Goal: Task Accomplishment & Management: Manage account settings

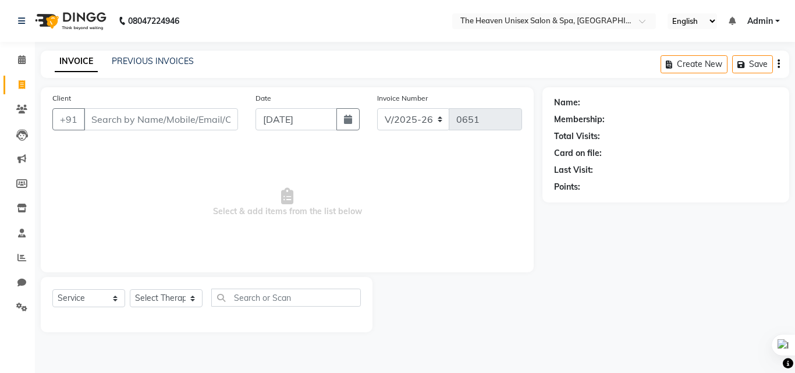
select select "8417"
select select "service"
click at [155, 122] on input "Client" at bounding box center [161, 119] width 154 height 22
type input "9394825607"
click at [211, 118] on span "Add Client" at bounding box center [208, 120] width 46 height 12
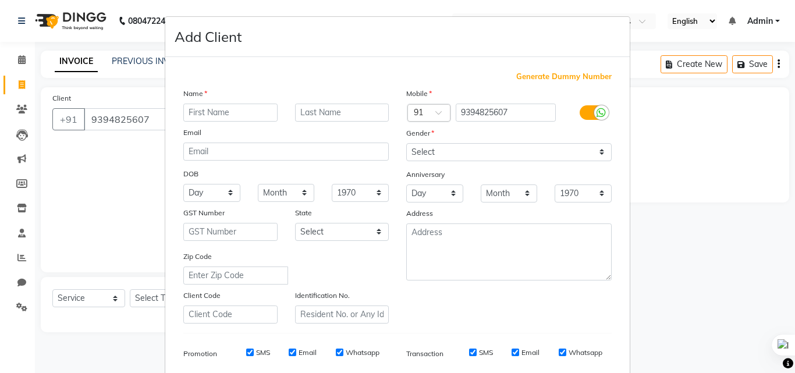
drag, startPoint x: 130, startPoint y: 151, endPoint x: 145, endPoint y: 146, distance: 16.0
click at [145, 146] on ngb-modal-window "Add Client Generate Dummy Number Name Email DOB Day 01 02 03 04 05 06 07 08 09 …" at bounding box center [397, 186] width 795 height 373
click at [217, 113] on input "text" at bounding box center [230, 113] width 94 height 18
type input "[PERSON_NAME]"
click at [513, 148] on select "Select Male Female Other Prefer Not To Say" at bounding box center [509, 152] width 206 height 18
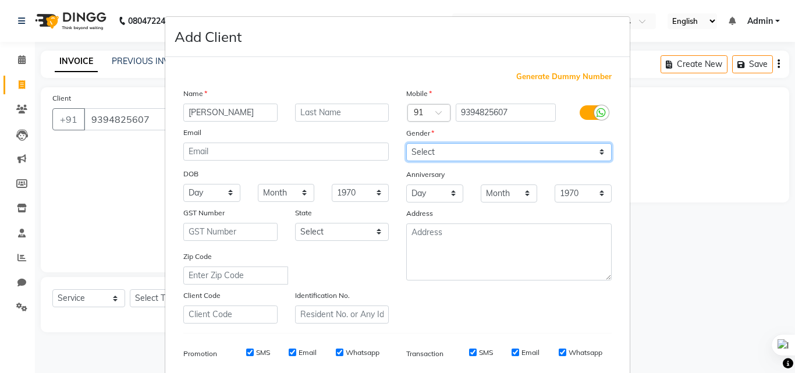
select select "female"
click at [406, 143] on select "Select Male Female Other Prefer Not To Say" at bounding box center [509, 152] width 206 height 18
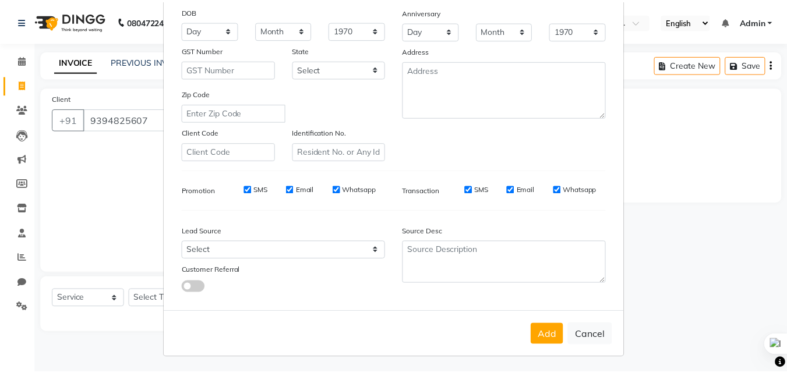
scroll to position [164, 0]
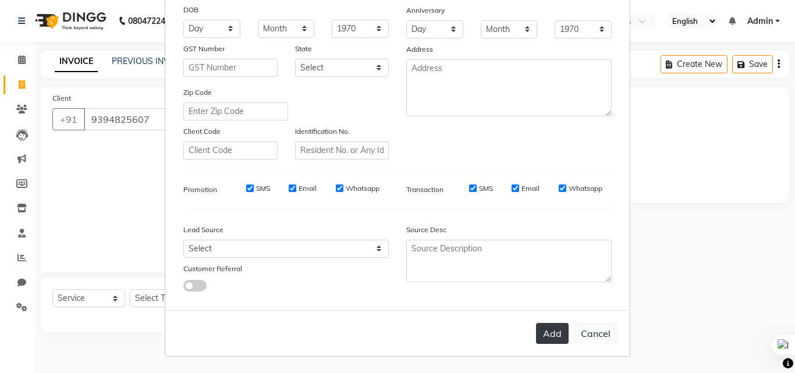
click at [536, 329] on button "Add" at bounding box center [552, 333] width 33 height 21
select select
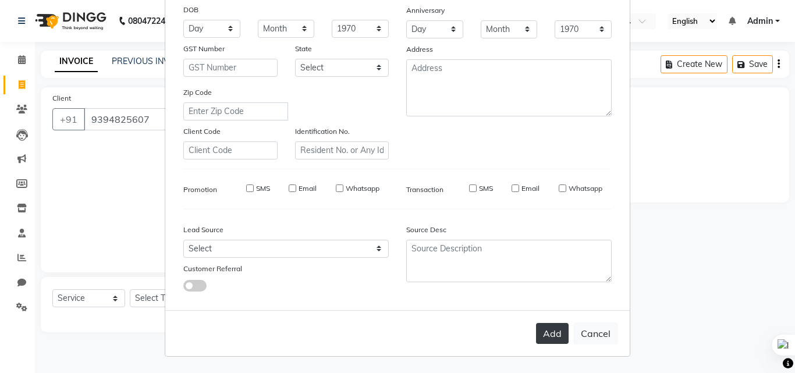
select select
checkbox input "false"
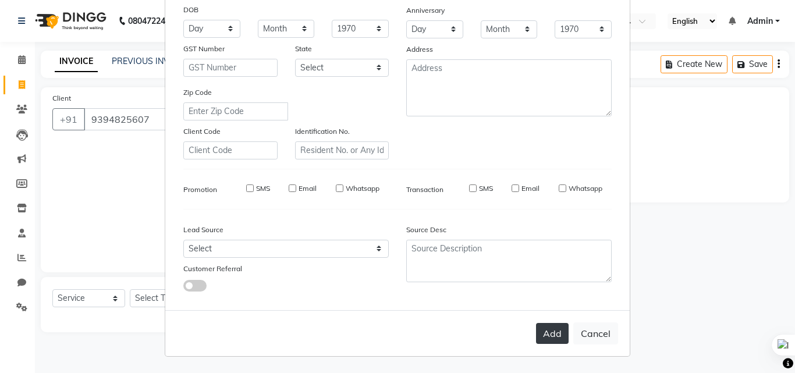
checkbox input "false"
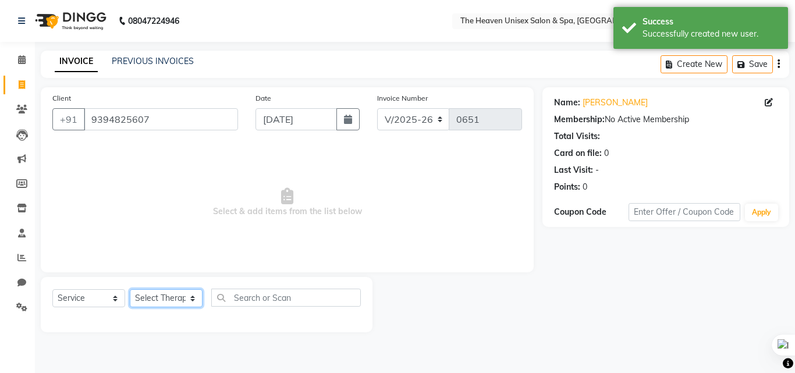
click at [165, 297] on select "Select Therapist Himanshu Singh HRS House Lucky Mamta Meraj Monika pui Rashmi r…" at bounding box center [166, 298] width 73 height 18
select select "82833"
click at [130, 289] on select "Select Therapist Himanshu Singh HRS House Lucky Mamta Meraj Monika pui Rashmi r…" at bounding box center [166, 298] width 73 height 18
click at [155, 184] on span "Select & add items from the list below" at bounding box center [287, 202] width 470 height 116
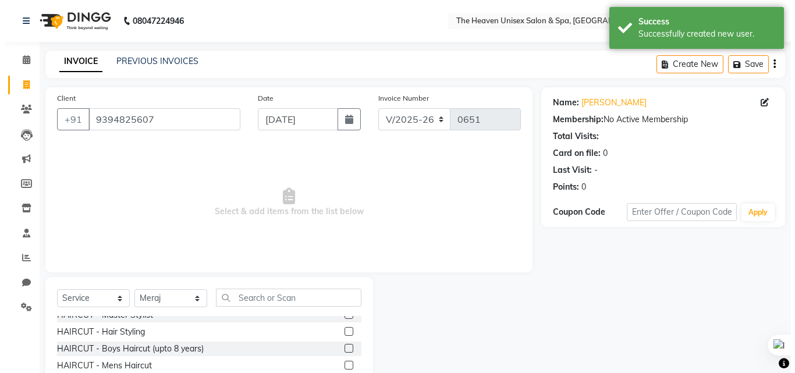
scroll to position [175, 0]
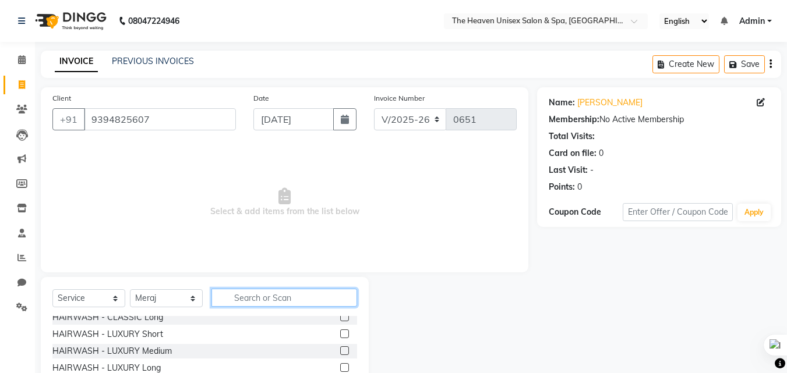
click at [275, 300] on input "text" at bounding box center [284, 298] width 146 height 18
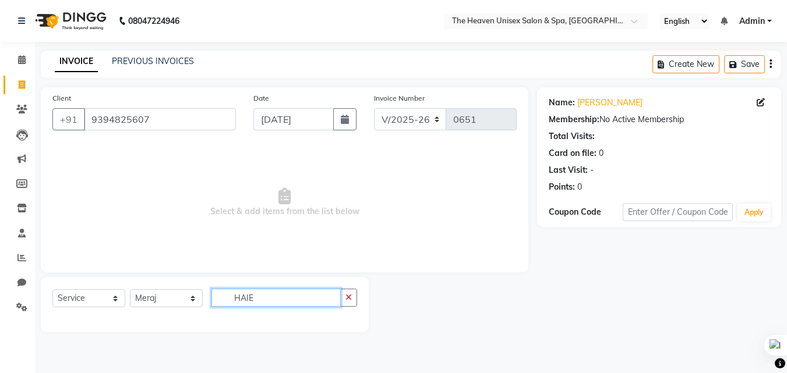
scroll to position [0, 0]
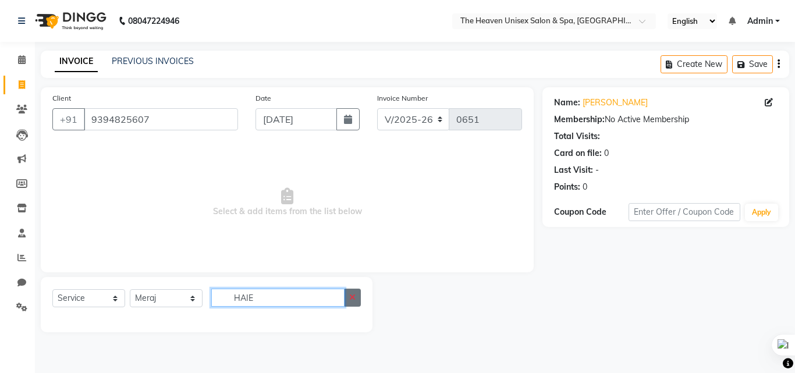
type input "HAIE"
click at [354, 305] on button "button" at bounding box center [352, 298] width 17 height 18
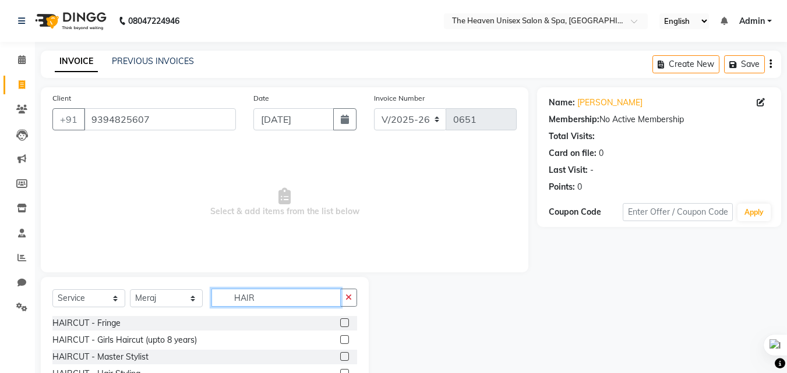
scroll to position [93, 0]
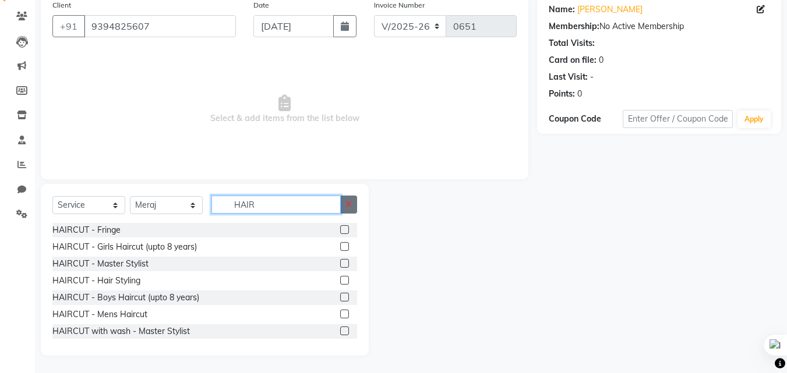
type input "HAIR"
click at [346, 204] on icon "button" at bounding box center [348, 204] width 6 height 8
click at [308, 207] on input "text" at bounding box center [284, 205] width 146 height 18
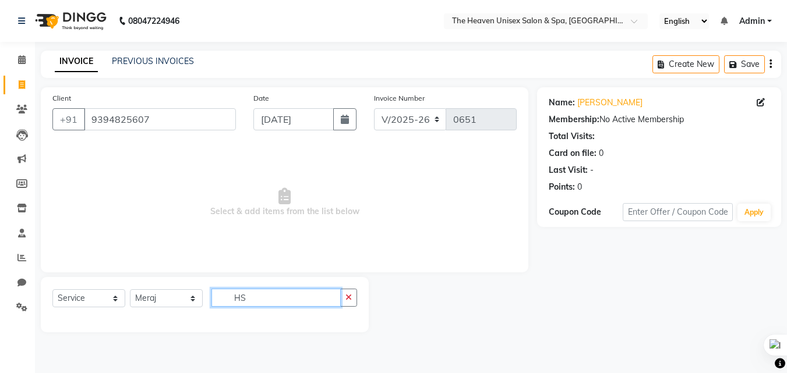
scroll to position [0, 0]
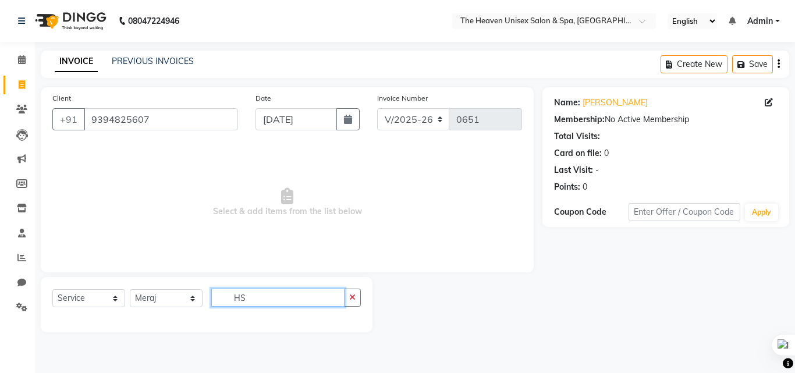
type input "H"
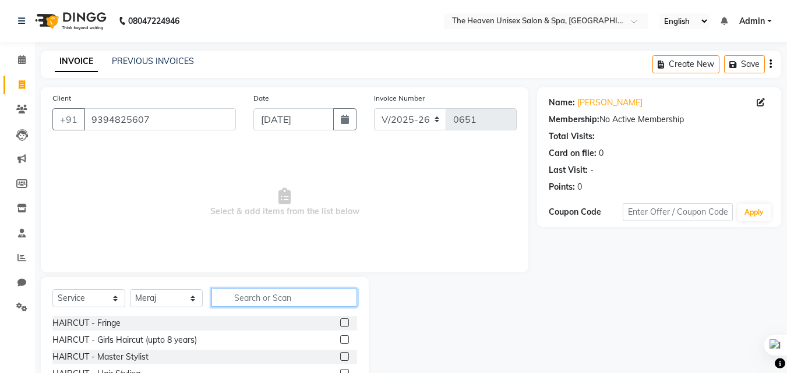
scroll to position [93, 0]
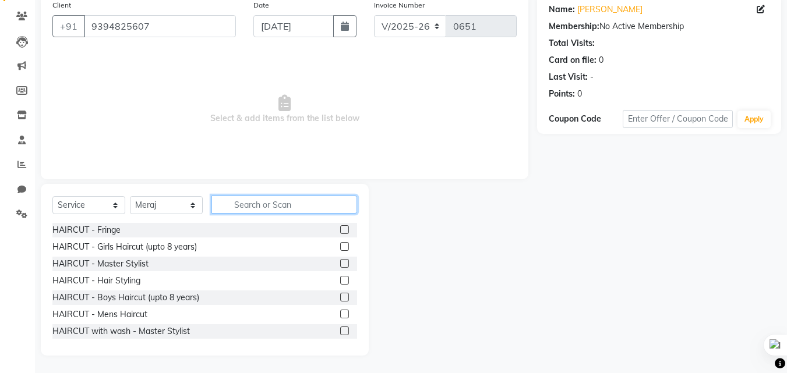
click at [320, 199] on input "text" at bounding box center [284, 205] width 146 height 18
click at [310, 200] on input "text" at bounding box center [284, 205] width 146 height 18
click at [307, 202] on input "text" at bounding box center [284, 205] width 146 height 18
click at [293, 197] on input "text" at bounding box center [284, 205] width 146 height 18
click at [294, 201] on input "text" at bounding box center [284, 205] width 146 height 18
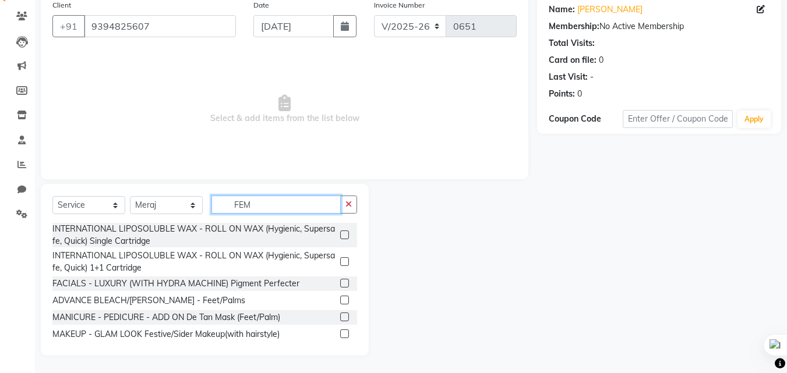
scroll to position [0, 0]
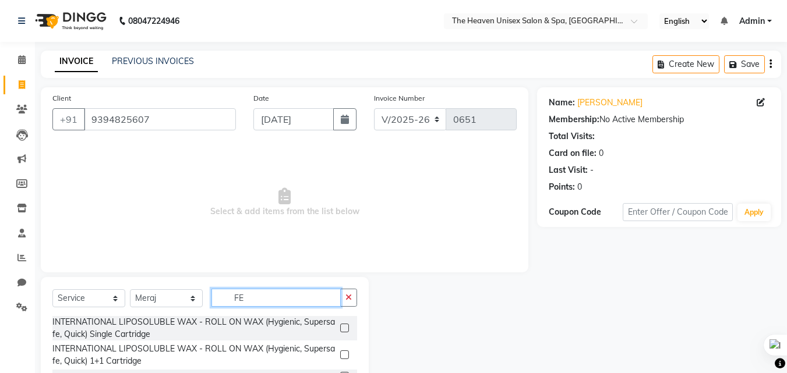
type input "F"
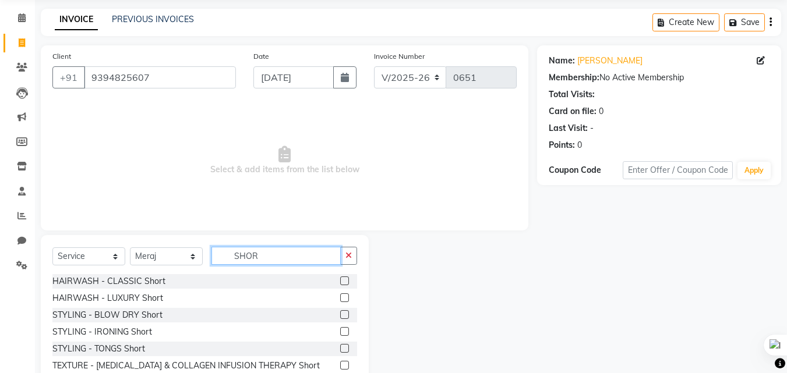
scroll to position [35, 0]
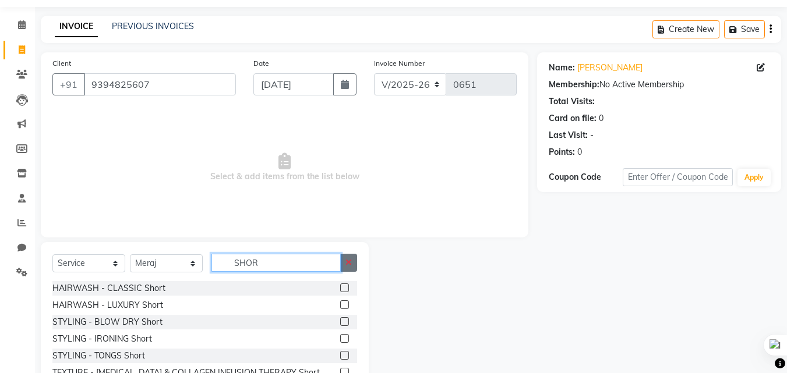
type input "SHOR"
drag, startPoint x: 356, startPoint y: 259, endPoint x: 365, endPoint y: 256, distance: 8.7
click at [362, 257] on div "Select Service Product Membership Package Voucher Prepaid Gift Card Select Ther…" at bounding box center [205, 328] width 328 height 172
click at [350, 255] on button "button" at bounding box center [348, 263] width 17 height 18
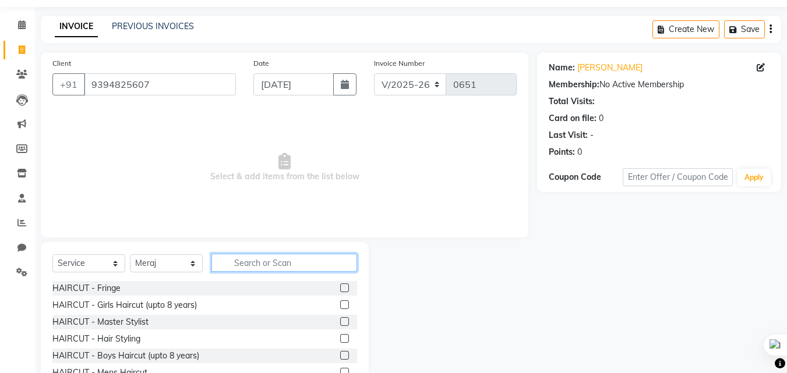
click at [300, 258] on input "text" at bounding box center [284, 263] width 146 height 18
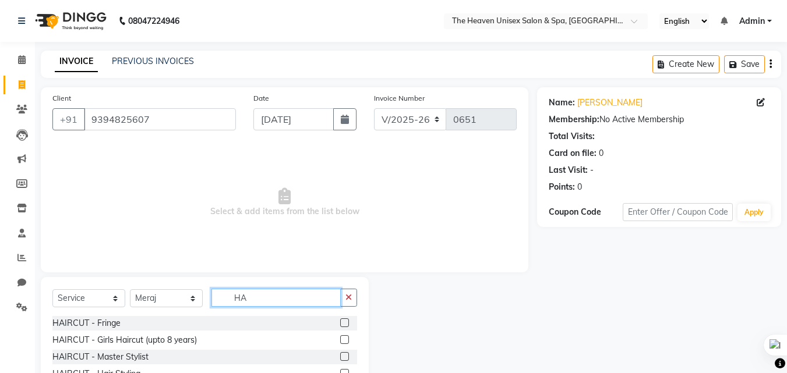
type input "H"
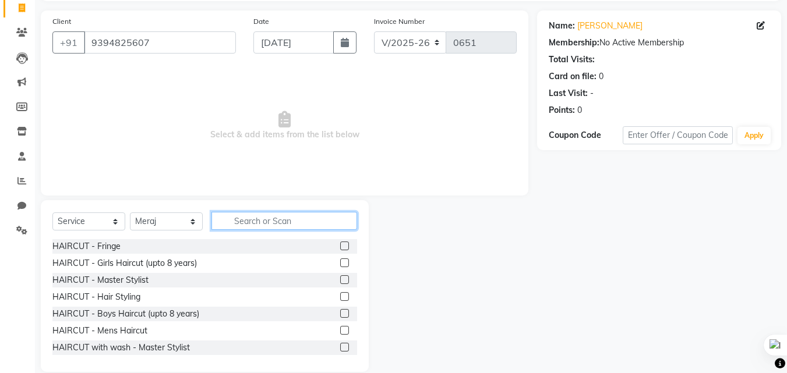
scroll to position [93, 0]
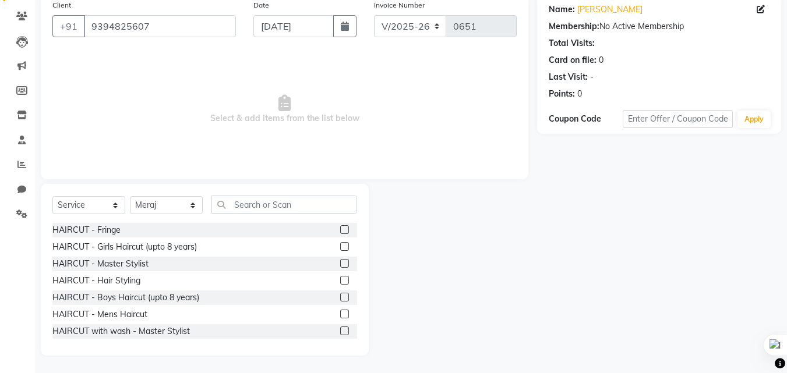
click at [340, 334] on label at bounding box center [344, 331] width 9 height 9
click at [340, 334] on input "checkbox" at bounding box center [344, 332] width 8 height 8
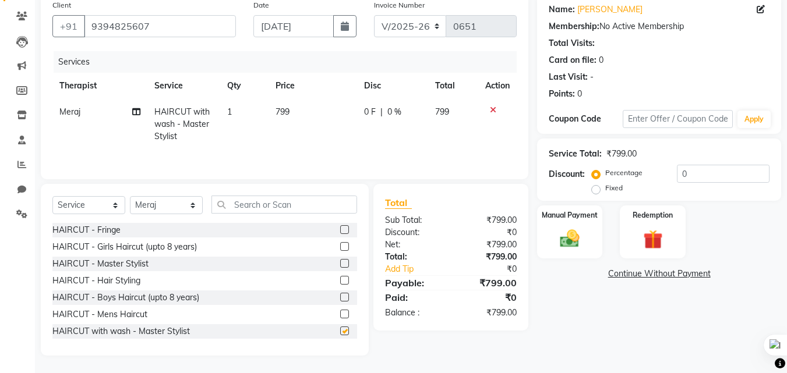
checkbox input "false"
click at [402, 105] on td "0 F | 0 %" at bounding box center [392, 124] width 71 height 51
select select "82833"
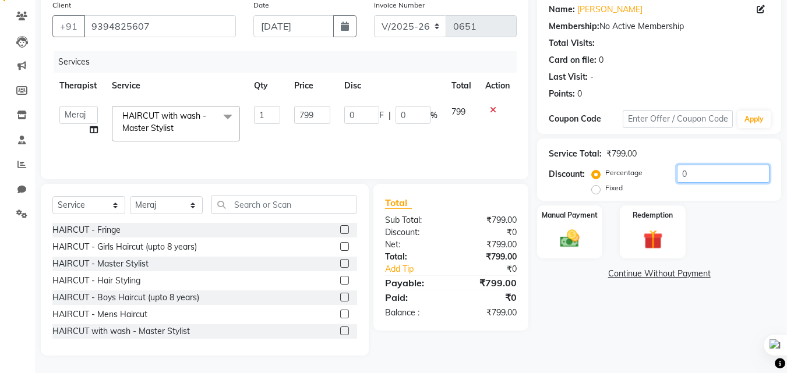
click at [745, 174] on input "0" at bounding box center [723, 174] width 93 height 18
type input "6"
type input "47.94"
type input "6"
type input "0"
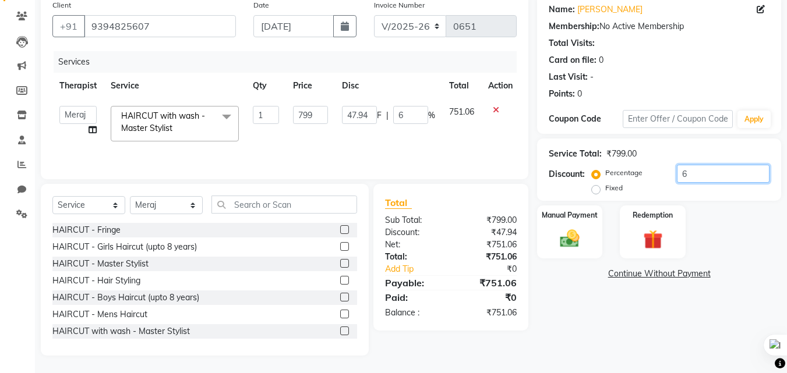
type input "0"
type input "5"
type input "39.95"
type input "5"
type input "50"
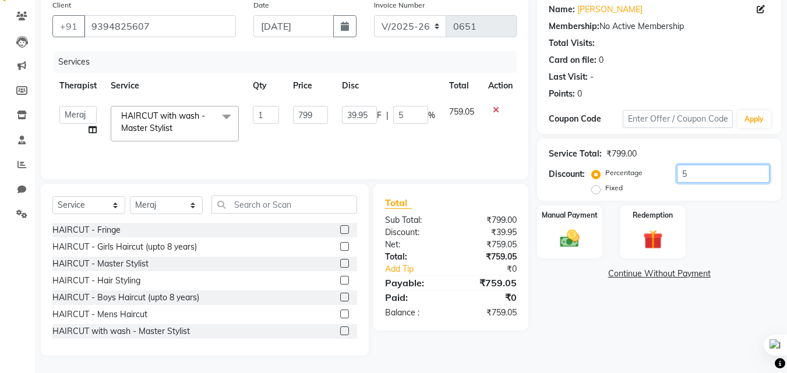
type input "399.5"
type input "50"
type input "5"
type input "39.95"
type input "5"
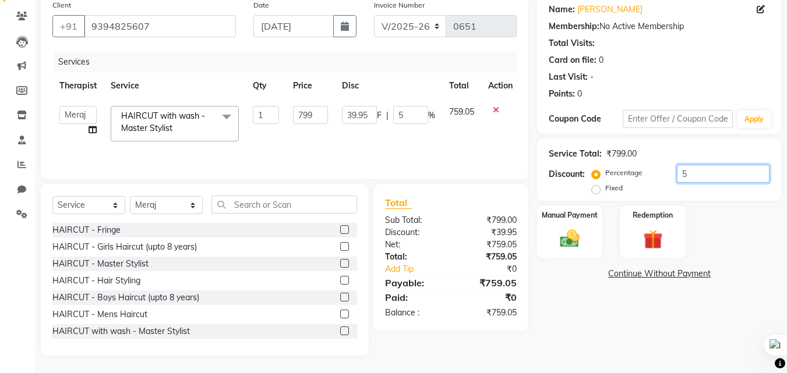
type input "0"
type input "6"
type input "47.94"
type input "6"
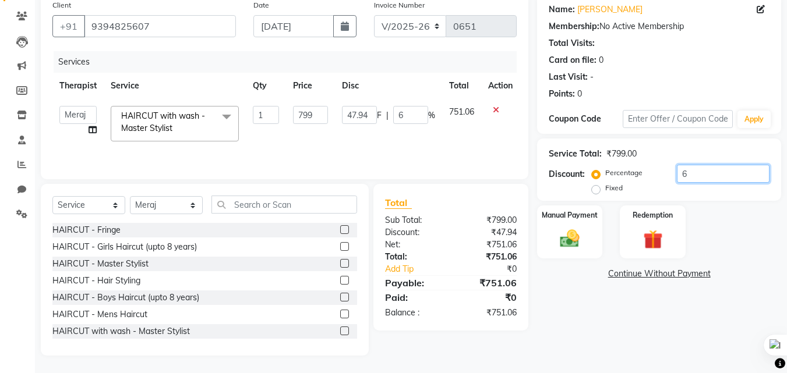
type input "60"
type input "479.4"
type input "60"
type input "6"
type input "47.94"
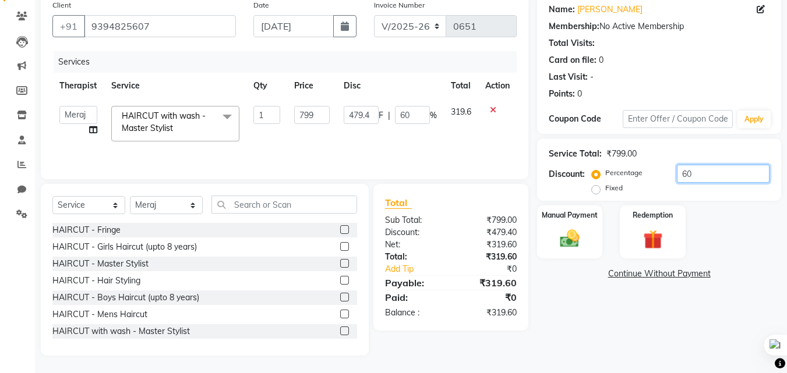
type input "6"
type input "0"
type input "6"
type input "47.94"
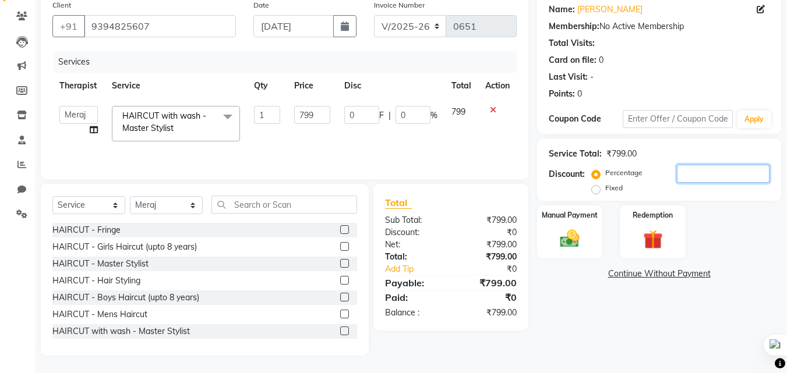
type input "6"
type input "66"
type input "527.34"
type input "66"
type input "6"
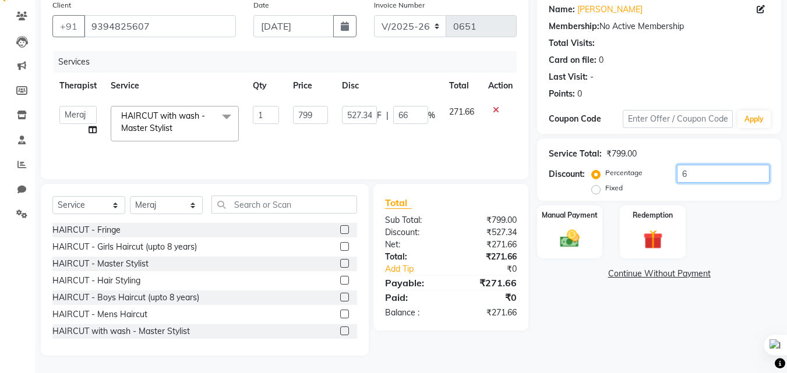
type input "47.94"
type input "6"
type input "0"
type input "6"
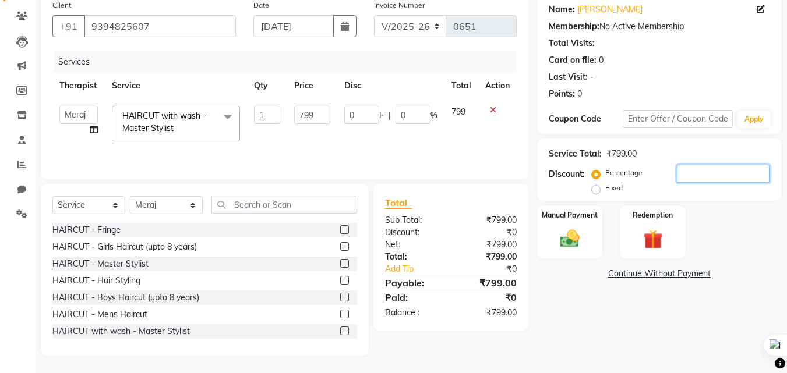
type input "47.94"
type input "6"
type input "63"
type input "503.37"
type input "63"
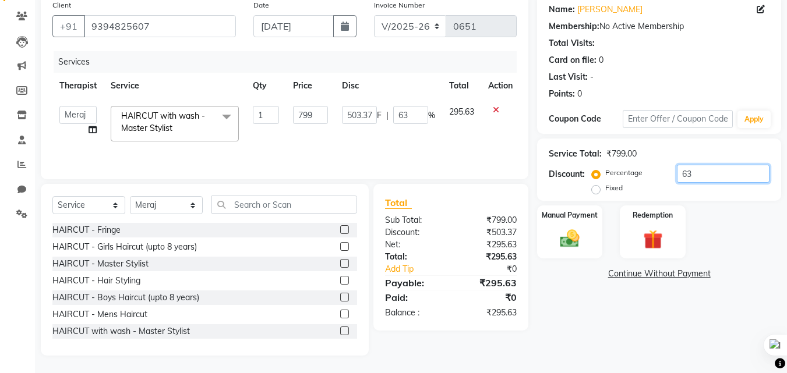
type input "6"
type input "47.94"
type input "6"
type input "0"
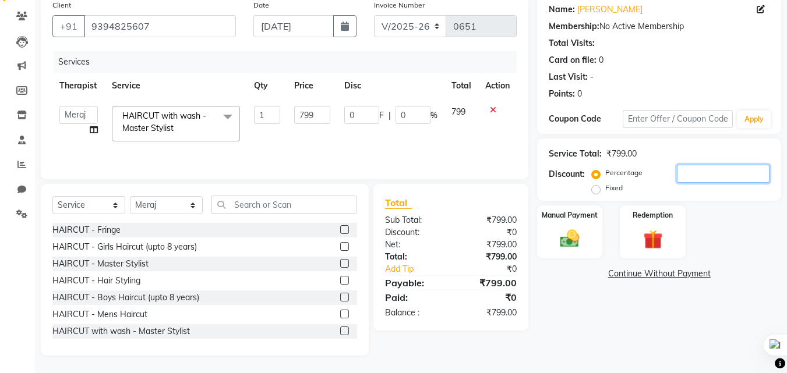
type input "6"
type input "47.94"
type input "6"
type input "64"
type input "511.36"
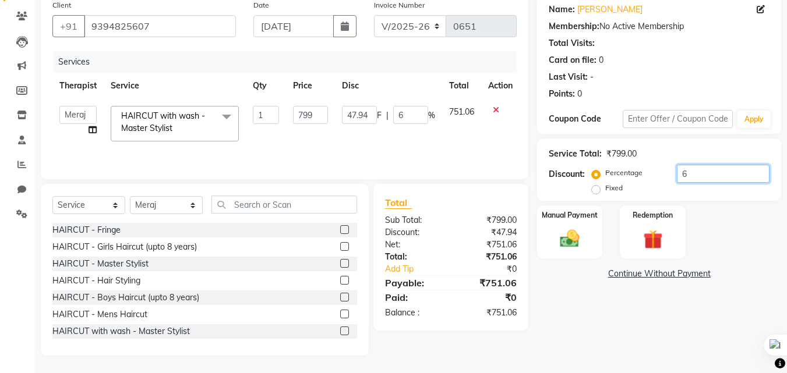
type input "64"
type input "6"
type input "47.94"
type input "6"
type input "0"
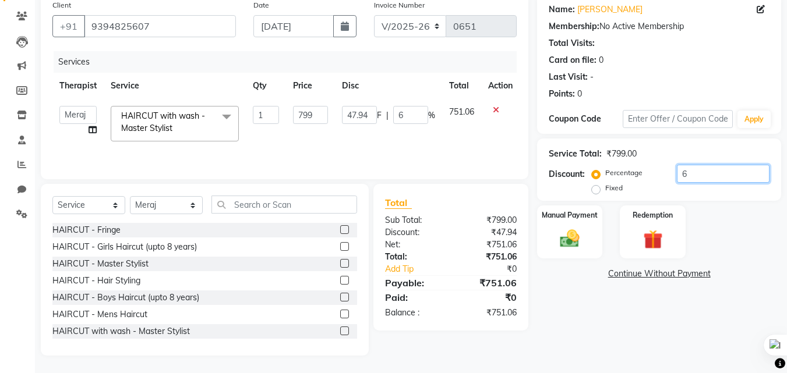
type input "0"
type input "6"
type input "47.94"
type input "6"
type input "62"
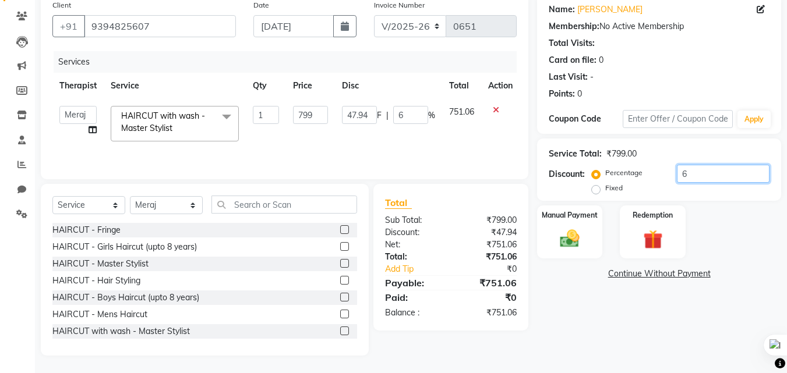
type input "495.38"
type input "62"
type input "6"
type input "47.94"
type input "6"
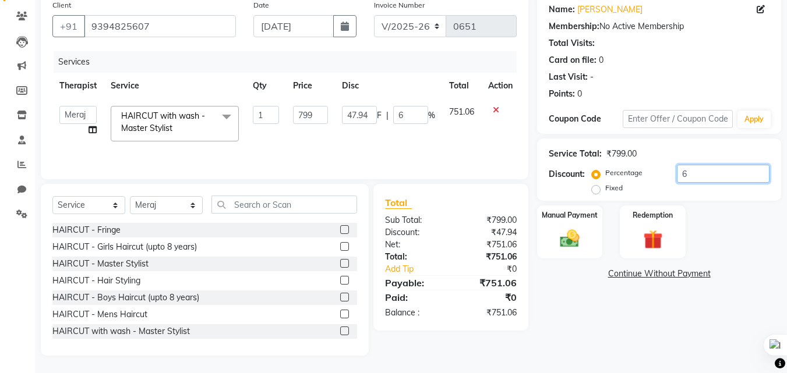
type input "61"
type input "487.39"
type input "61"
type input "6"
type input "47.94"
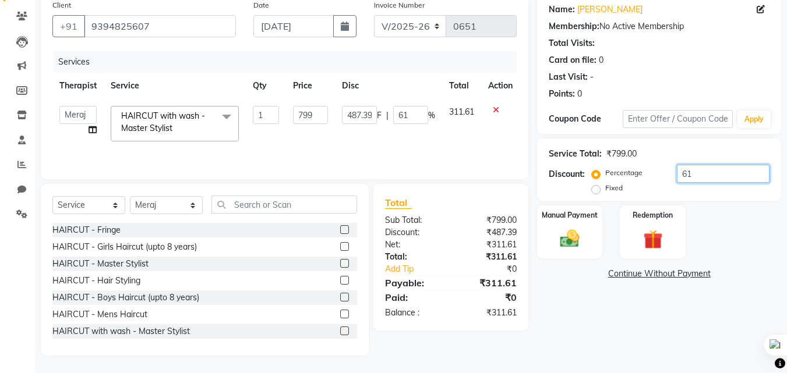
type input "6"
type input "62"
type input "495.38"
type input "62"
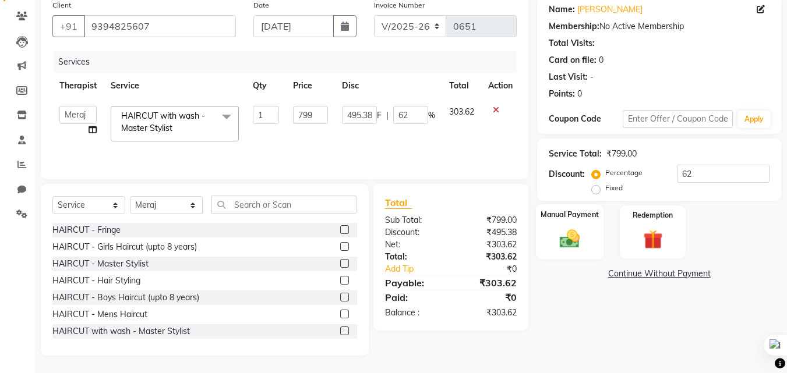
click at [575, 245] on img at bounding box center [569, 238] width 33 height 23
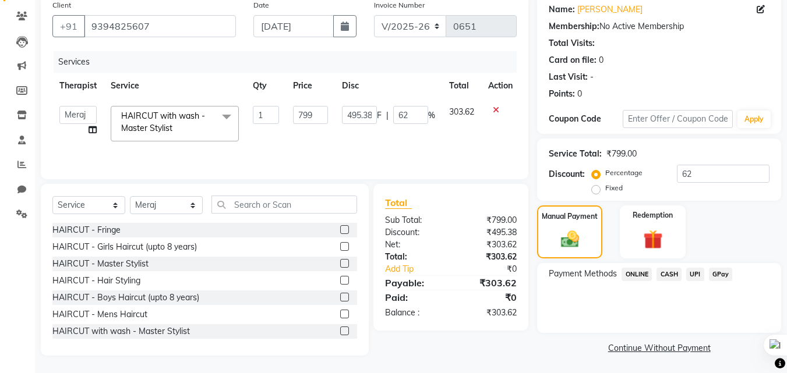
click at [665, 270] on span "CASH" at bounding box center [668, 274] width 25 height 13
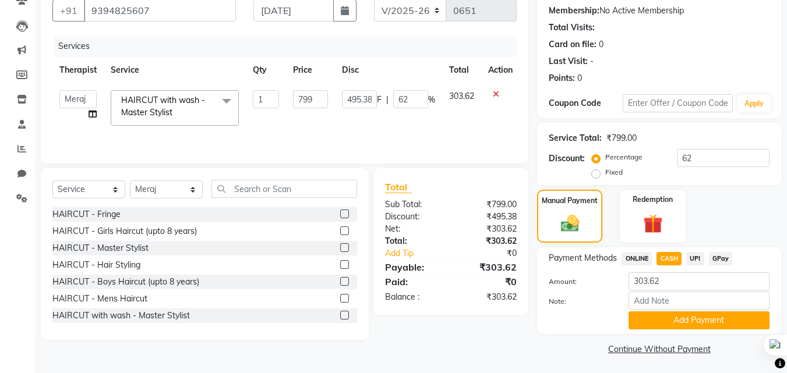
scroll to position [111, 0]
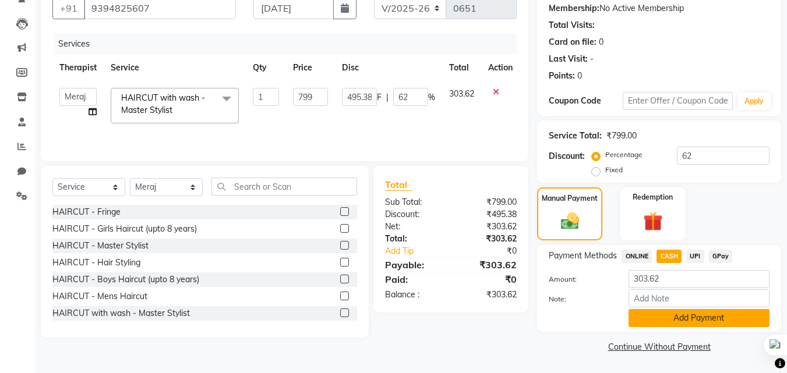
click at [697, 318] on button "Add Payment" at bounding box center [698, 318] width 141 height 18
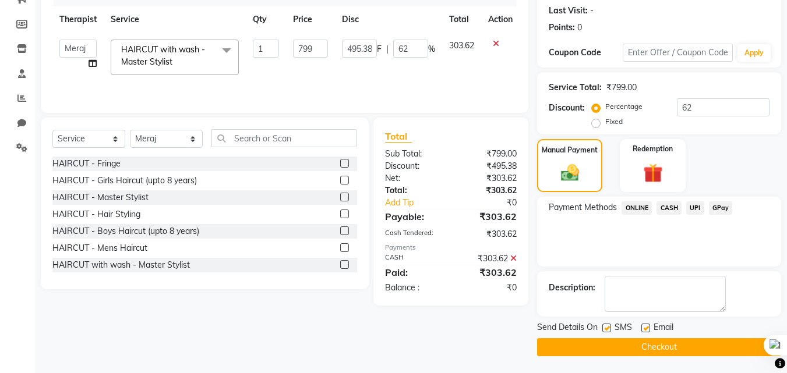
scroll to position [160, 0]
click at [716, 338] on button "Checkout" at bounding box center [659, 347] width 244 height 18
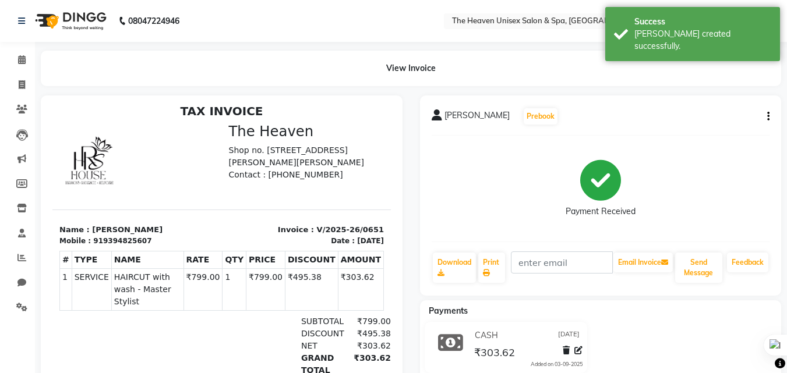
scroll to position [9, 0]
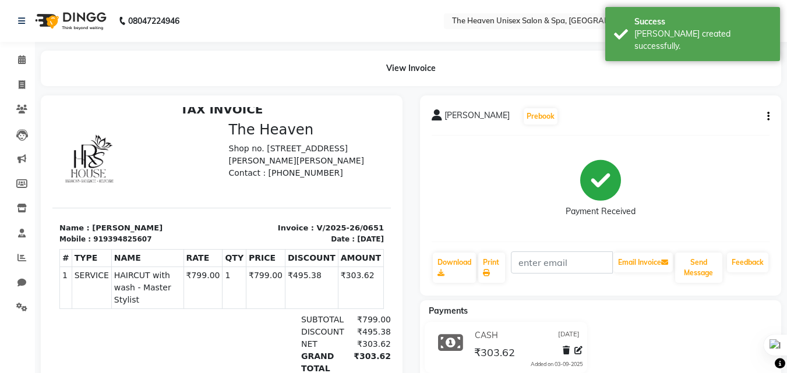
click at [476, 154] on div "Payment Received" at bounding box center [601, 188] width 338 height 87
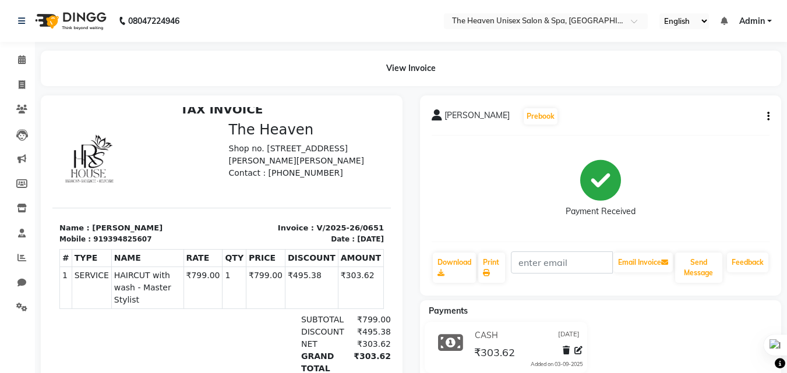
click at [476, 154] on div "Payment Received" at bounding box center [601, 188] width 338 height 87
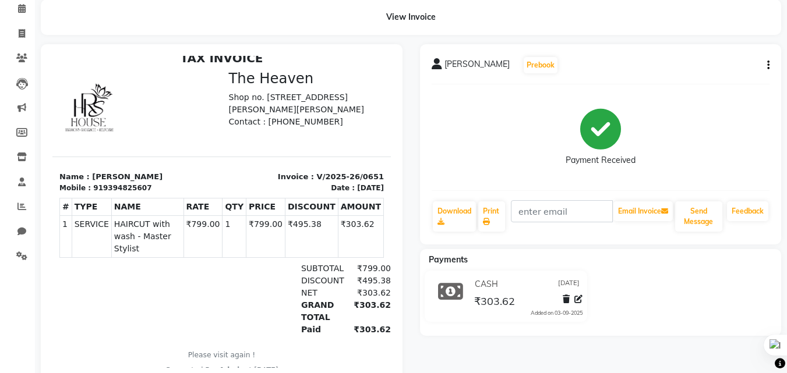
scroll to position [87, 0]
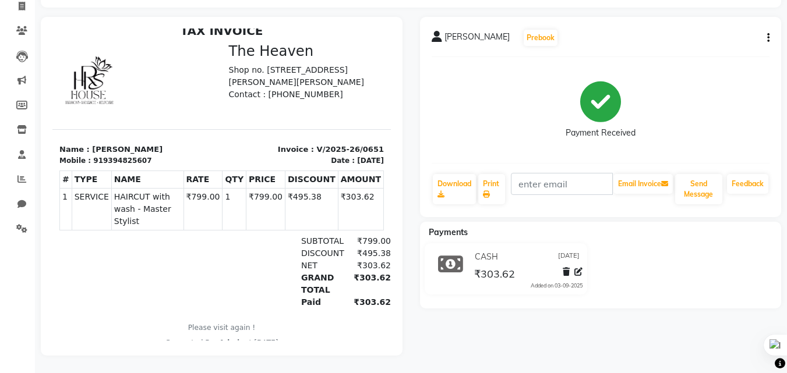
click at [674, 222] on div "Payments CASH 03-09-2025 ₹303.62 Added on 03-09-2025" at bounding box center [601, 265] width 362 height 87
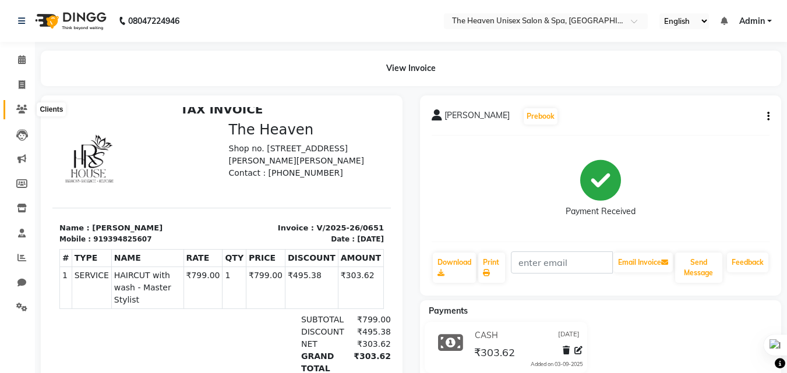
click at [24, 109] on icon at bounding box center [21, 109] width 11 height 9
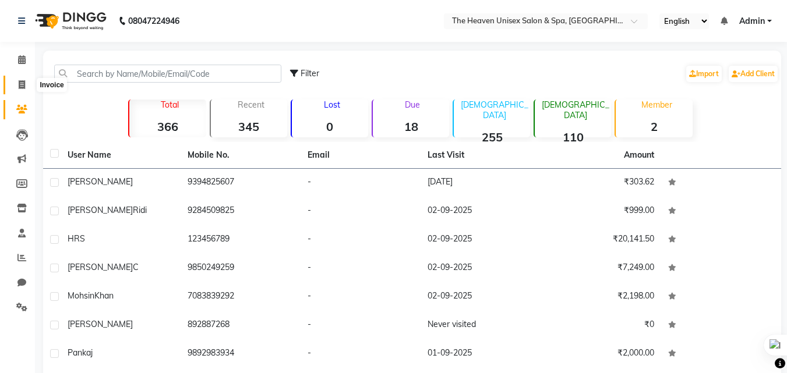
click at [17, 84] on span at bounding box center [22, 85] width 20 height 13
select select "service"
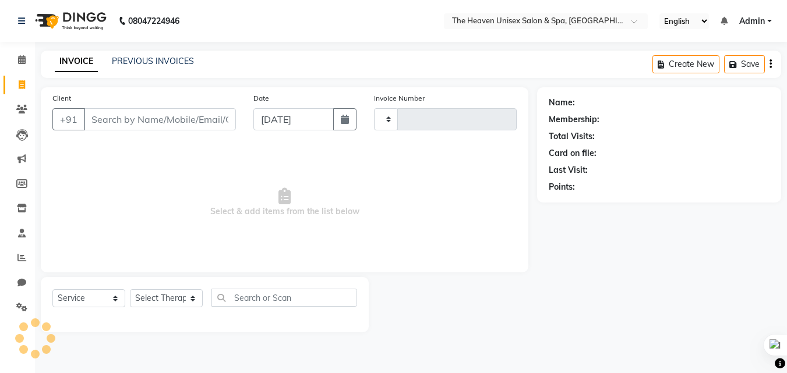
type input "0652"
select select "8417"
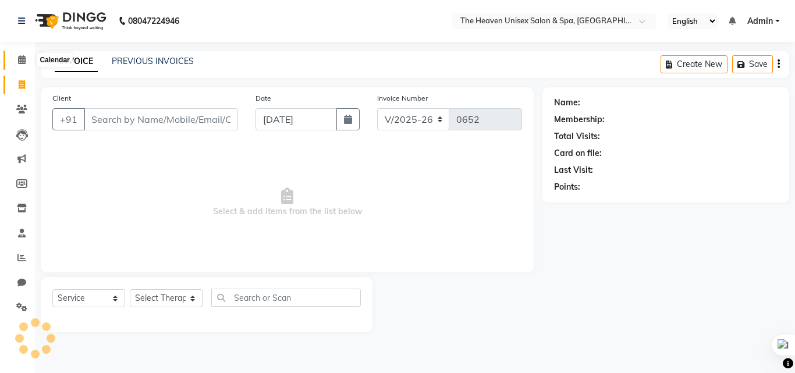
click at [15, 64] on span at bounding box center [22, 60] width 20 height 13
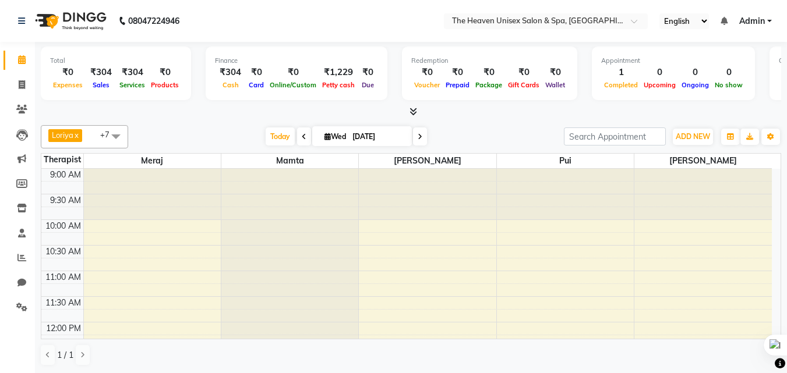
scroll to position [359, 0]
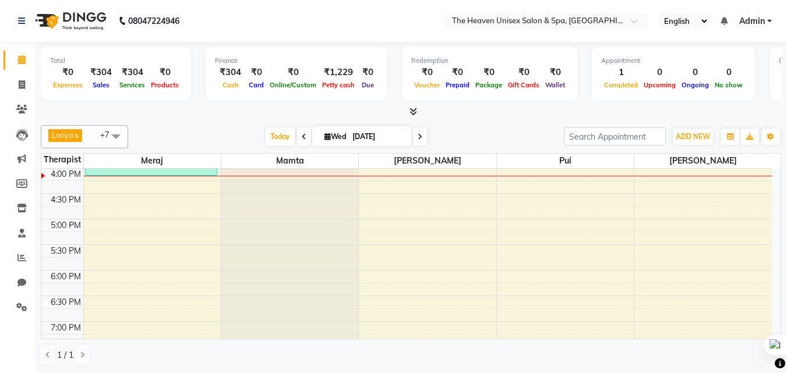
click at [168, 98] on div "Total ₹0 Expenses ₹304 Sales ₹304 Services ₹0 Products" at bounding box center [116, 74] width 150 height 54
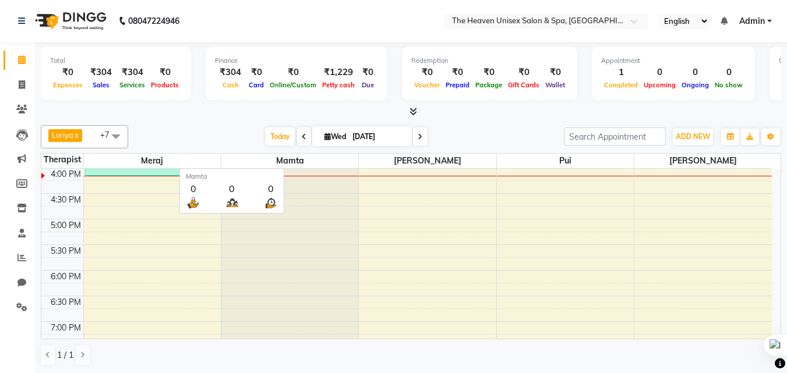
click at [304, 161] on span "Mamta" at bounding box center [289, 161] width 137 height 15
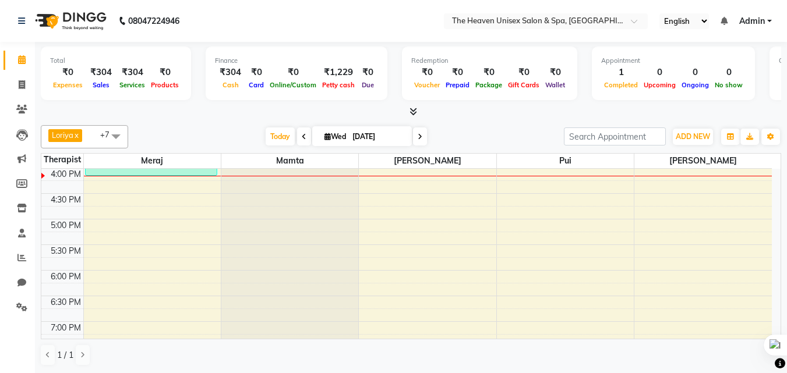
click at [201, 129] on div "Today Wed 03-09-2025" at bounding box center [346, 136] width 424 height 17
click at [16, 108] on span at bounding box center [22, 109] width 20 height 13
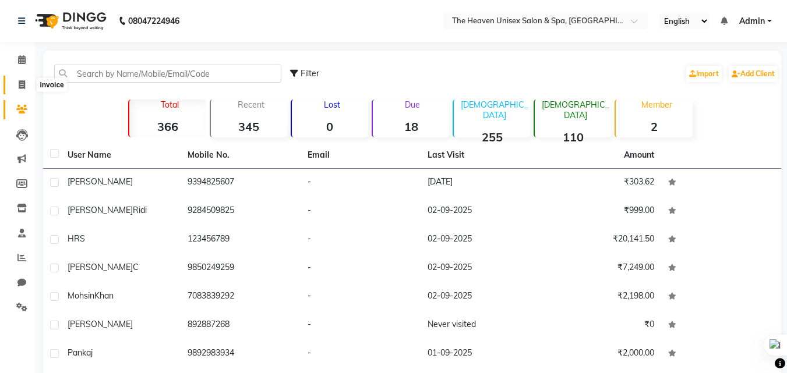
click at [26, 83] on span at bounding box center [22, 85] width 20 height 13
select select "8417"
select select "service"
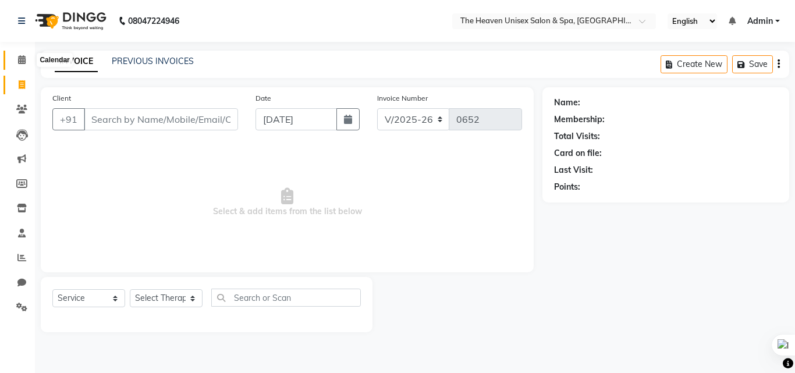
click at [29, 61] on span at bounding box center [22, 60] width 20 height 13
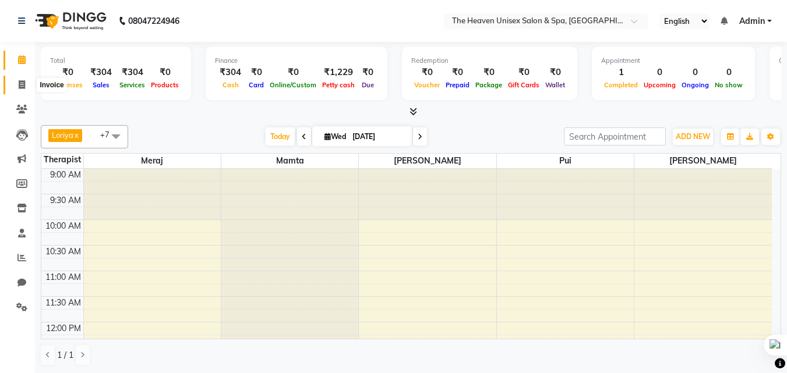
click at [18, 79] on span at bounding box center [22, 85] width 20 height 13
select select "8417"
select select "service"
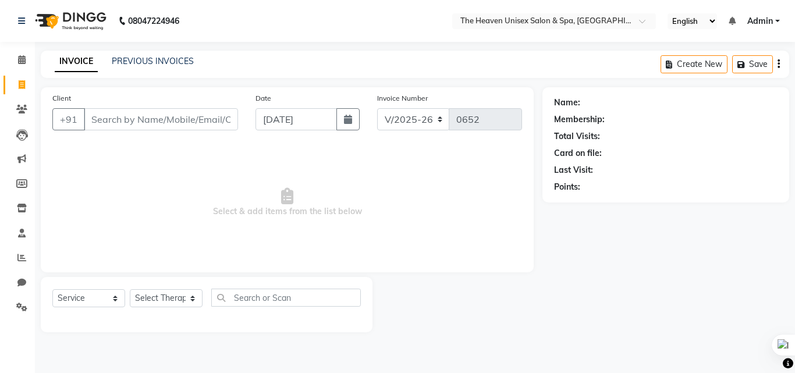
click at [157, 120] on input "Client" at bounding box center [161, 119] width 154 height 22
click at [149, 303] on select "Select Therapist Himanshu Singh HRS House Lucky Mamta Meraj Monika pui Rashmi r…" at bounding box center [166, 298] width 73 height 18
click at [395, 183] on span "Select & add items from the list below" at bounding box center [287, 202] width 470 height 116
click at [89, 299] on select "Select Service Product Membership Package Voucher Prepaid Gift Card" at bounding box center [88, 298] width 73 height 18
click at [289, 296] on input "text" at bounding box center [286, 298] width 150 height 18
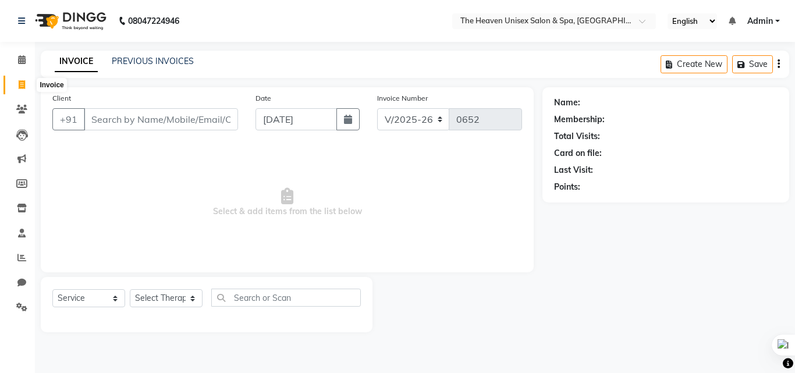
click at [15, 79] on span at bounding box center [22, 85] width 20 height 13
select select "8417"
select select "service"
click at [19, 59] on icon at bounding box center [22, 59] width 8 height 9
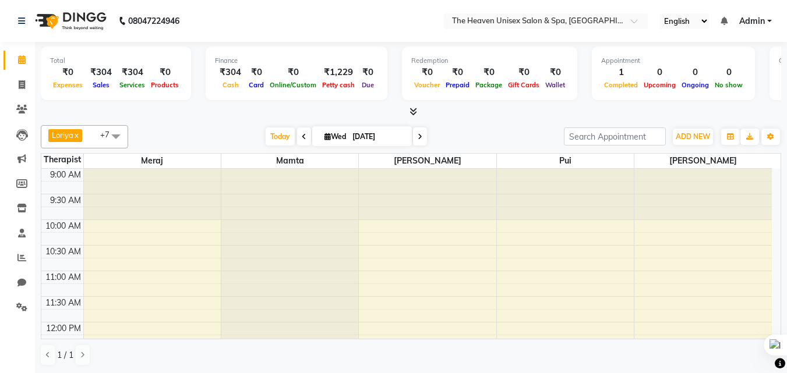
click at [423, 41] on nav "08047224946 Select Location × The Heaven Unisex Salon & Spa, Kalyan English ENG…" at bounding box center [393, 21] width 787 height 42
click at [365, 3] on nav "08047224946 Select Location × The Heaven Unisex Salon & Spa, Kalyan English ENG…" at bounding box center [393, 21] width 787 height 42
click at [365, 12] on nav "08047224946 Select Location × The Heaven Unisex Salon & Spa, Kalyan English ENG…" at bounding box center [393, 21] width 787 height 42
click at [26, 89] on span at bounding box center [22, 85] width 20 height 13
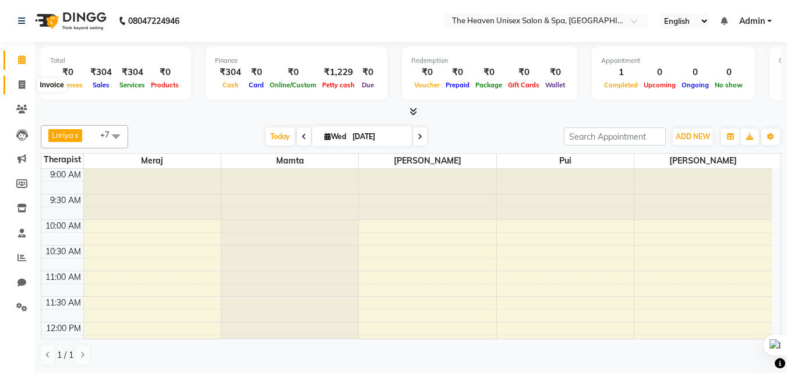
select select "8417"
select select "service"
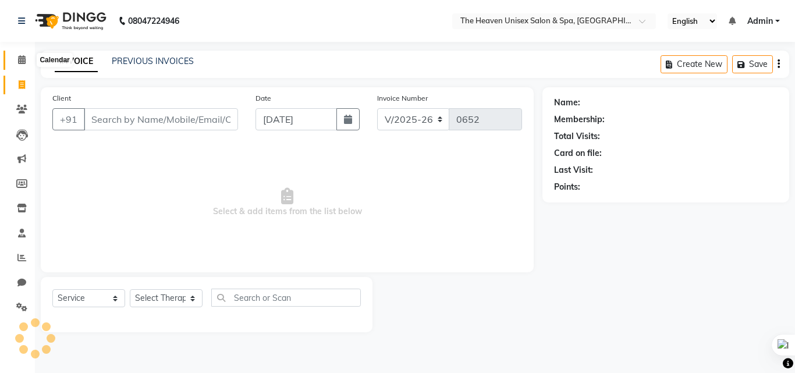
click at [26, 54] on span at bounding box center [22, 60] width 20 height 13
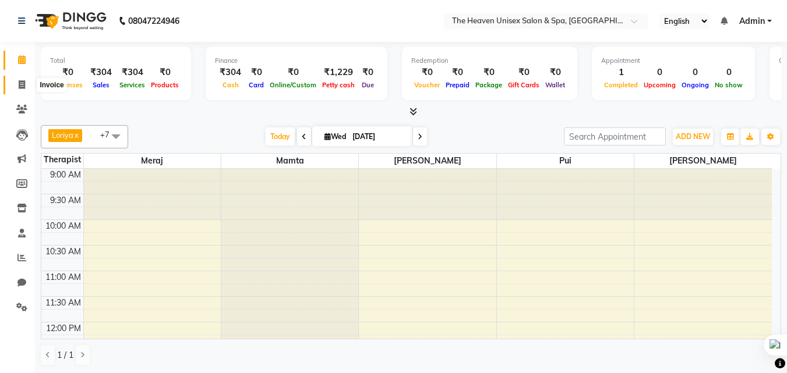
click at [19, 82] on icon at bounding box center [22, 84] width 6 height 9
select select "8417"
select select "service"
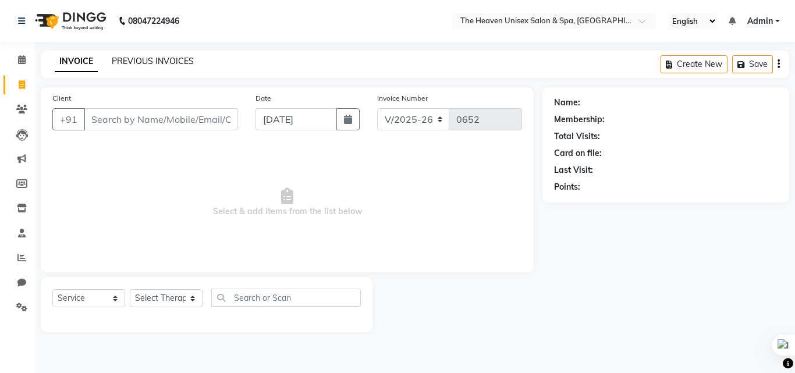
click at [160, 63] on link "PREVIOUS INVOICES" at bounding box center [153, 61] width 82 height 10
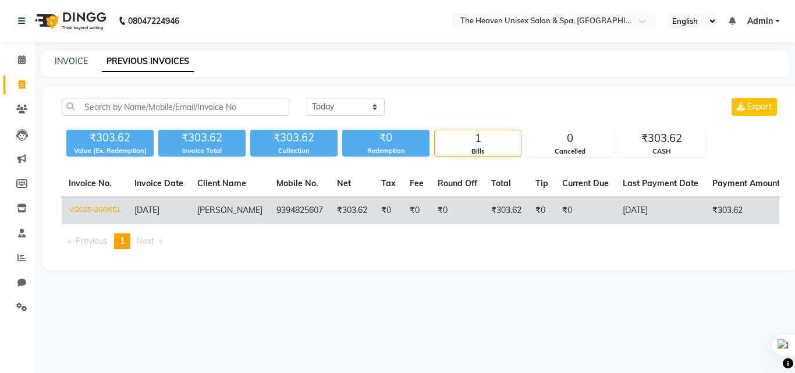
click at [314, 208] on td "9394825607" at bounding box center [300, 210] width 61 height 27
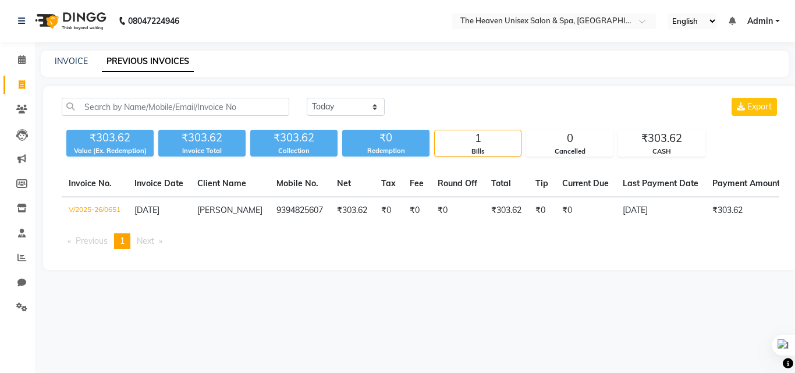
click at [75, 55] on div "INVOICE PREVIOUS INVOICES" at bounding box center [415, 64] width 749 height 26
click at [74, 64] on link "INVOICE" at bounding box center [71, 61] width 33 height 10
select select "8417"
select select "service"
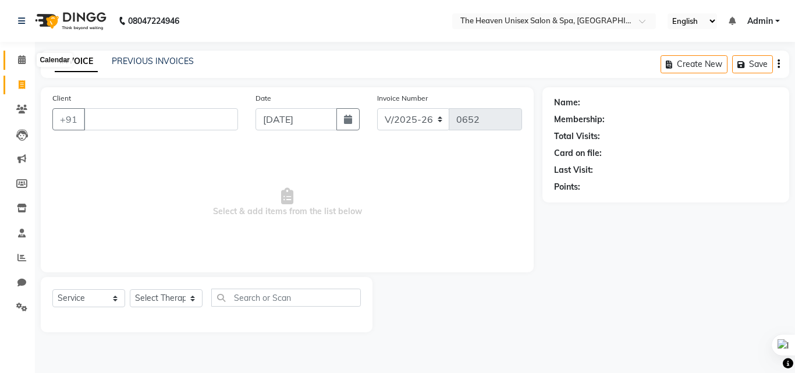
click at [24, 59] on icon at bounding box center [22, 59] width 8 height 9
click at [165, 120] on input "Client" at bounding box center [161, 119] width 154 height 22
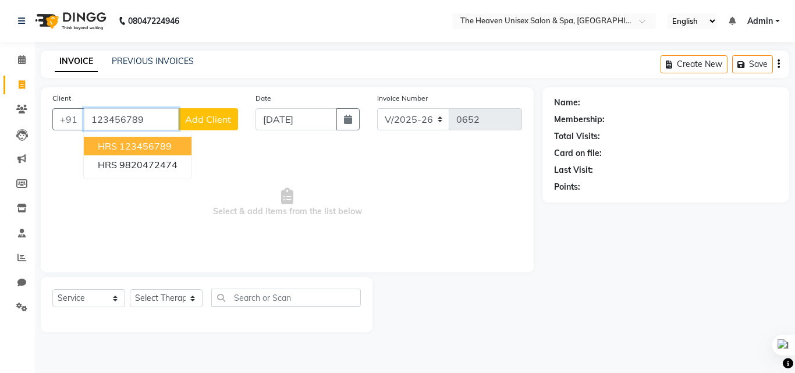
type input "123456789"
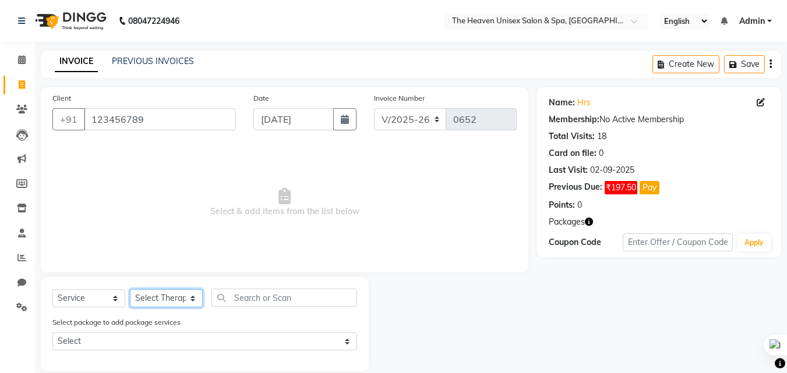
click at [174, 299] on select "Select Therapist Himanshu Singh HRS House Lucky Mamta Meraj Monika pui Rashmi r…" at bounding box center [166, 298] width 73 height 18
select select "88810"
click at [130, 289] on select "Select Therapist Himanshu Singh HRS House Lucky Mamta Meraj Monika pui Rashmi r…" at bounding box center [166, 298] width 73 height 18
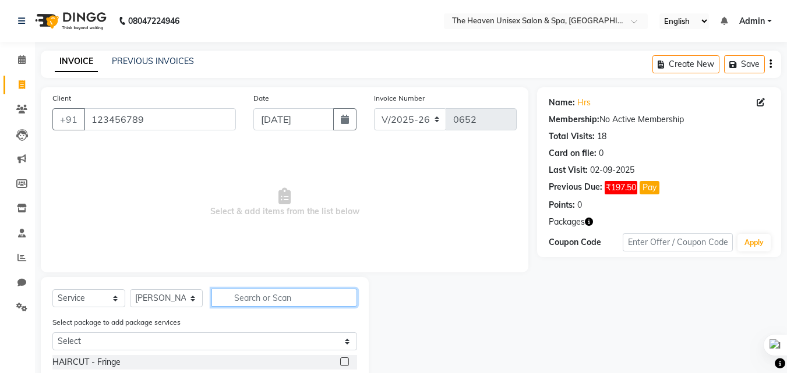
click at [264, 289] on input "text" at bounding box center [284, 298] width 146 height 18
type input "b"
type input "swed"
click at [345, 359] on label at bounding box center [344, 362] width 9 height 9
click at [345, 359] on input "checkbox" at bounding box center [344, 363] width 8 height 8
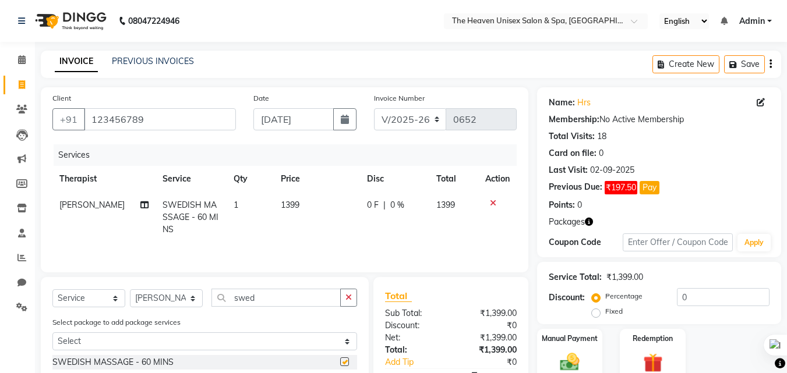
checkbox input "false"
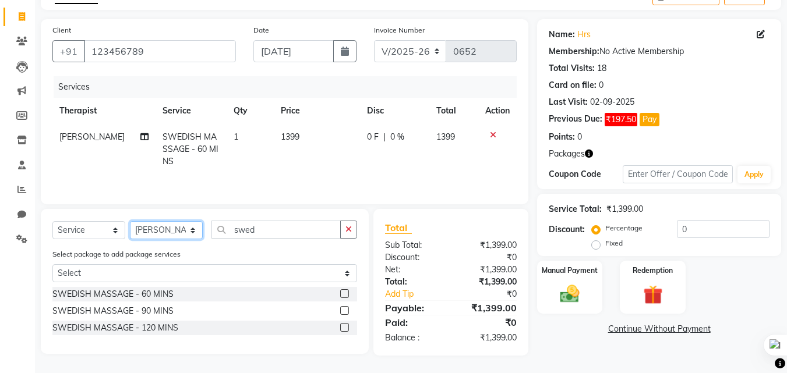
click at [151, 232] on select "Select Therapist Himanshu Singh HRS House Lucky Mamta Meraj Monika pui Rashmi r…" at bounding box center [166, 230] width 73 height 18
select select "90533"
click at [130, 221] on select "Select Therapist Himanshu Singh HRS House Lucky Mamta Meraj Monika pui Rashmi r…" at bounding box center [166, 230] width 73 height 18
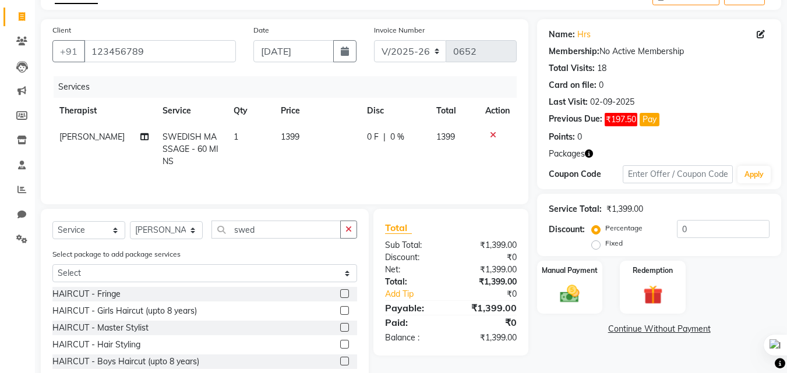
click at [267, 214] on div "Select Service Product Membership Package Voucher Prepaid Gift Card Select Ther…" at bounding box center [205, 314] width 328 height 211
click at [274, 225] on input "swed" at bounding box center [275, 230] width 129 height 18
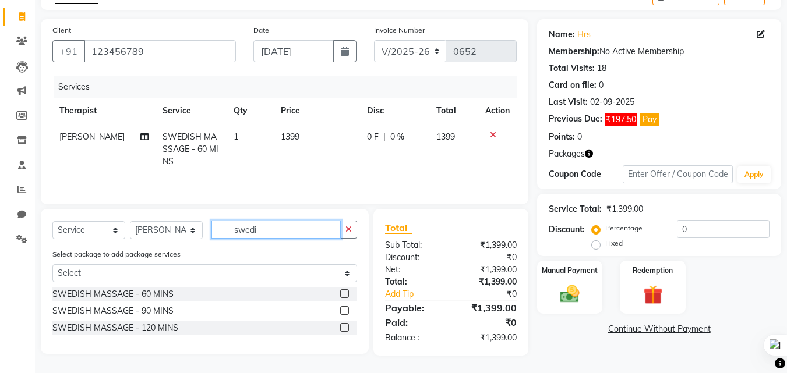
type input "swedi"
click at [344, 292] on label at bounding box center [344, 293] width 9 height 9
click at [344, 292] on input "checkbox" at bounding box center [344, 295] width 8 height 8
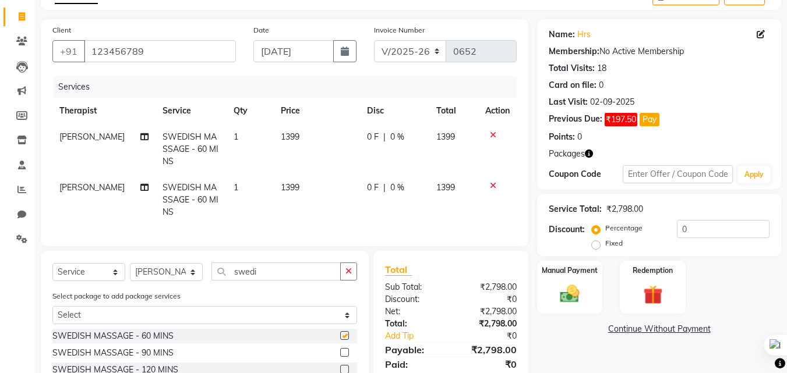
checkbox input "false"
click at [605, 244] on label "Fixed" at bounding box center [613, 243] width 17 height 10
click at [594, 244] on input "Fixed" at bounding box center [598, 243] width 8 height 8
radio input "true"
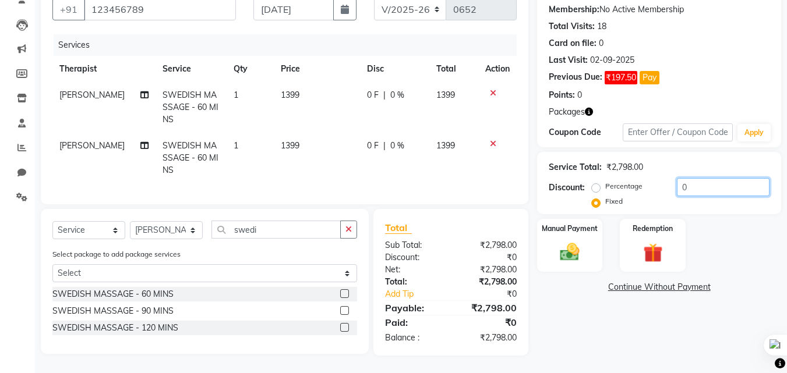
click at [694, 186] on input "0" at bounding box center [723, 187] width 93 height 18
type input "798"
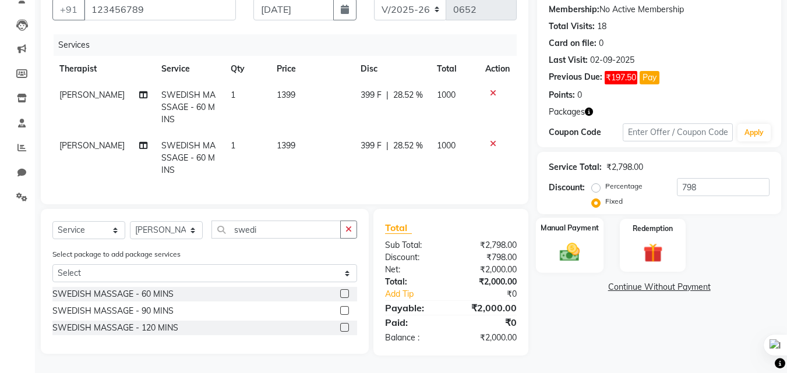
click at [575, 241] on img at bounding box center [569, 251] width 33 height 23
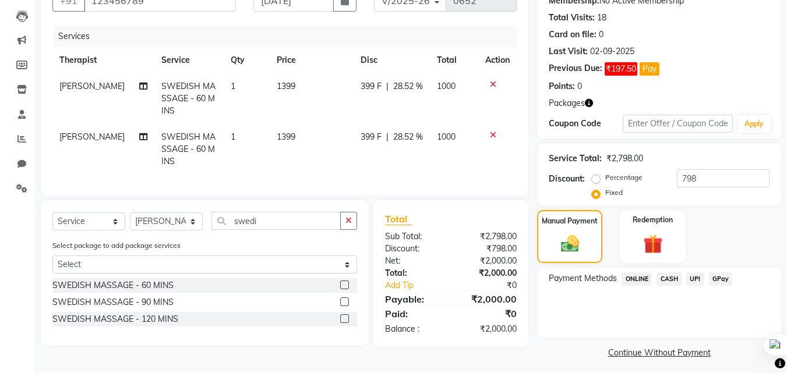
scroll to position [125, 0]
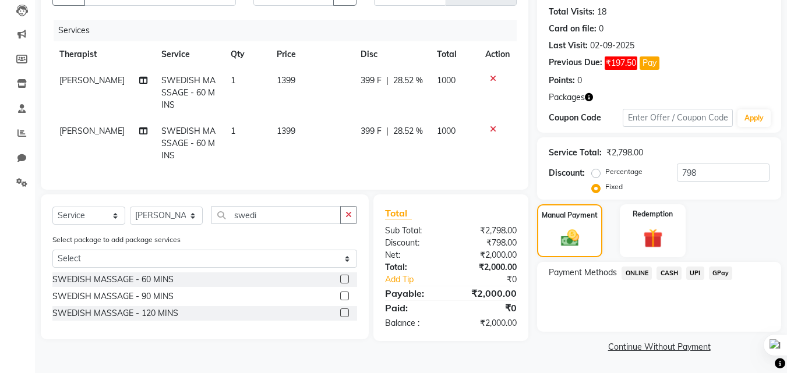
click at [713, 273] on span "GPay" at bounding box center [721, 273] width 24 height 13
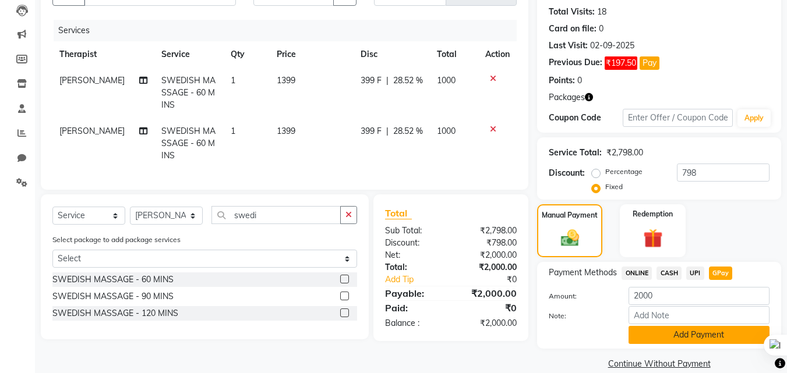
scroll to position [142, 0]
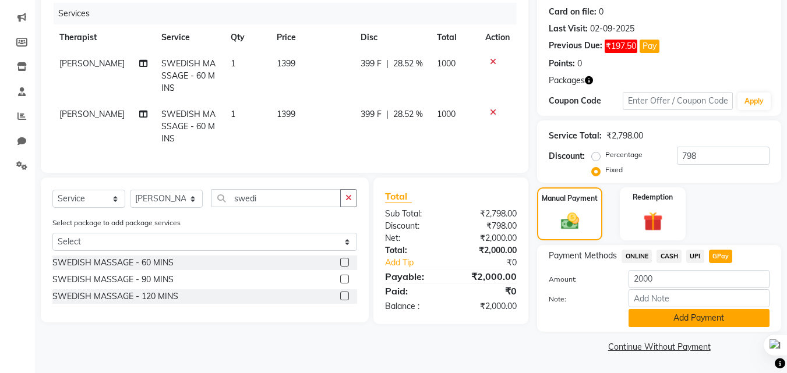
click at [696, 325] on button "Add Payment" at bounding box center [698, 318] width 141 height 18
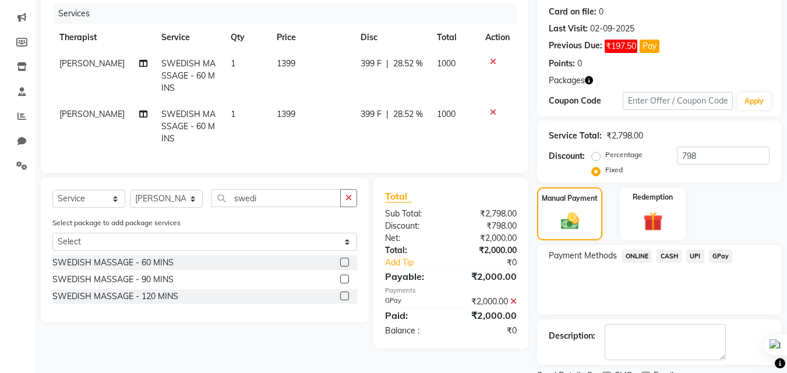
scroll to position [190, 0]
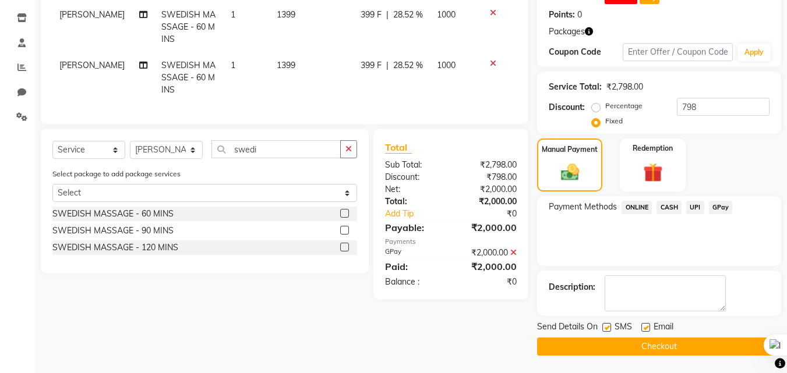
click at [634, 349] on button "Checkout" at bounding box center [659, 347] width 244 height 18
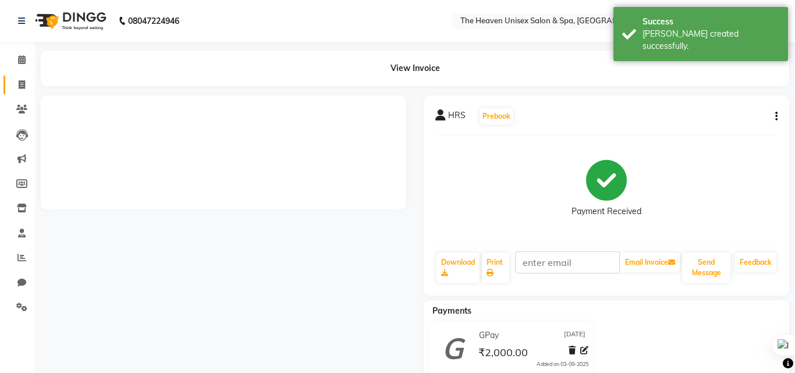
click at [20, 80] on icon at bounding box center [22, 84] width 6 height 9
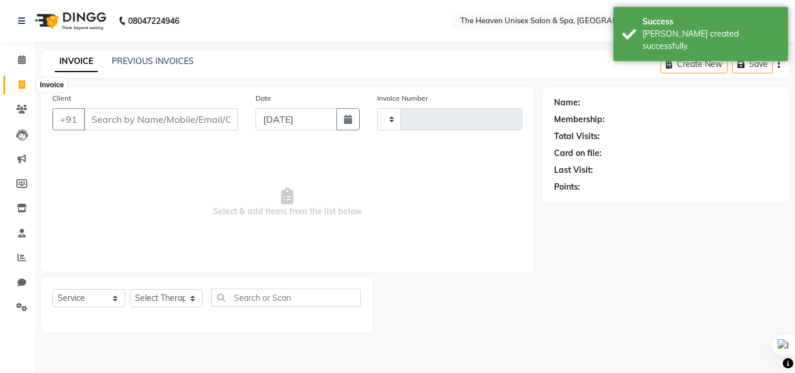
click at [20, 89] on span at bounding box center [22, 85] width 20 height 13
select select "service"
type input "0653"
select select "8417"
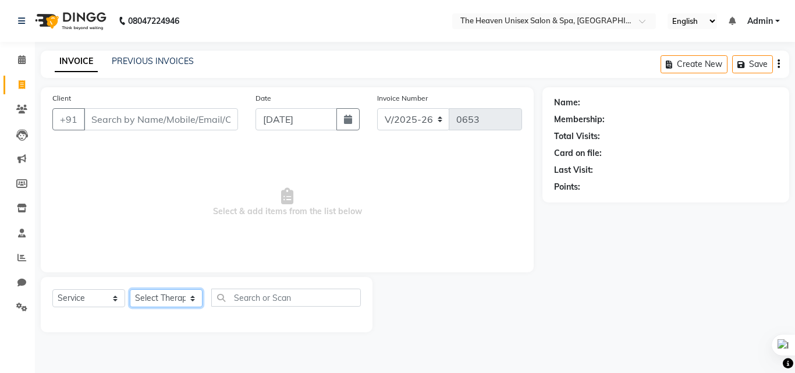
click at [157, 298] on select "Select Therapist Himanshu Singh HRS House Lucky Mamta Meraj Monika pui Rashmi r…" at bounding box center [166, 298] width 73 height 18
select select "83960"
click at [130, 289] on select "Select Therapist Himanshu Singh HRS House Lucky Mamta Meraj Monika pui Rashmi r…" at bounding box center [166, 298] width 73 height 18
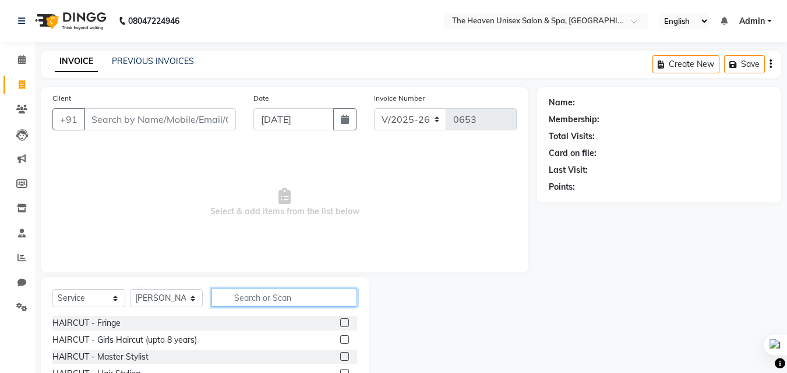
click at [295, 299] on input "text" at bounding box center [284, 298] width 146 height 18
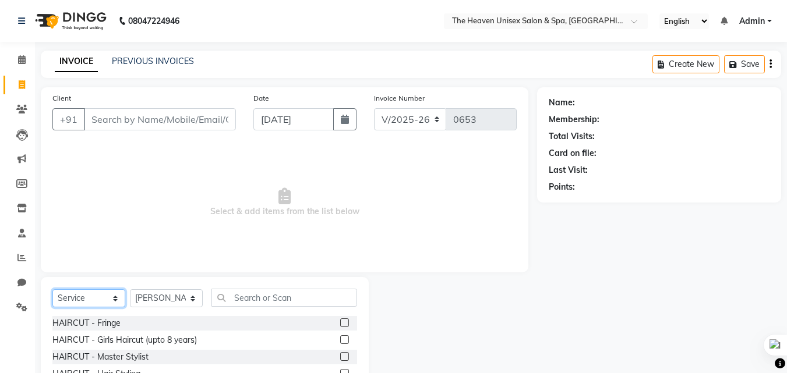
click at [94, 300] on select "Select Service Product Membership Package Voucher Prepaid Gift Card" at bounding box center [88, 298] width 73 height 18
select select "P"
click at [52, 289] on select "Select Service Product Membership Package Voucher Prepaid Gift Card" at bounding box center [88, 298] width 73 height 18
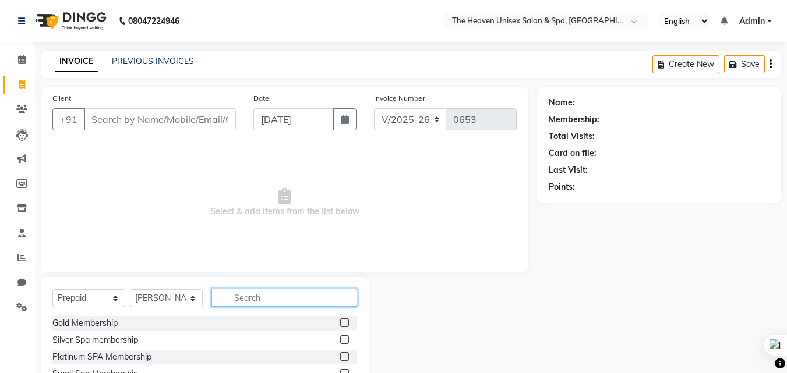
click at [245, 299] on input "text" at bounding box center [284, 298] width 146 height 18
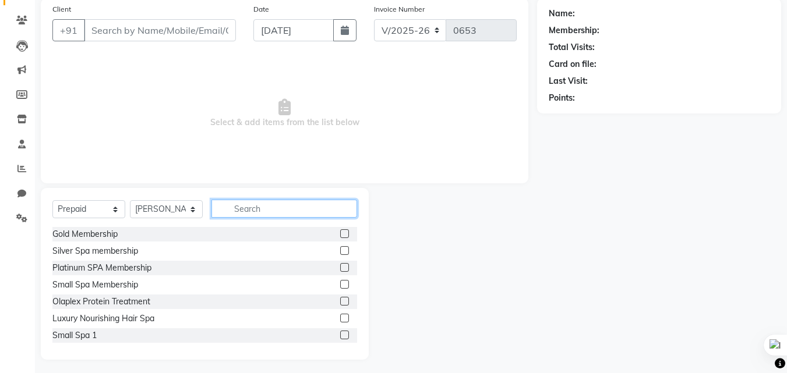
scroll to position [93, 0]
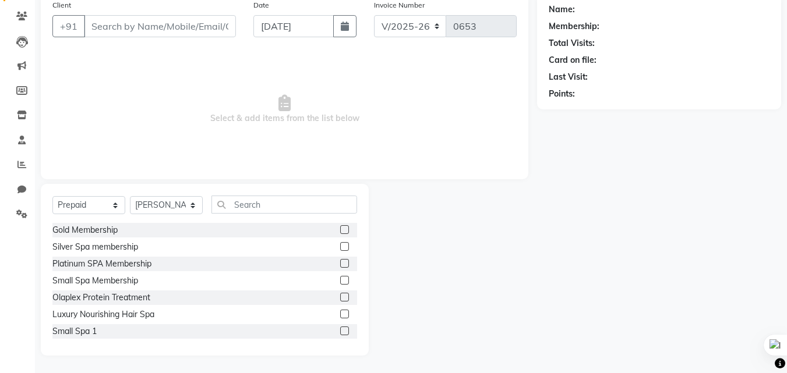
click at [340, 278] on label at bounding box center [344, 280] width 9 height 9
click at [340, 278] on input "checkbox" at bounding box center [344, 281] width 8 height 8
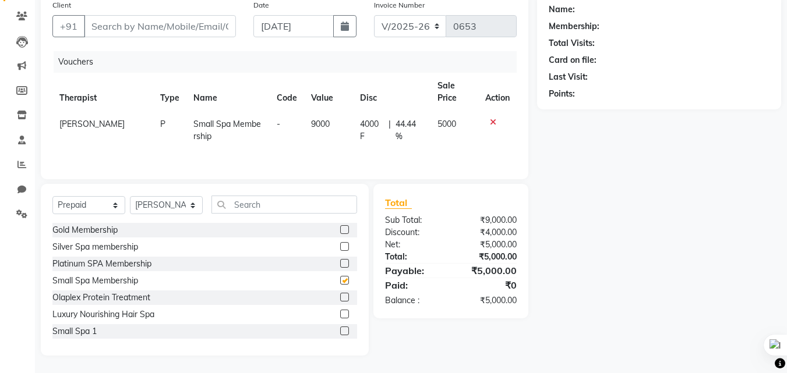
checkbox input "false"
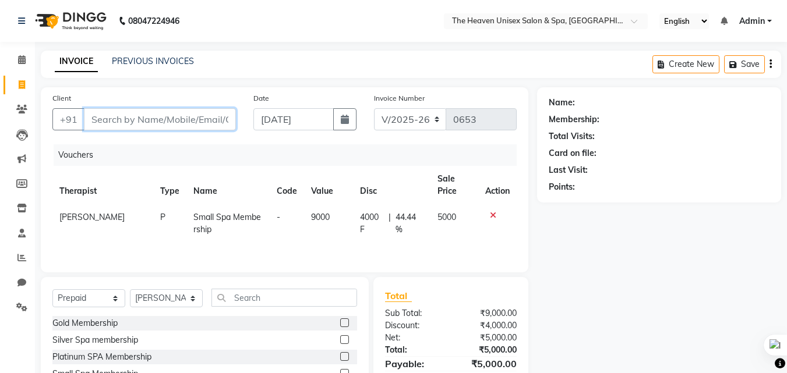
click at [187, 119] on input "Client" at bounding box center [160, 119] width 152 height 22
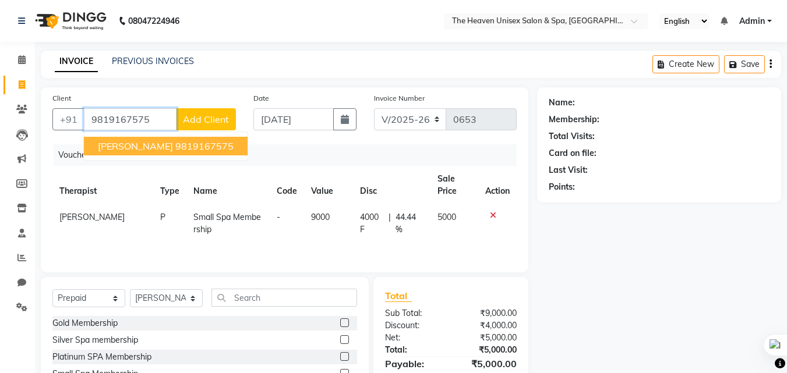
type input "9819167575"
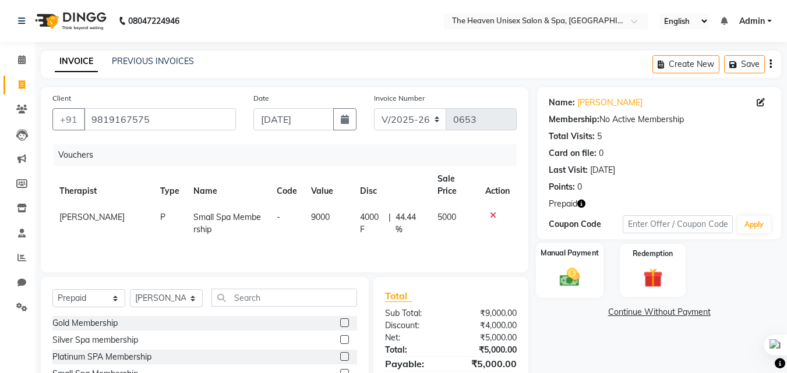
click at [564, 274] on img at bounding box center [569, 277] width 33 height 23
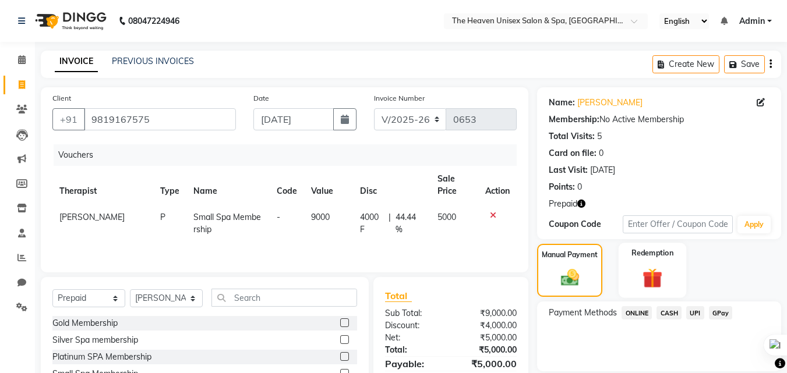
scroll to position [93, 0]
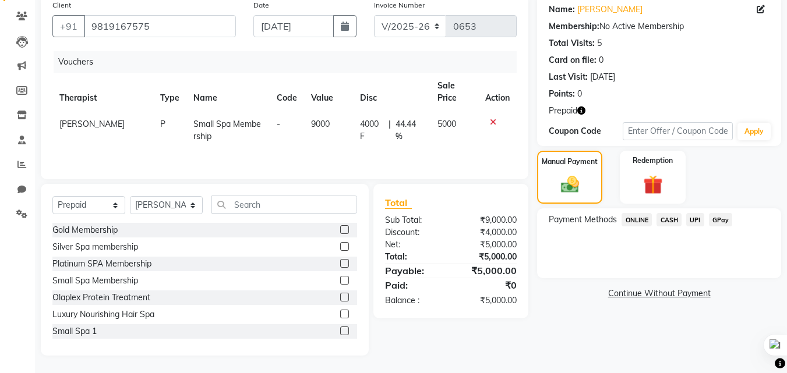
click at [636, 221] on span "ONLINE" at bounding box center [636, 219] width 30 height 13
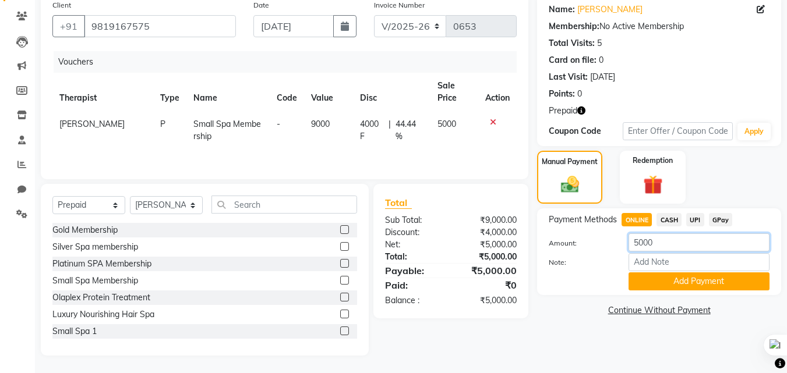
click at [666, 245] on input "5000" at bounding box center [698, 243] width 141 height 18
type input "5"
type input "2000"
click at [727, 289] on button "Add Payment" at bounding box center [698, 282] width 141 height 18
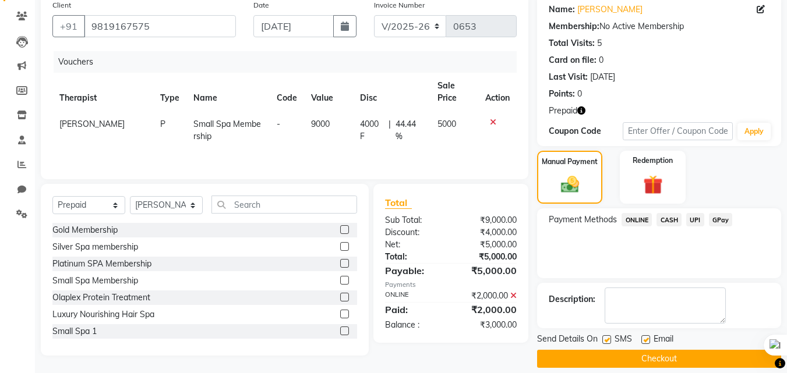
click at [672, 221] on span "CASH" at bounding box center [668, 219] width 25 height 13
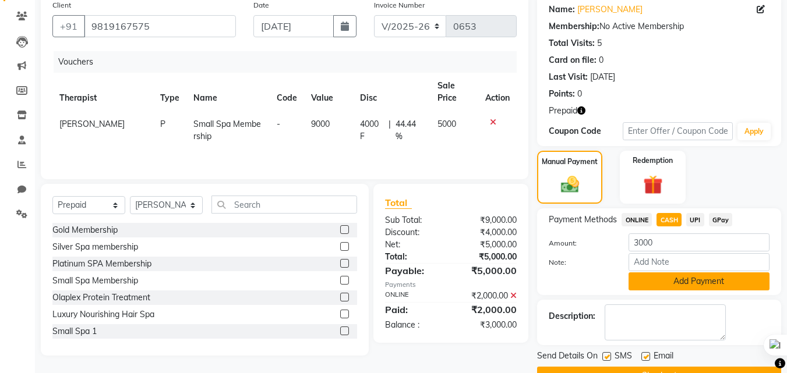
click at [700, 287] on button "Add Payment" at bounding box center [698, 282] width 141 height 18
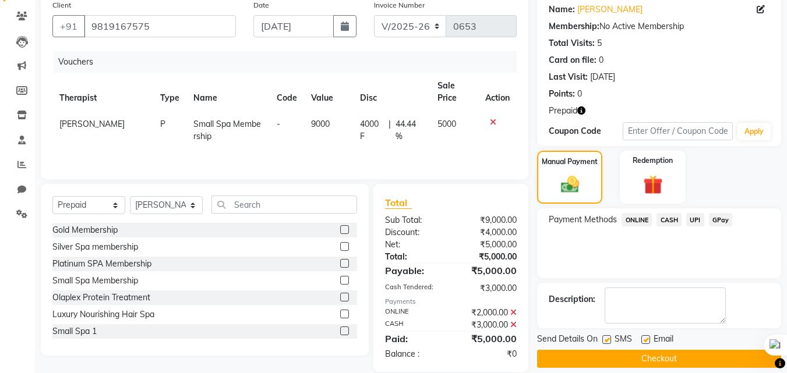
scroll to position [109, 0]
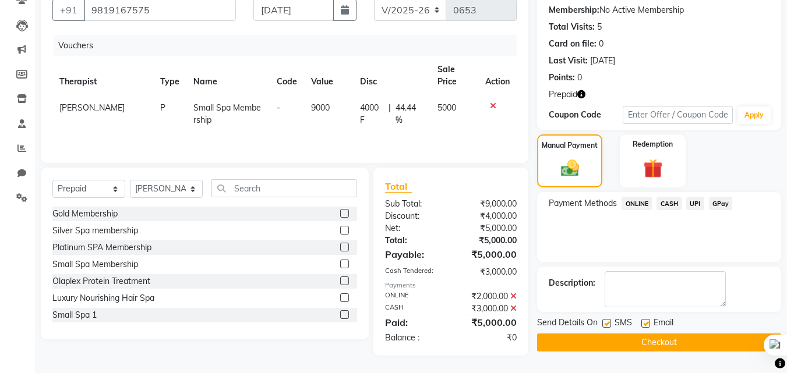
click at [716, 166] on div "Manual Payment Redemption" at bounding box center [658, 161] width 261 height 53
click at [640, 344] on button "Checkout" at bounding box center [659, 343] width 244 height 18
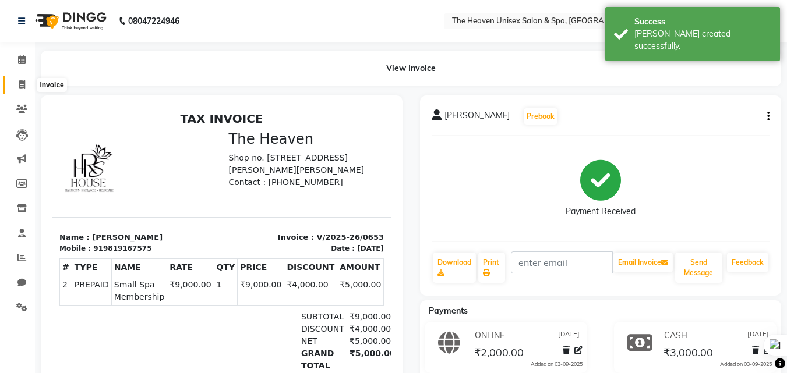
click at [20, 84] on icon at bounding box center [22, 84] width 6 height 9
select select "8417"
select select "service"
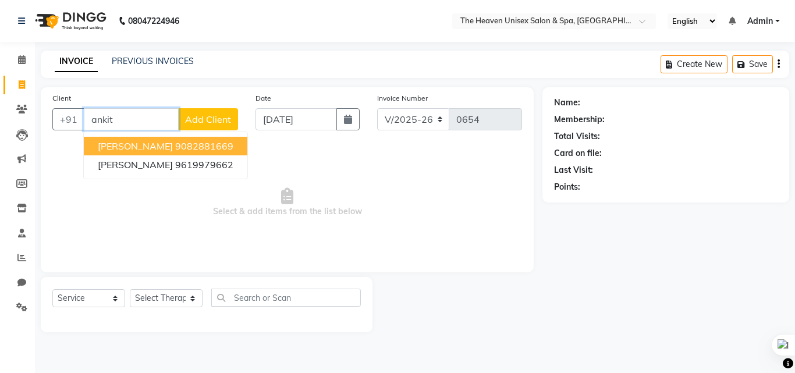
click at [219, 143] on ngb-highlight "9082881669" at bounding box center [204, 146] width 58 height 12
type input "9082881669"
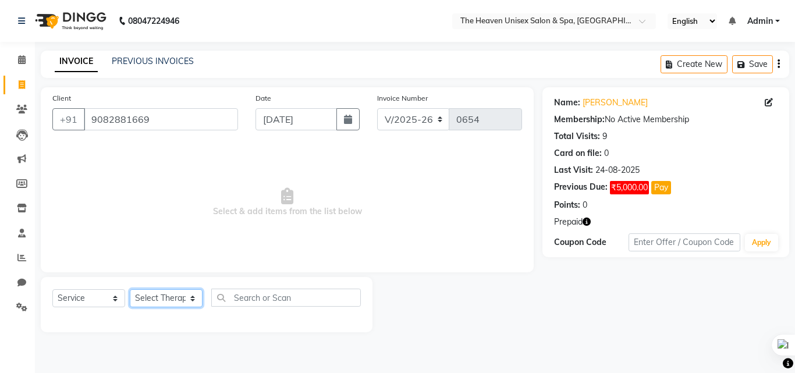
click at [157, 296] on select "Select Therapist Himanshu Singh HRS House Lucky Mamta Meraj Monika pui Rashmi r…" at bounding box center [166, 298] width 73 height 18
select select "82833"
click at [130, 289] on select "Select Therapist Himanshu Singh HRS House Lucky Mamta Meraj Monika pui Rashmi r…" at bounding box center [166, 298] width 73 height 18
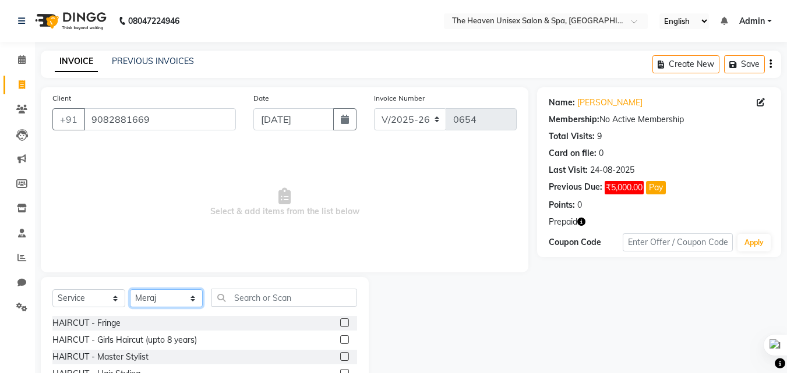
scroll to position [58, 0]
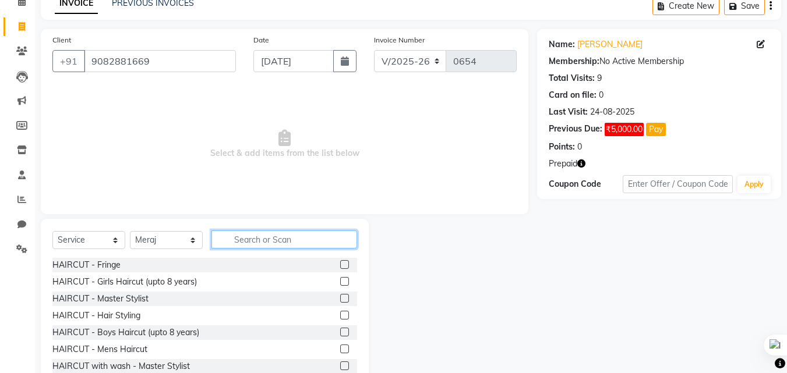
click at [299, 243] on input "text" at bounding box center [284, 240] width 146 height 18
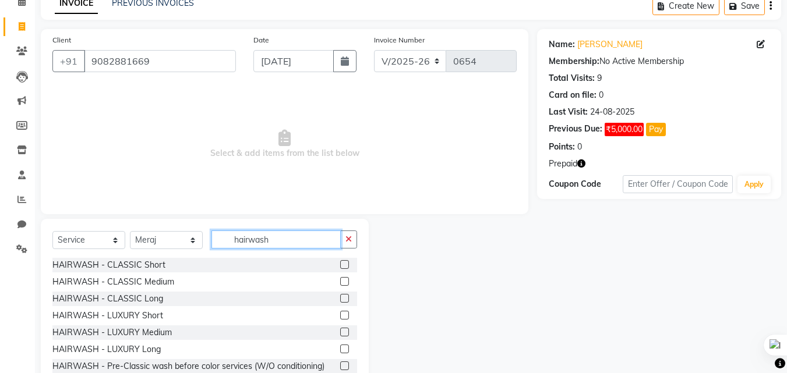
type input "hairwash"
click at [340, 262] on label at bounding box center [344, 264] width 9 height 9
click at [340, 262] on input "checkbox" at bounding box center [344, 265] width 8 height 8
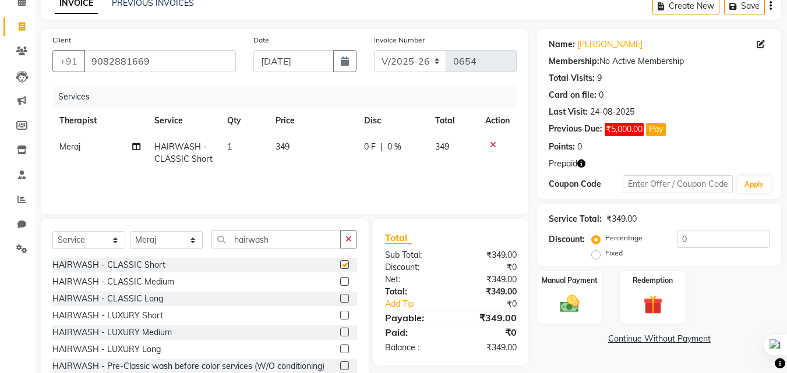
checkbox input "false"
click at [669, 298] on div "Redemption" at bounding box center [652, 297] width 68 height 55
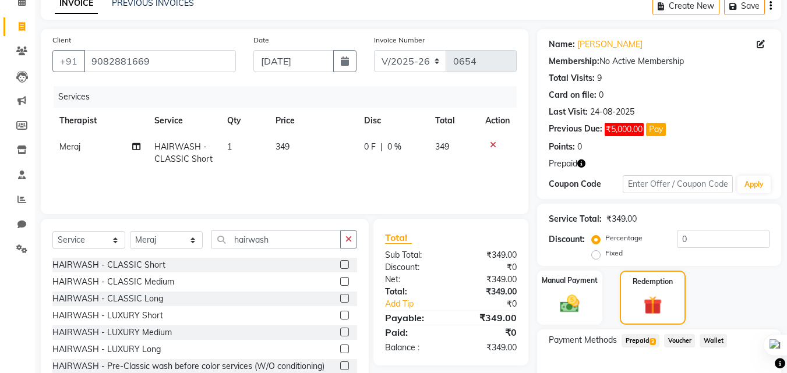
scroll to position [126, 0]
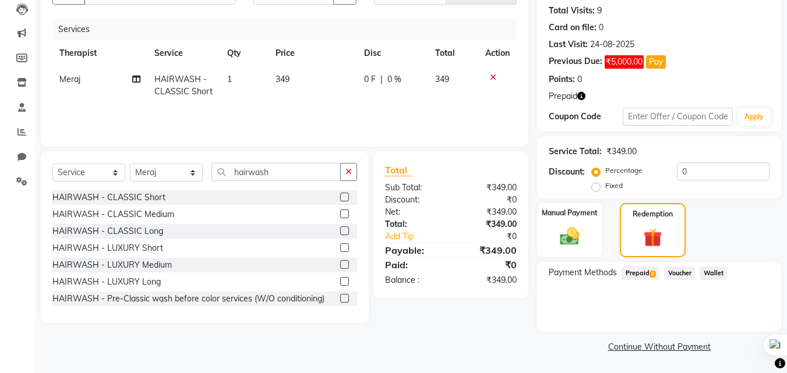
click at [640, 273] on span "Prepaid 3" at bounding box center [640, 273] width 38 height 13
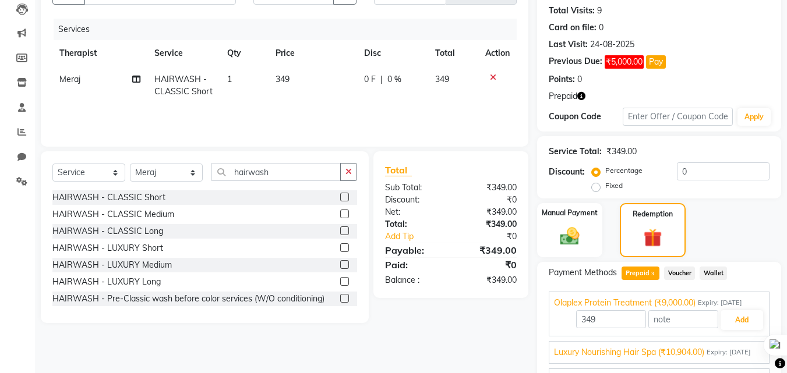
scroll to position [202, 0]
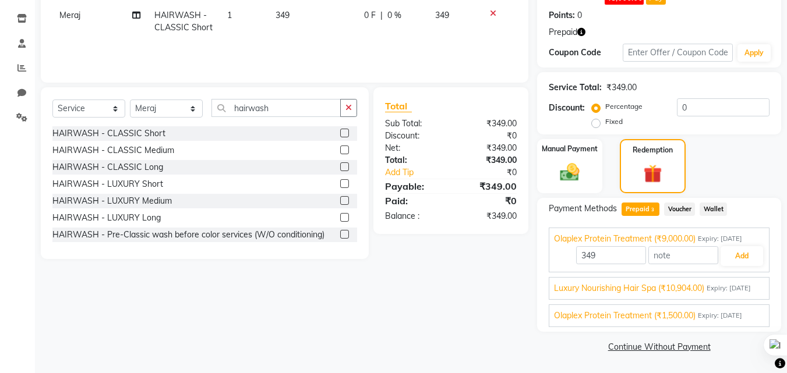
click at [681, 316] on span "Olaplex Protein Treatment (₹1,500.00)" at bounding box center [625, 316] width 142 height 12
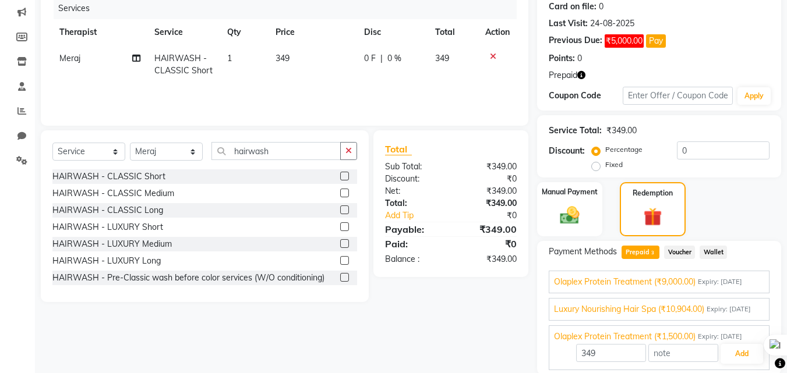
scroll to position [144, 0]
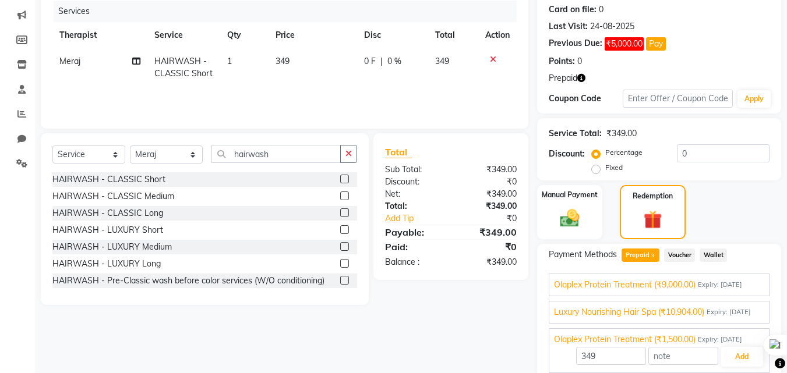
click at [620, 288] on span "Olaplex Protein Treatment (₹9,000.00)" at bounding box center [625, 285] width 142 height 12
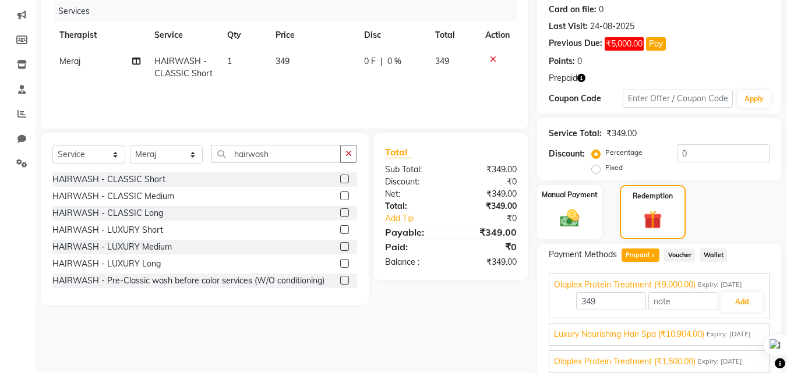
scroll to position [0, 0]
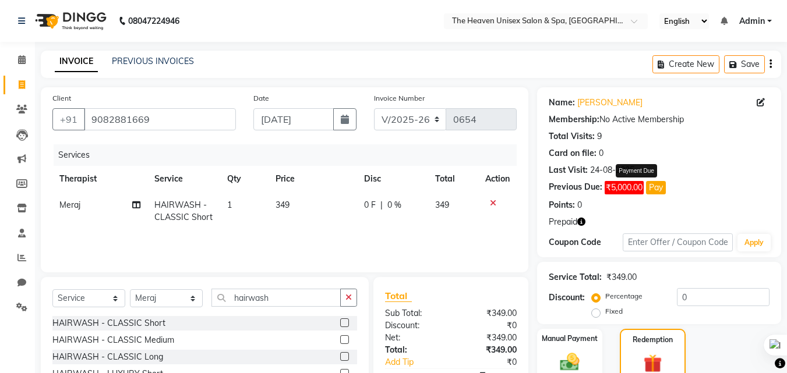
click at [619, 190] on span "₹5,000.00" at bounding box center [623, 187] width 39 height 13
click at [634, 221] on div "Prepaid" at bounding box center [659, 222] width 221 height 12
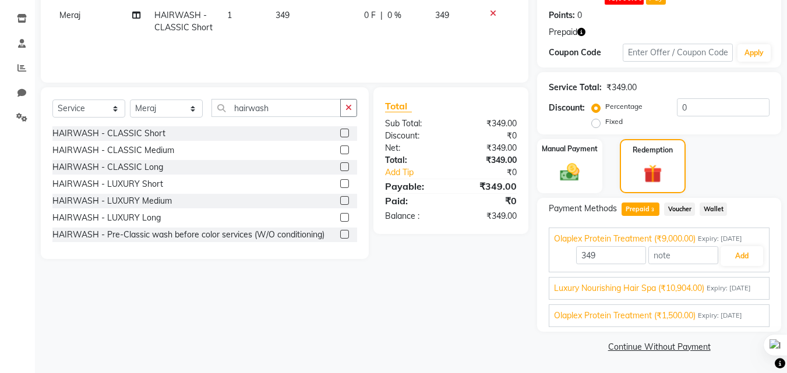
click at [624, 282] on span "Luxury Nourishing Hair Spa (₹10,904.00)" at bounding box center [629, 288] width 150 height 12
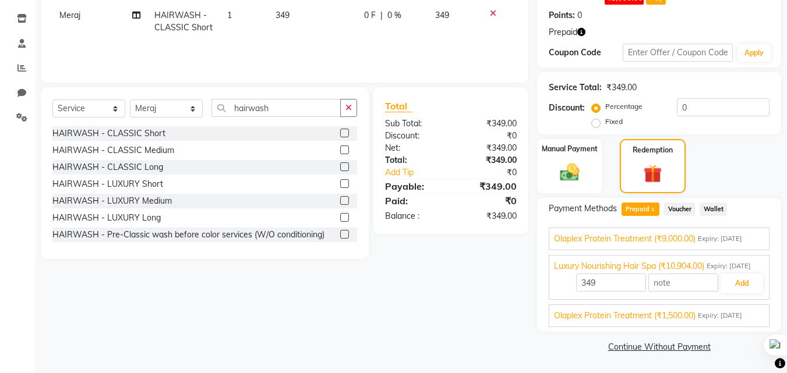
click at [623, 233] on span "Olaplex Protein Treatment (₹9,000.00)" at bounding box center [625, 239] width 142 height 12
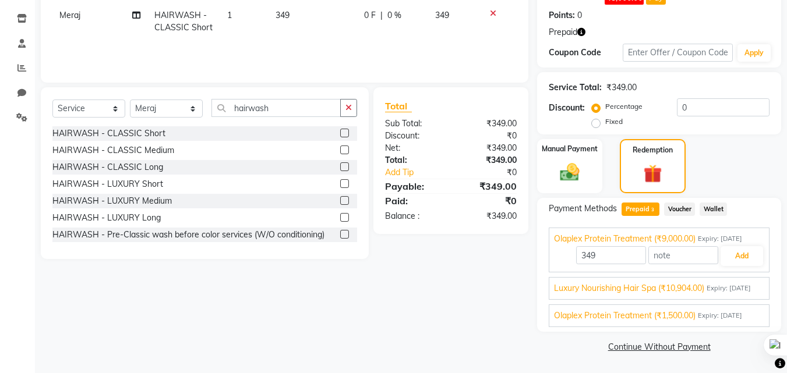
click at [659, 315] on span "Olaplex Protein Treatment (₹1,500.00)" at bounding box center [625, 316] width 142 height 12
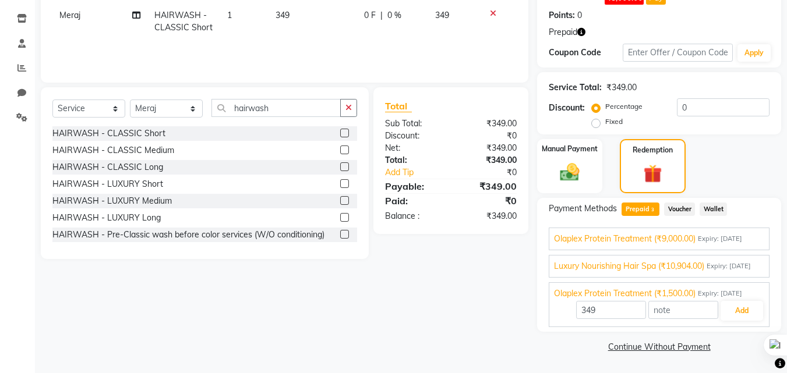
click at [659, 233] on span "Olaplex Protein Treatment (₹9,000.00)" at bounding box center [625, 239] width 142 height 12
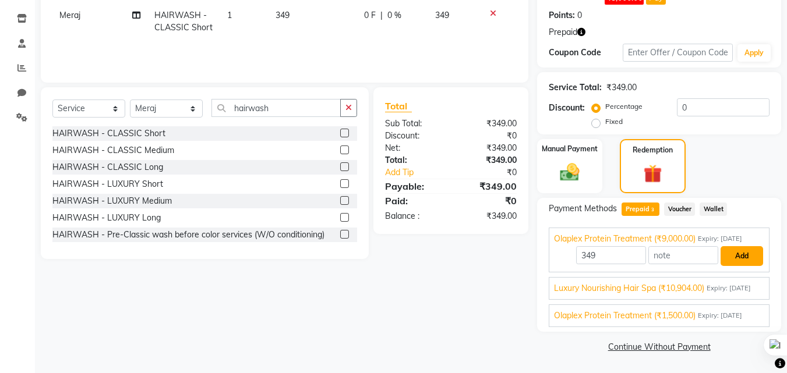
click at [740, 246] on button "Add" at bounding box center [741, 256] width 43 height 20
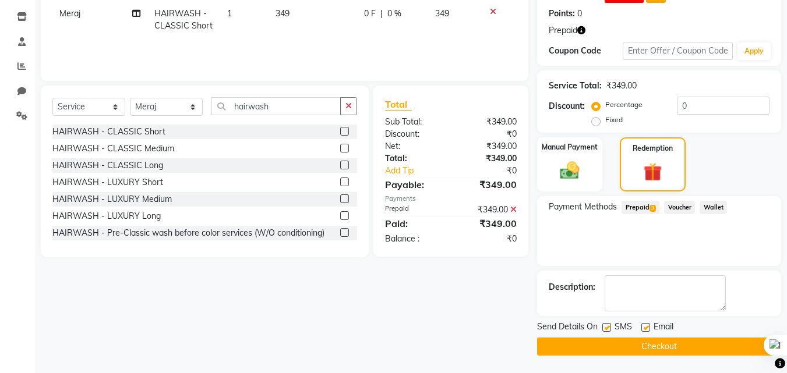
scroll to position [192, 0]
click at [654, 344] on button "Checkout" at bounding box center [659, 347] width 244 height 18
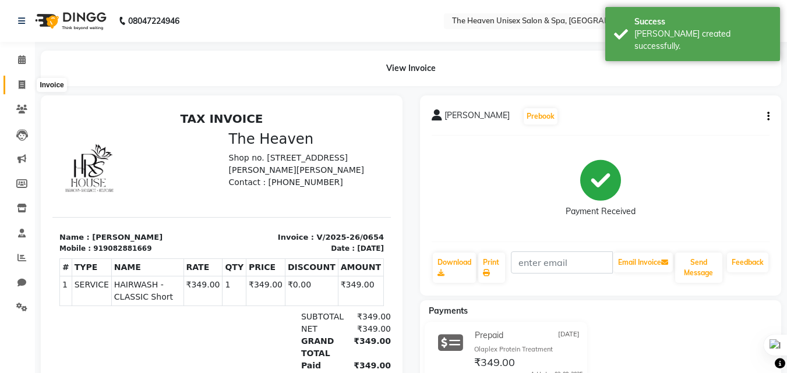
click at [20, 83] on icon at bounding box center [22, 84] width 6 height 9
select select "8417"
select select "service"
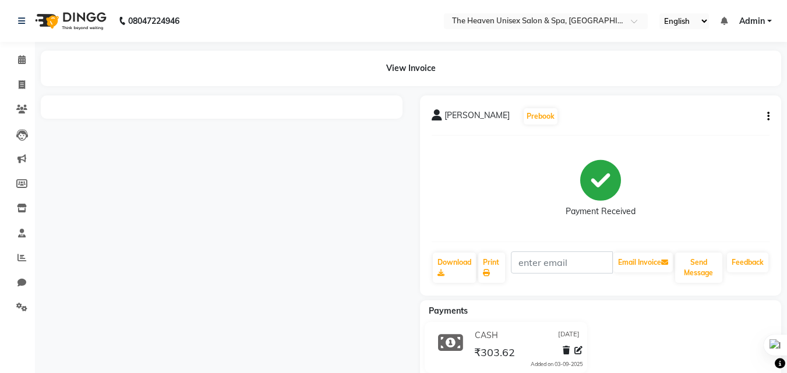
click at [406, 70] on div "View Invoice" at bounding box center [411, 69] width 740 height 36
click at [769, 117] on icon "button" at bounding box center [768, 116] width 2 height 1
click at [704, 127] on div "Edit Invoice" at bounding box center [710, 131] width 80 height 15
select select "service"
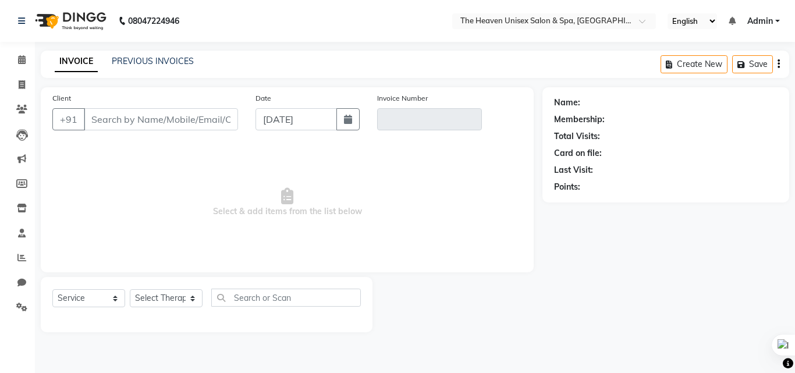
type input "9394825607"
type input "V/2025-26/0651"
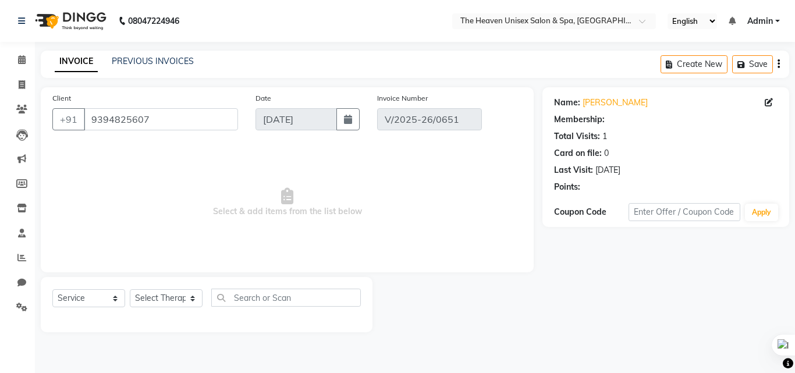
select select "select"
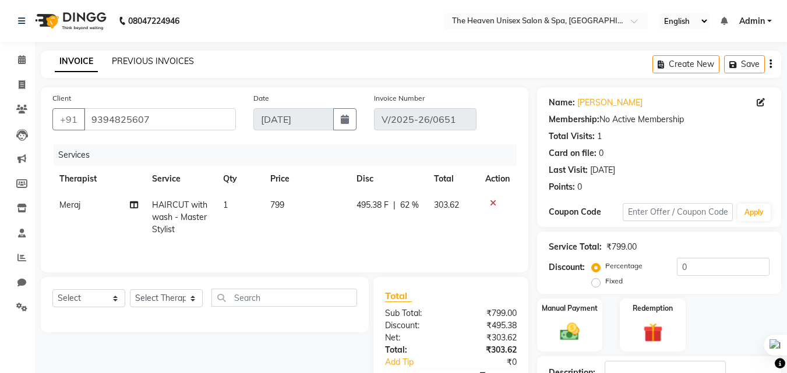
click at [139, 56] on link "PREVIOUS INVOICES" at bounding box center [153, 61] width 82 height 10
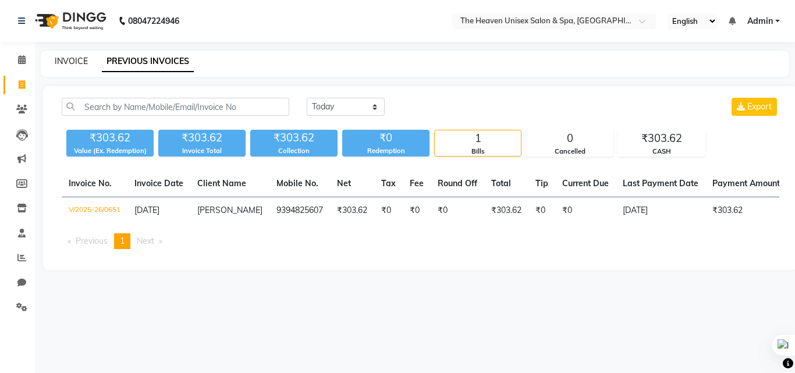
click at [80, 62] on link "INVOICE" at bounding box center [71, 61] width 33 height 10
select select "8417"
select select "service"
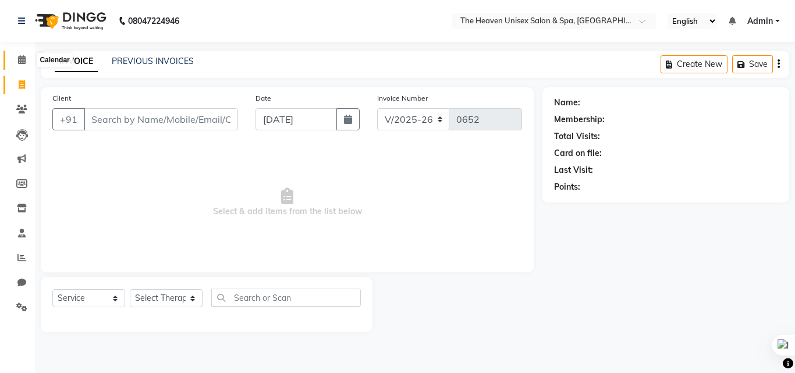
click at [22, 59] on icon at bounding box center [22, 59] width 8 height 9
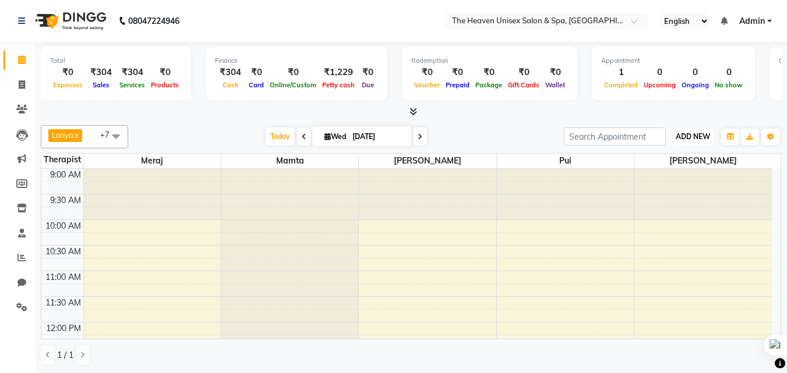
click at [696, 130] on button "ADD NEW Toggle Dropdown" at bounding box center [693, 137] width 40 height 16
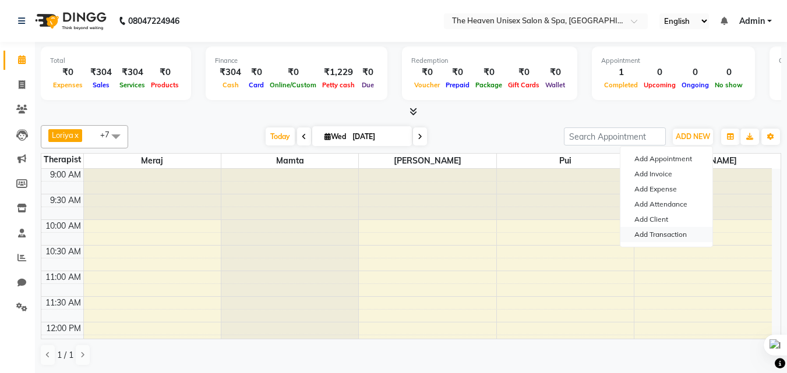
click at [668, 232] on link "Add Transaction" at bounding box center [666, 234] width 92 height 15
select select "direct"
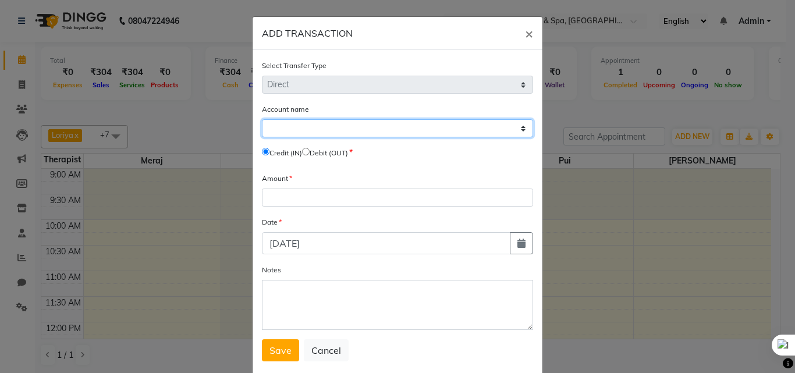
click at [481, 121] on select "Select Petty Cash Default Account" at bounding box center [397, 128] width 271 height 18
select select "7539"
click at [262, 119] on select "Select Petty Cash Default Account" at bounding box center [397, 128] width 271 height 18
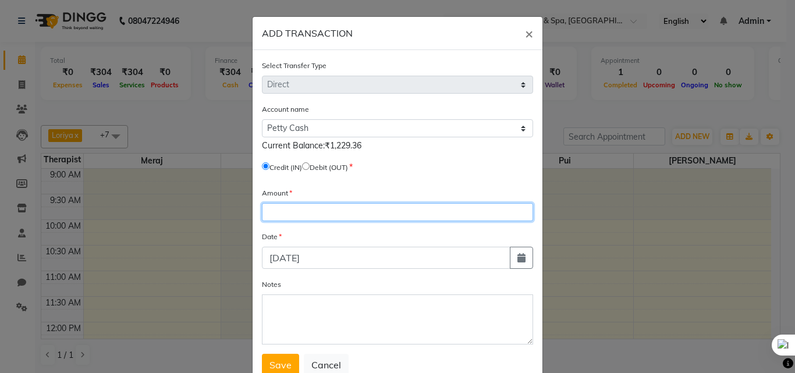
click at [317, 218] on input "number" at bounding box center [397, 212] width 271 height 18
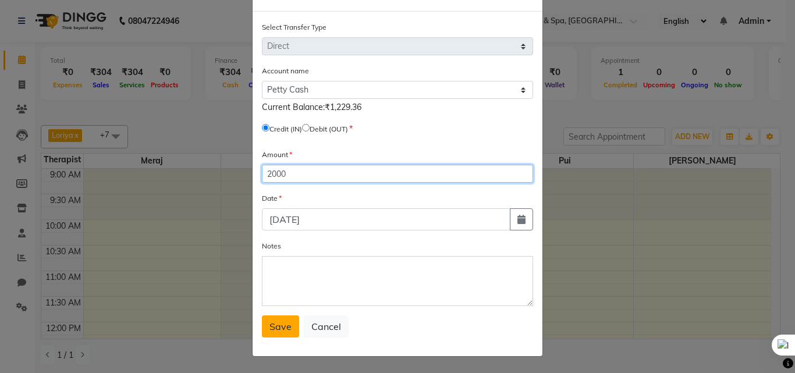
type input "2000"
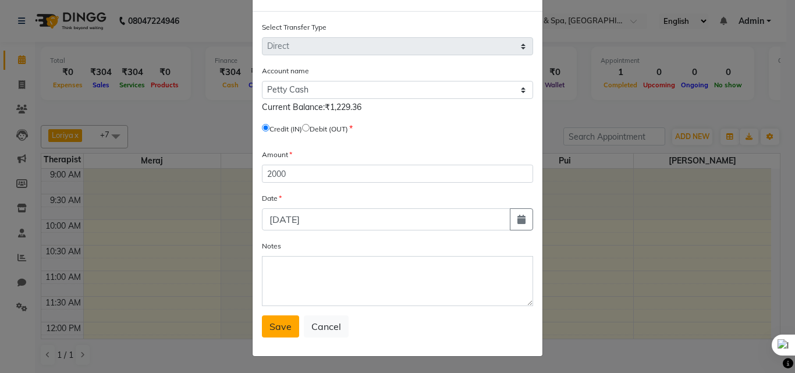
click at [270, 327] on span "Save" at bounding box center [281, 327] width 22 height 12
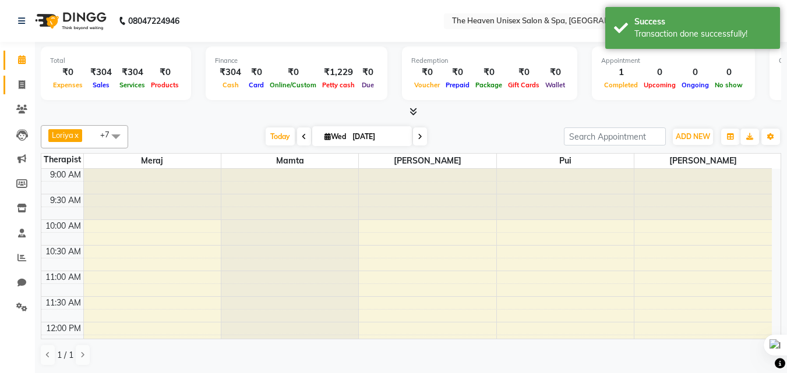
click at [19, 77] on link "Invoice" at bounding box center [17, 85] width 28 height 19
select select "8417"
select select "service"
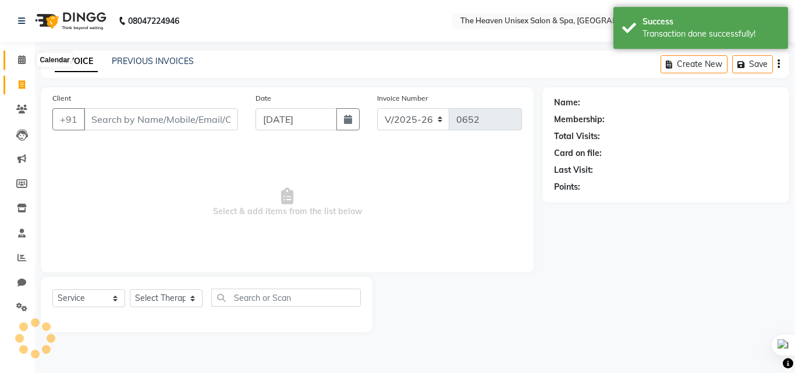
click at [19, 63] on icon at bounding box center [22, 59] width 8 height 9
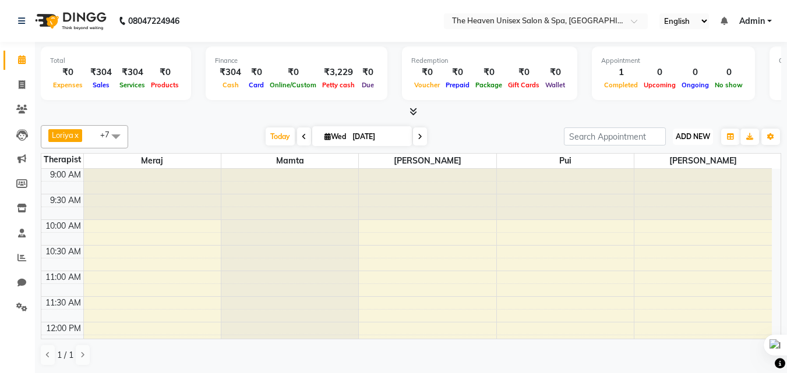
click at [694, 129] on button "ADD NEW Toggle Dropdown" at bounding box center [693, 137] width 40 height 16
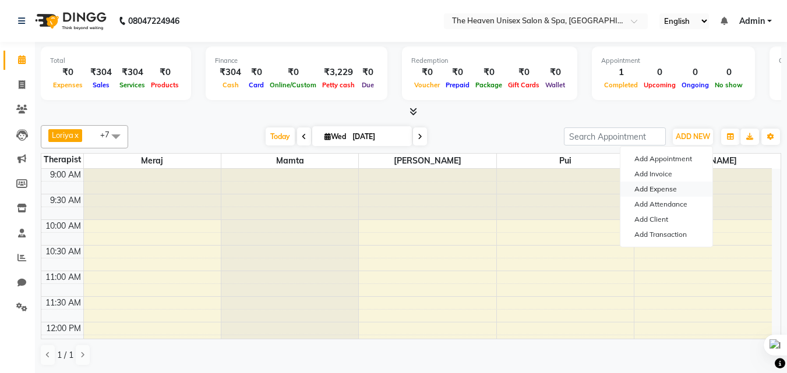
click at [662, 188] on link "Add Expense" at bounding box center [666, 189] width 92 height 15
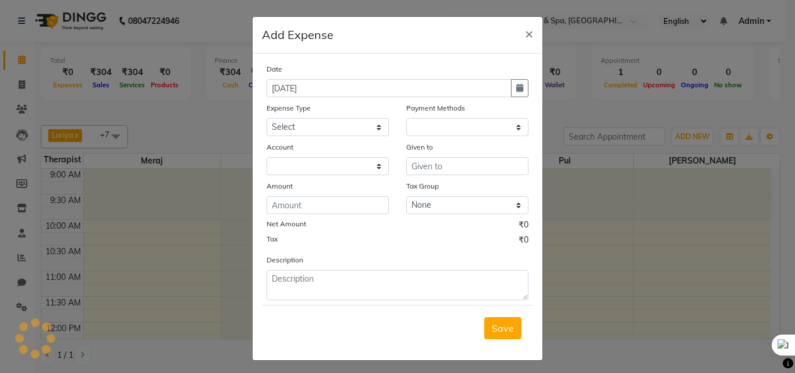
select select "1"
select select "7539"
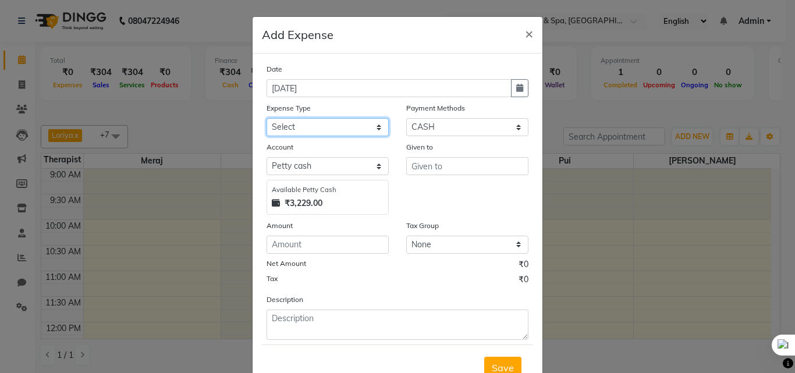
click at [336, 126] on select "Select Advance Salary Bank charges Car maintenance Cash transfer to bank Cash t…" at bounding box center [328, 127] width 122 height 18
select select "9"
click at [267, 118] on select "Select Advance Salary Bank charges Car maintenance Cash transfer to bank Cash t…" at bounding box center [328, 127] width 122 height 18
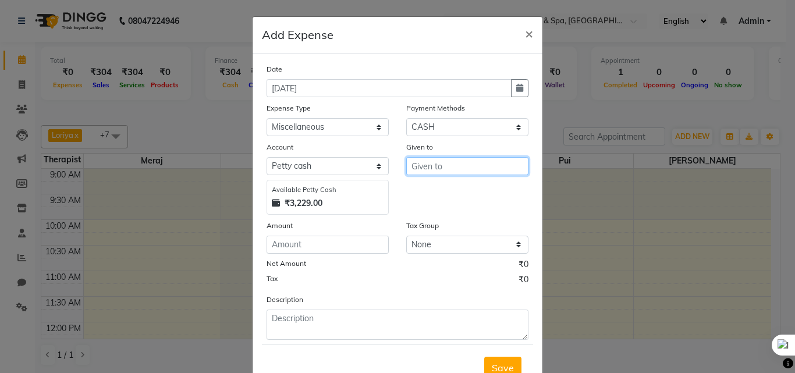
click at [474, 165] on input "text" at bounding box center [467, 166] width 122 height 18
type input "3"
type input "HRS House"
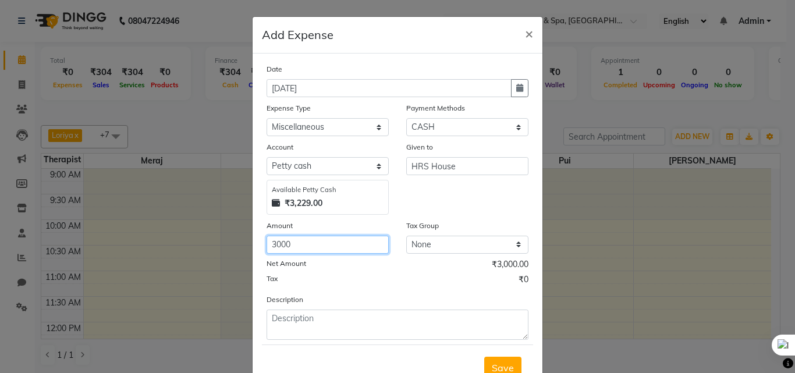
type input "3000"
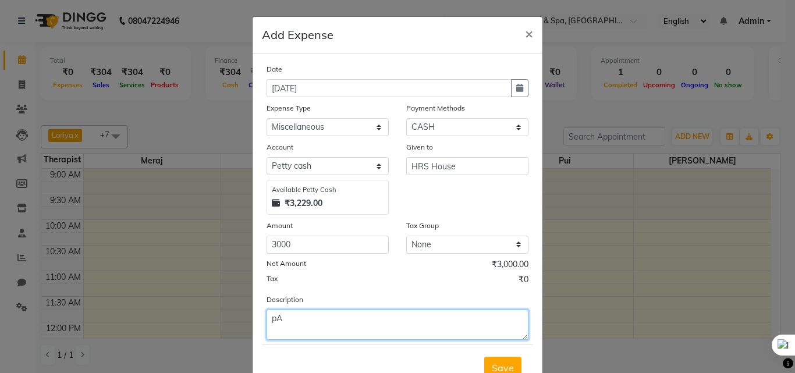
type textarea "p"
type textarea "Payment for the things shifting"
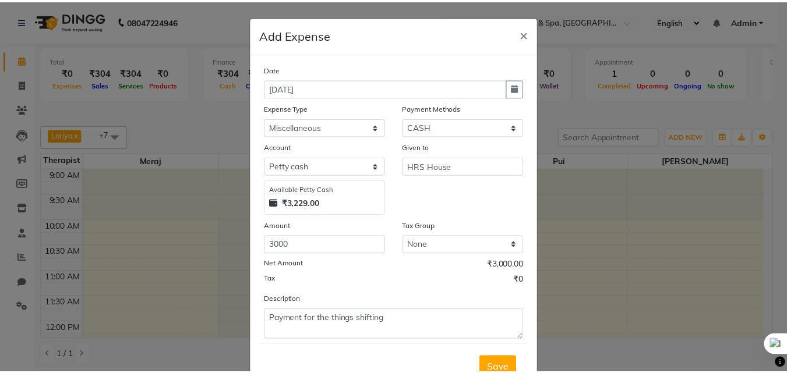
scroll to position [6, 0]
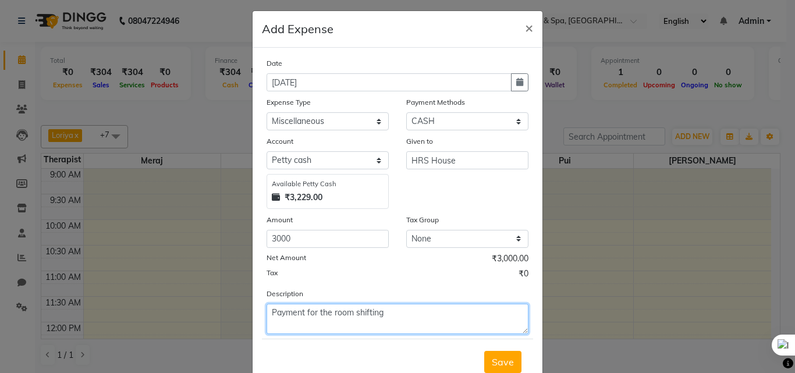
type textarea "Payment for the room shifting"
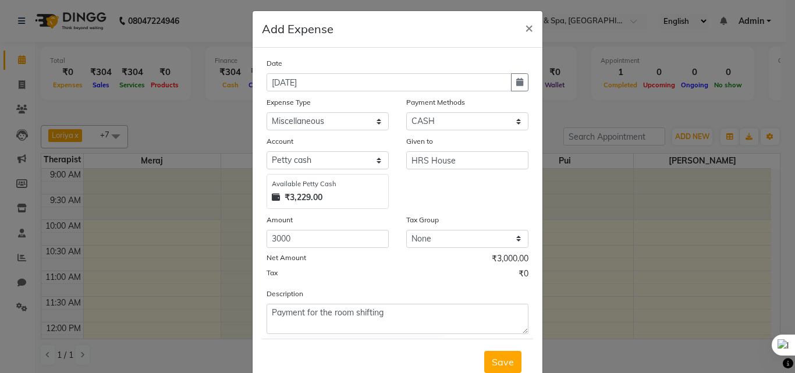
click at [484, 351] on button "Save" at bounding box center [502, 362] width 37 height 22
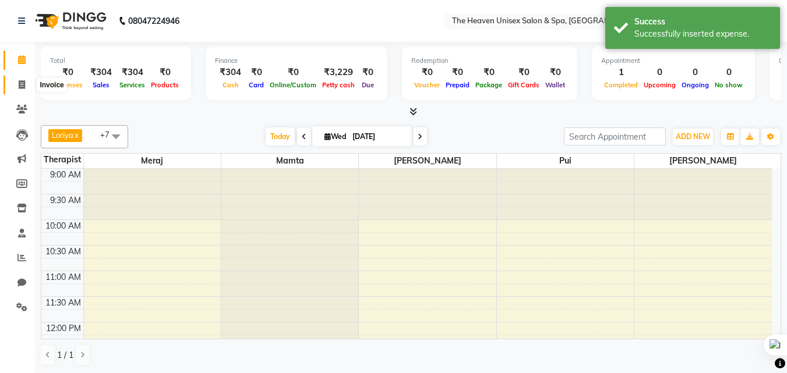
click at [24, 86] on icon at bounding box center [22, 84] width 6 height 9
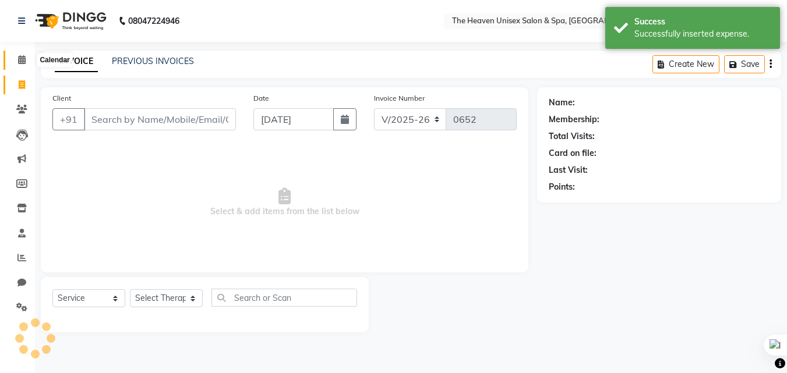
click at [24, 58] on icon at bounding box center [22, 59] width 8 height 9
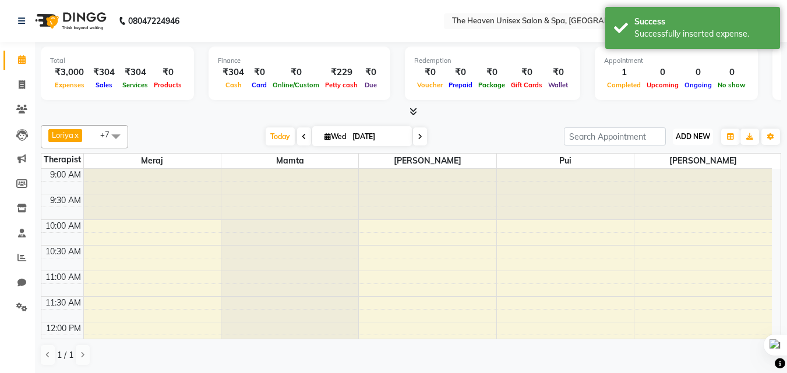
click at [704, 132] on span "ADD NEW" at bounding box center [692, 136] width 34 height 9
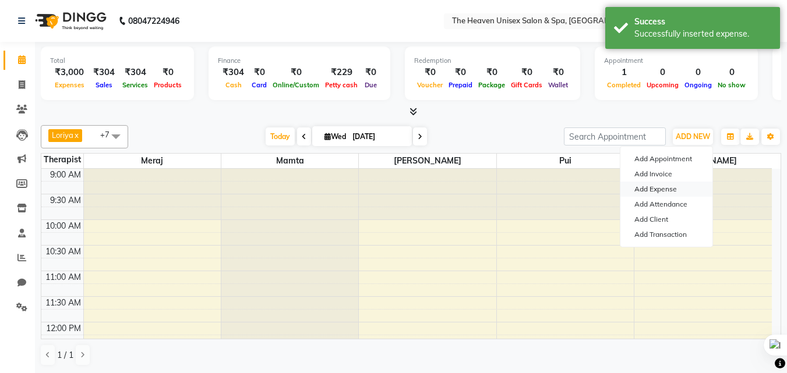
click at [660, 190] on link "Add Expense" at bounding box center [666, 189] width 92 height 15
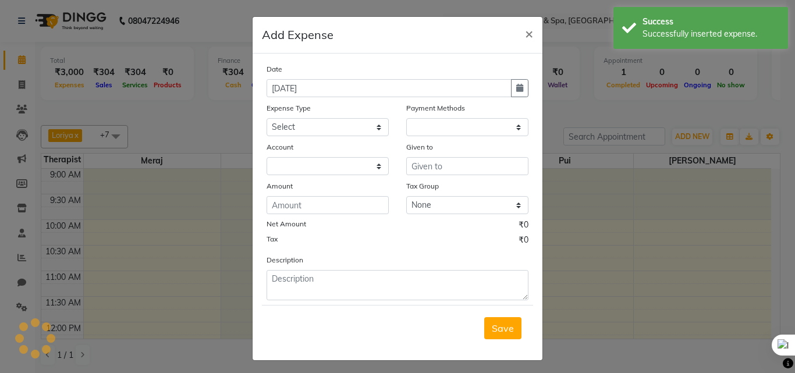
select select "1"
select select "7539"
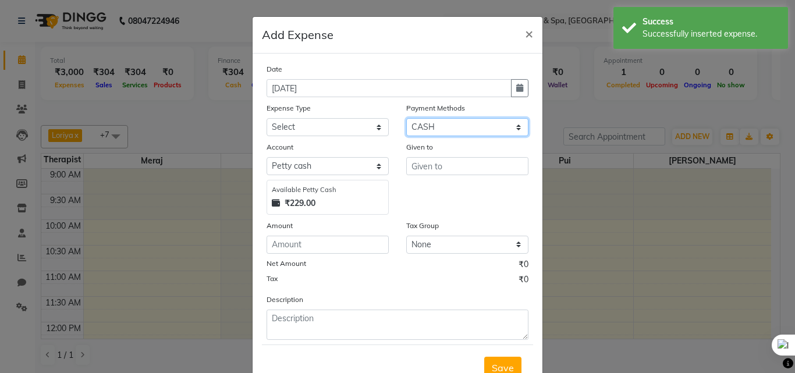
click at [461, 129] on select "Select ONLINE CASH UPI Prepaid Voucher Wallet GPay" at bounding box center [467, 127] width 122 height 18
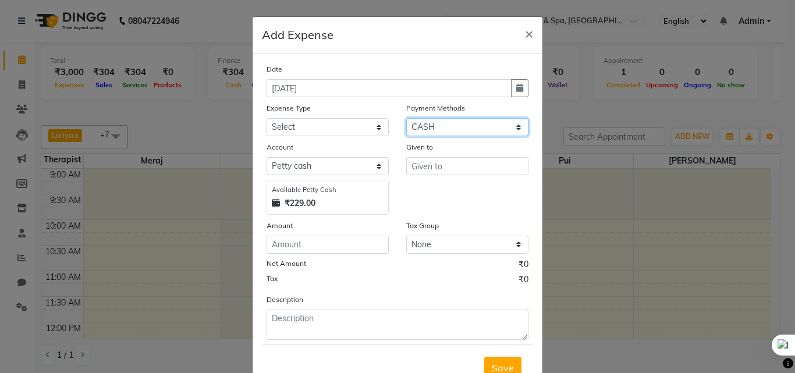
select select "3"
click at [406, 118] on select "Select ONLINE CASH UPI Prepaid Voucher Wallet GPay" at bounding box center [467, 127] width 122 height 18
select select "7540"
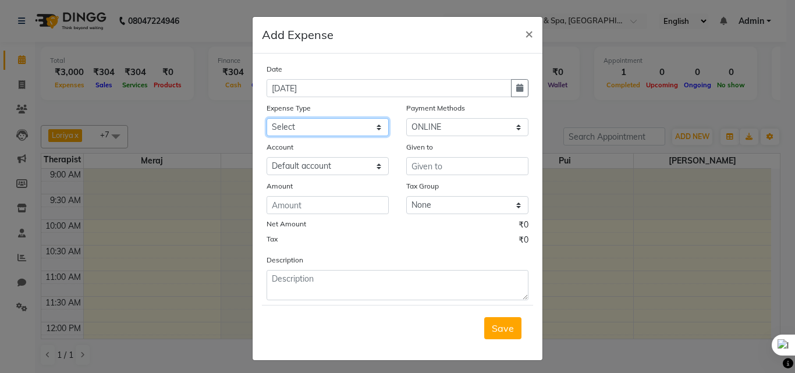
click at [340, 126] on select "Select Advance Salary Bank charges Car maintenance Cash transfer to bank Cash t…" at bounding box center [328, 127] width 122 height 18
select select "15"
click at [267, 118] on select "Select Advance Salary Bank charges Car maintenance Cash transfer to bank Cash t…" at bounding box center [328, 127] width 122 height 18
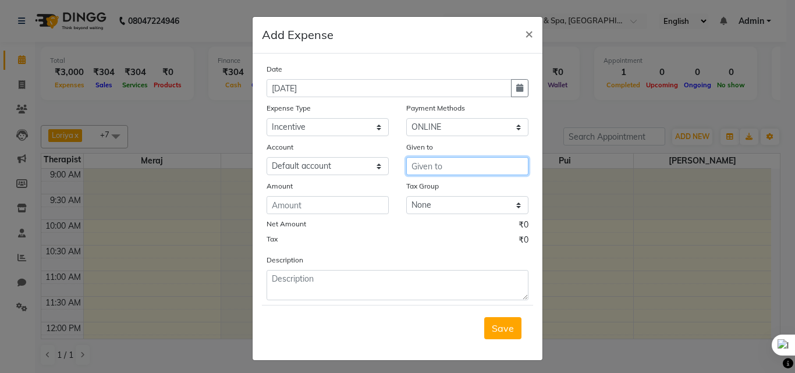
click at [436, 164] on input "text" at bounding box center [467, 166] width 122 height 18
type input "HRS House"
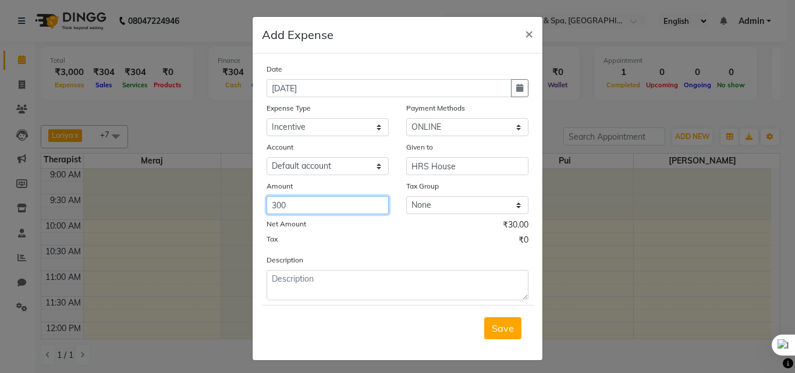
type input "300"
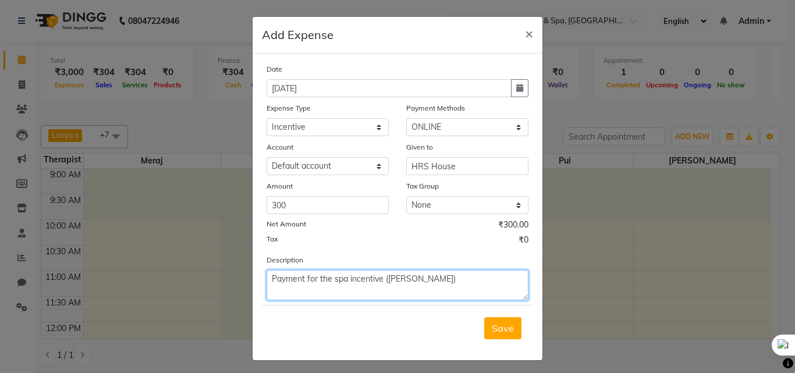
type textarea "Payment for the spa incentive (Mangesh)"
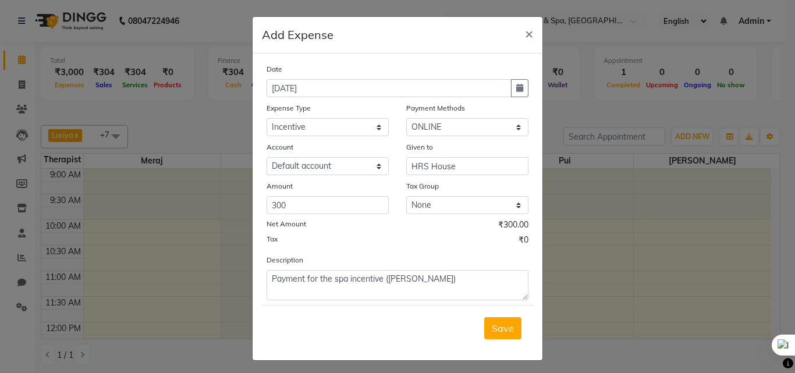
click at [484, 317] on button "Save" at bounding box center [502, 328] width 37 height 22
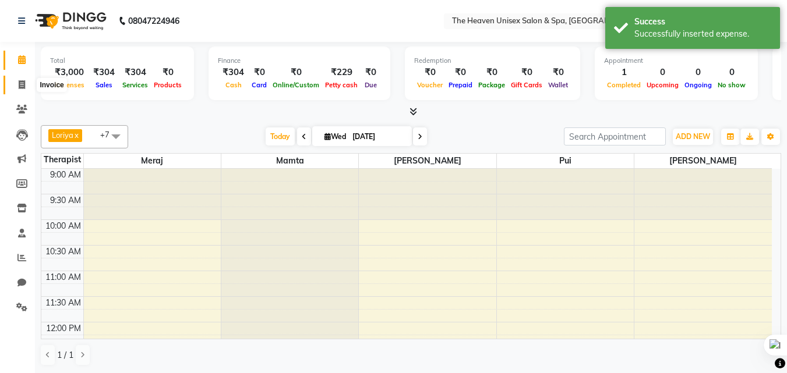
click at [23, 86] on icon at bounding box center [22, 84] width 6 height 9
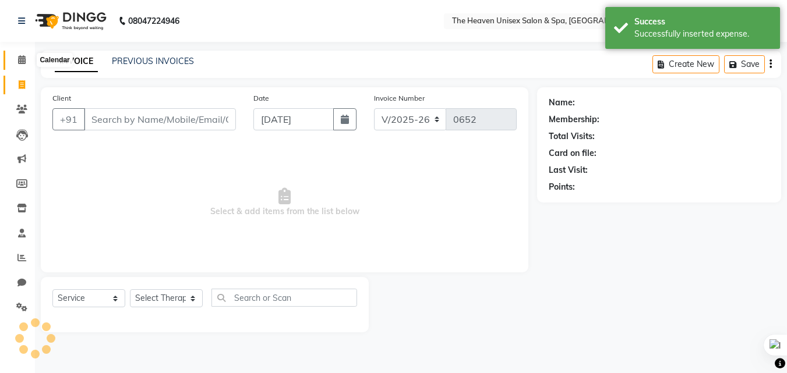
click at [23, 66] on span at bounding box center [22, 60] width 20 height 13
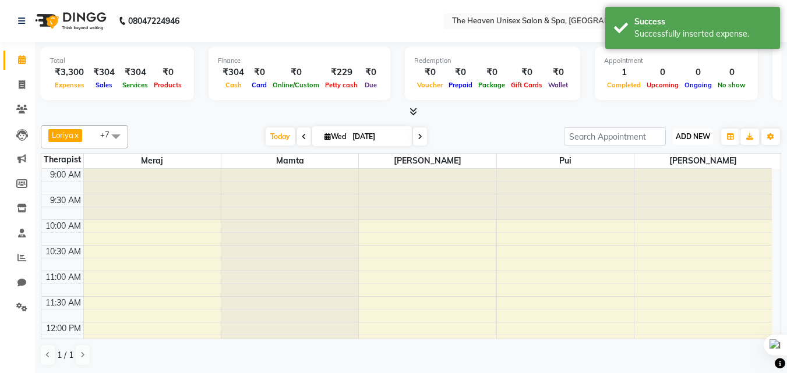
click at [704, 137] on span "ADD NEW" at bounding box center [692, 136] width 34 height 9
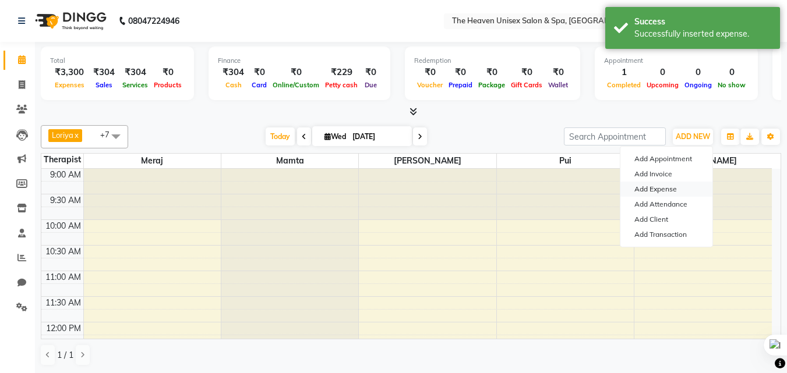
click at [657, 192] on link "Add Expense" at bounding box center [666, 189] width 92 height 15
select select "1"
select select "7539"
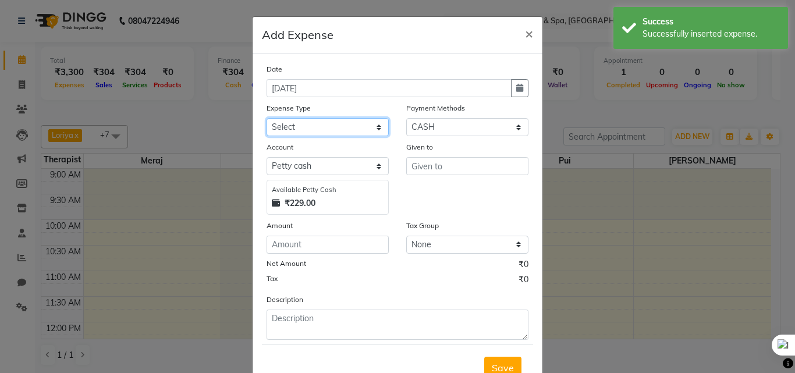
click at [341, 135] on select "Select Advance Salary Bank charges Car maintenance Cash transfer to bank Cash t…" at bounding box center [328, 127] width 122 height 18
select select "9"
click at [267, 118] on select "Select Advance Salary Bank charges Car maintenance Cash transfer to bank Cash t…" at bounding box center [328, 127] width 122 height 18
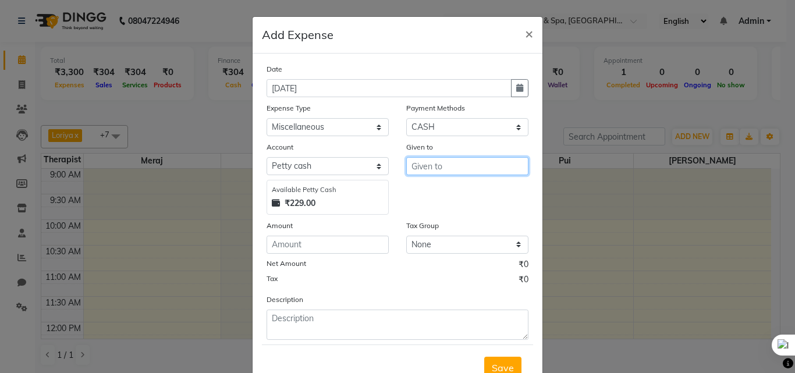
click at [458, 164] on input "text" at bounding box center [467, 166] width 122 height 18
type input "HRS House"
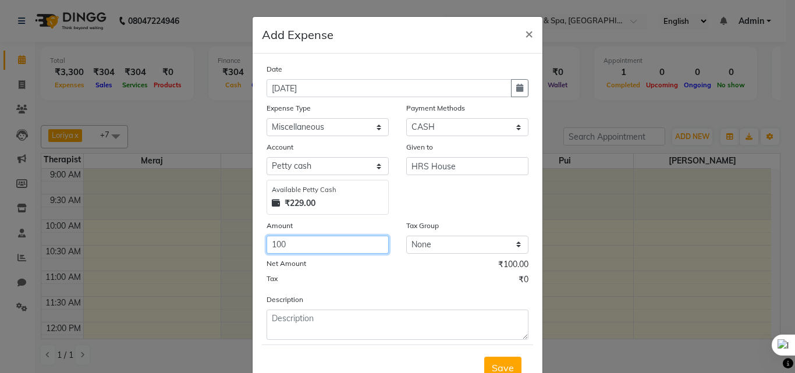
type input "100"
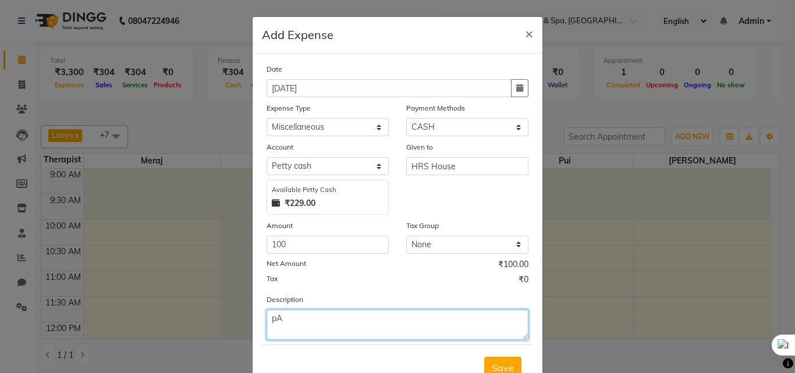
type textarea "p"
type textarea "Payment for phool mala"
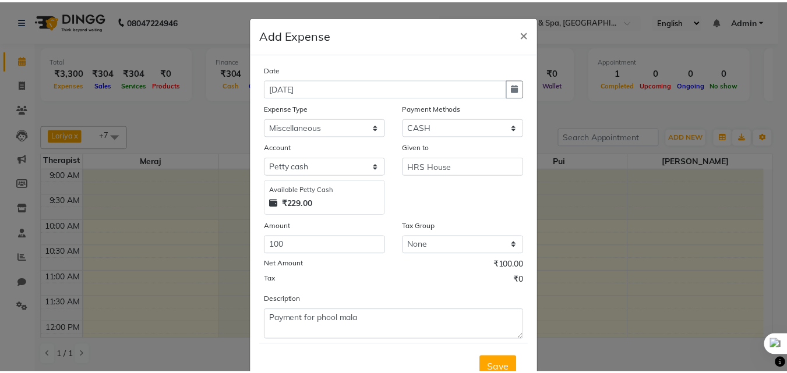
scroll to position [6, 0]
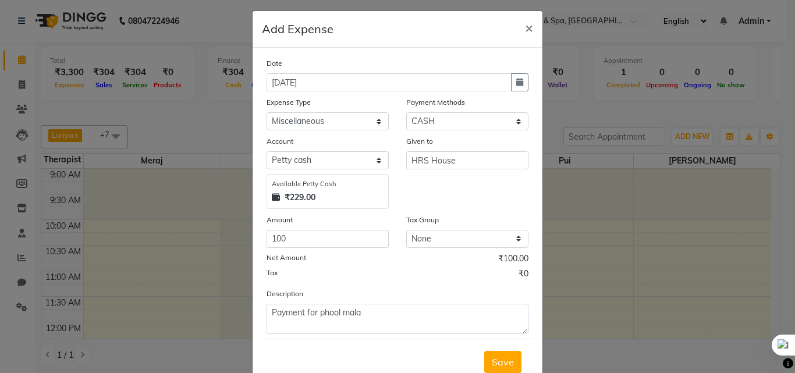
click at [484, 351] on button "Save" at bounding box center [502, 362] width 37 height 22
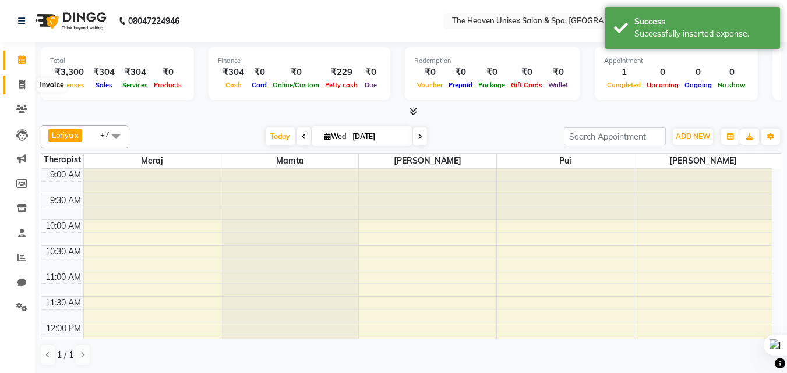
click at [23, 84] on icon at bounding box center [22, 84] width 6 height 9
click at [23, 56] on icon at bounding box center [22, 59] width 8 height 9
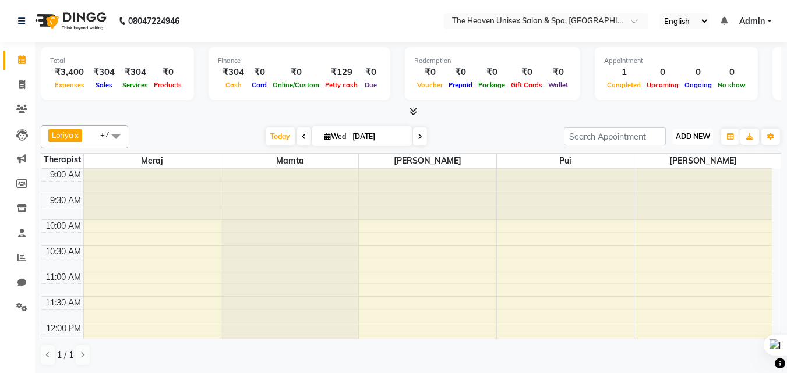
click at [684, 137] on span "ADD NEW" at bounding box center [692, 136] width 34 height 9
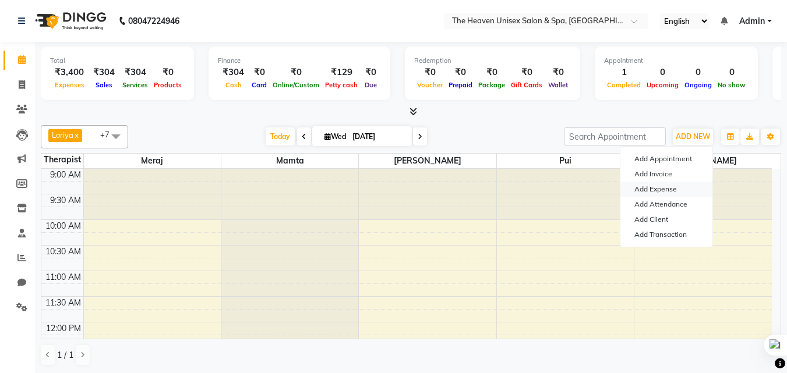
click at [652, 190] on link "Add Expense" at bounding box center [666, 189] width 92 height 15
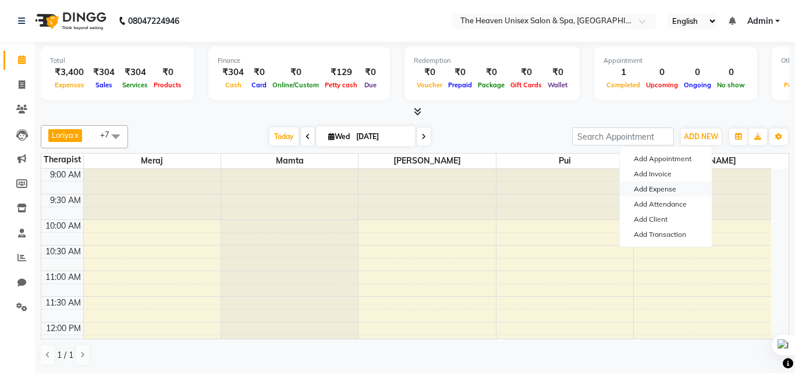
select select "1"
select select "7539"
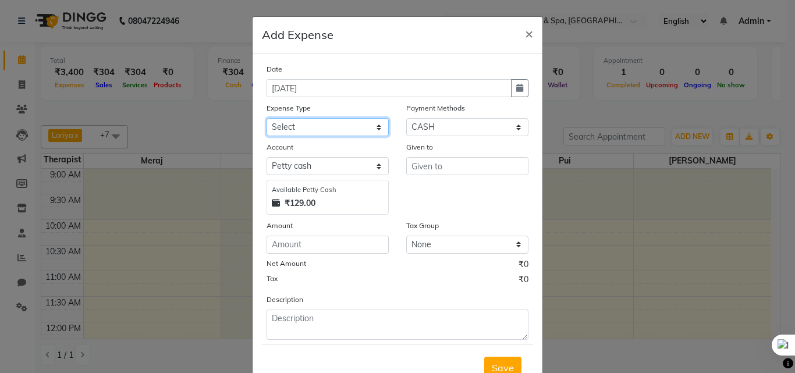
click at [314, 121] on select "Select Advance Salary Bank charges Car maintenance Cash transfer to bank Cash t…" at bounding box center [328, 127] width 122 height 18
select select "25"
click at [267, 118] on select "Select Advance Salary Bank charges Car maintenance Cash transfer to bank Cash t…" at bounding box center [328, 127] width 122 height 18
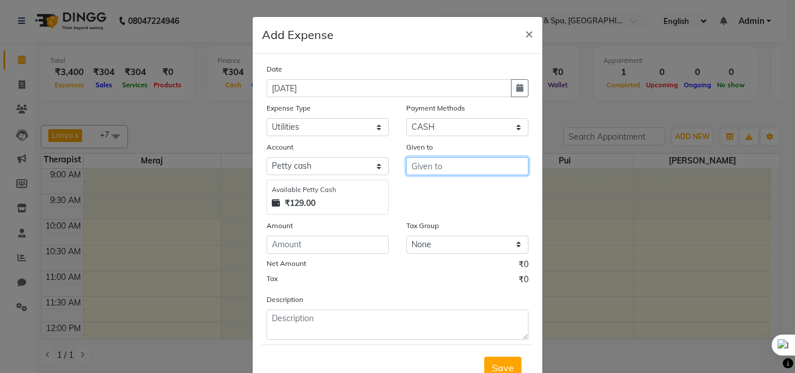
click at [433, 169] on input "text" at bounding box center [467, 166] width 122 height 18
type input "HRS House"
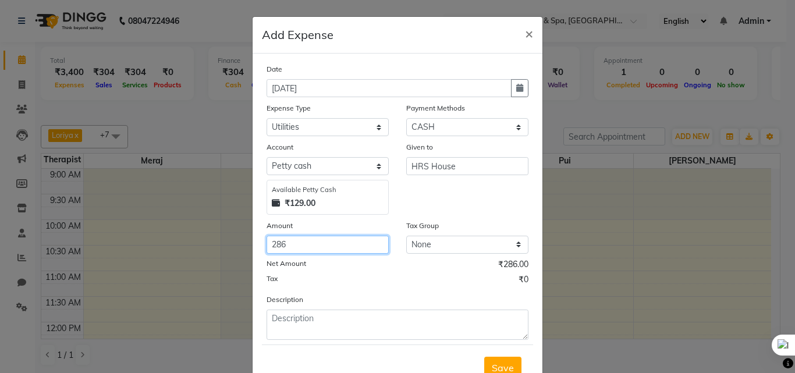
type input "286"
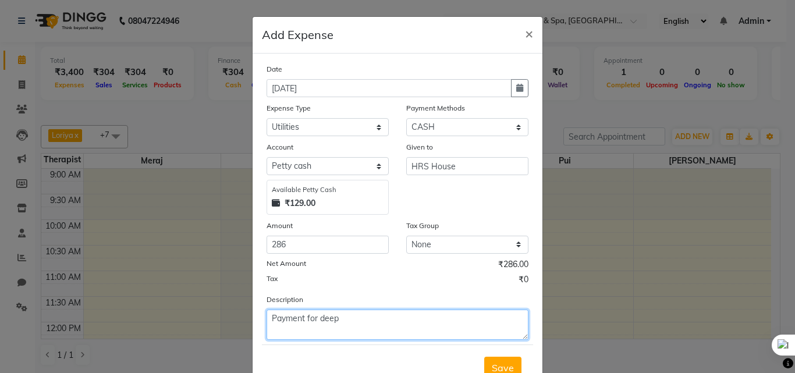
type textarea "Payment for deep"
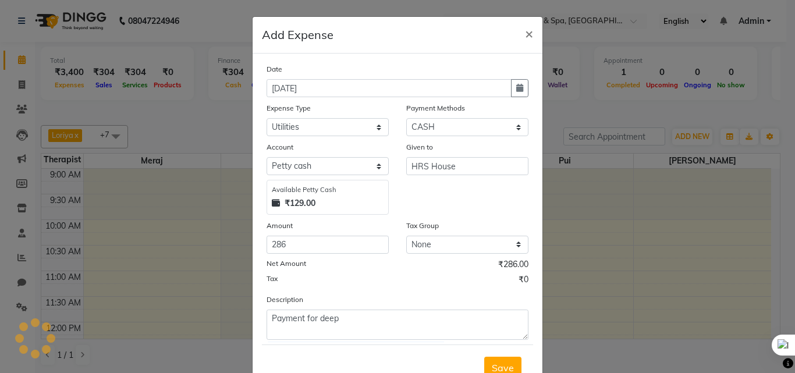
scroll to position [6, 0]
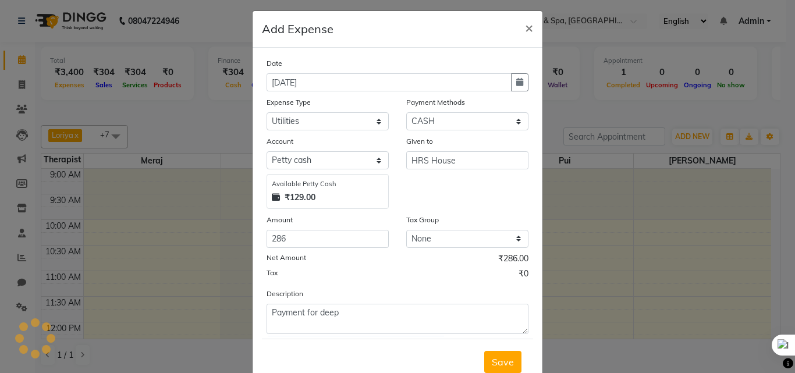
click at [484, 351] on button "Save" at bounding box center [502, 362] width 37 height 22
click at [464, 125] on select "Select ONLINE CASH UPI Prepaid Voucher Wallet GPay" at bounding box center [467, 121] width 122 height 18
select select "3"
click at [406, 114] on select "Select ONLINE CASH UPI Prepaid Voucher Wallet GPay" at bounding box center [467, 121] width 122 height 18
select select "7540"
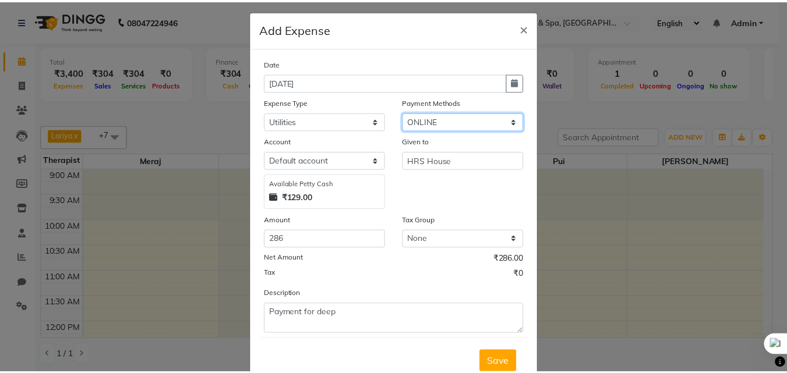
scroll to position [4, 0]
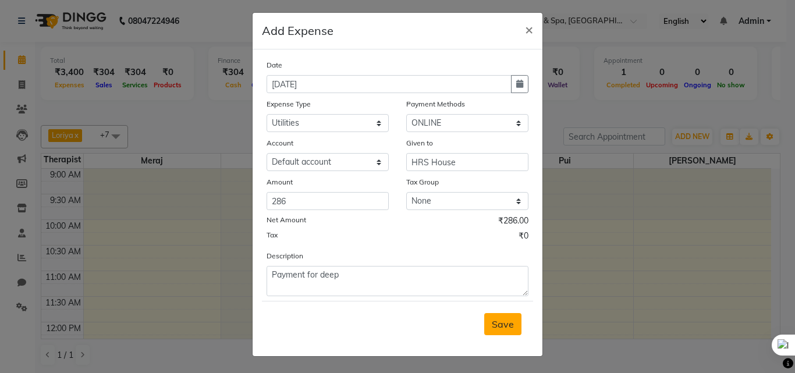
click at [492, 322] on span "Save" at bounding box center [503, 325] width 22 height 12
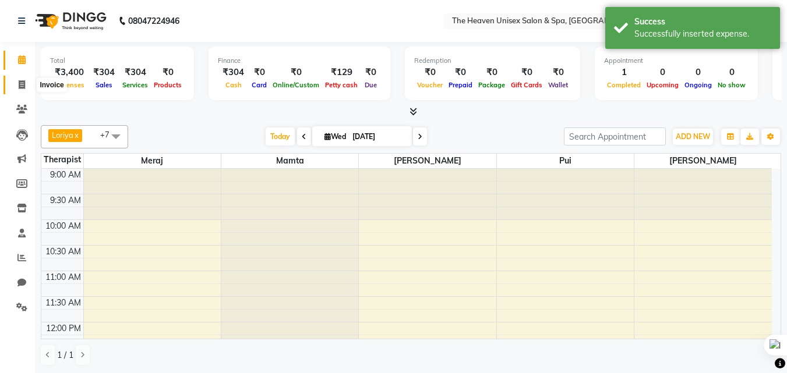
click at [20, 87] on icon at bounding box center [22, 84] width 6 height 9
select select "8417"
select select "service"
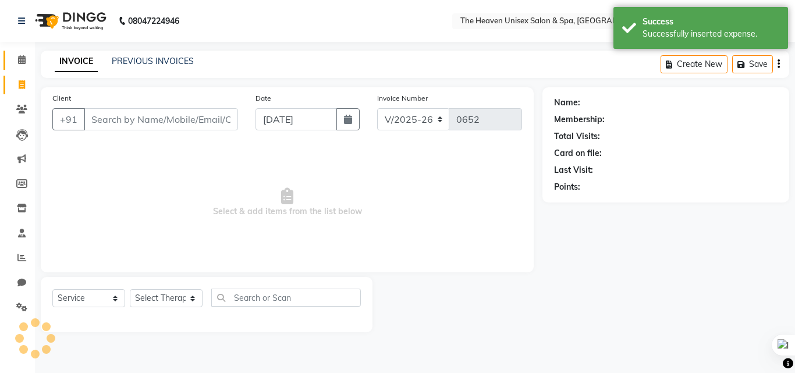
click at [20, 61] on icon at bounding box center [22, 59] width 8 height 9
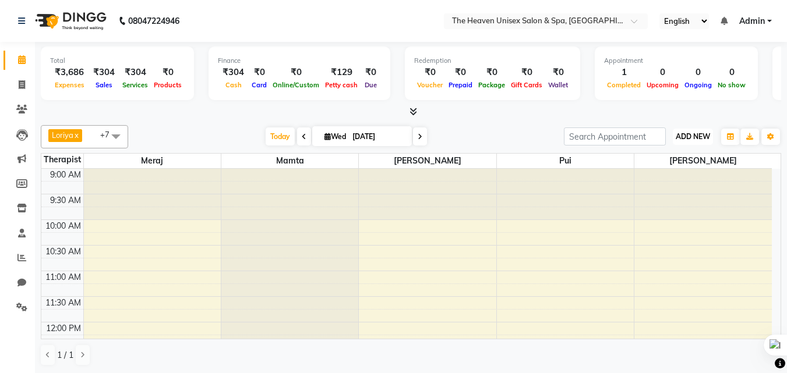
click at [702, 136] on span "ADD NEW" at bounding box center [692, 136] width 34 height 9
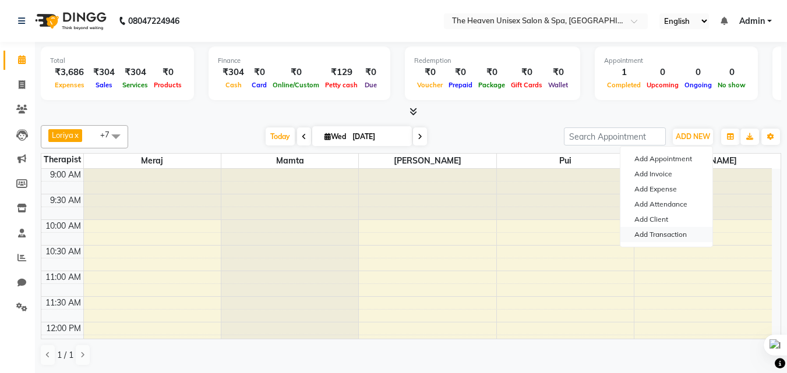
click at [670, 229] on link "Add Transaction" at bounding box center [666, 234] width 92 height 15
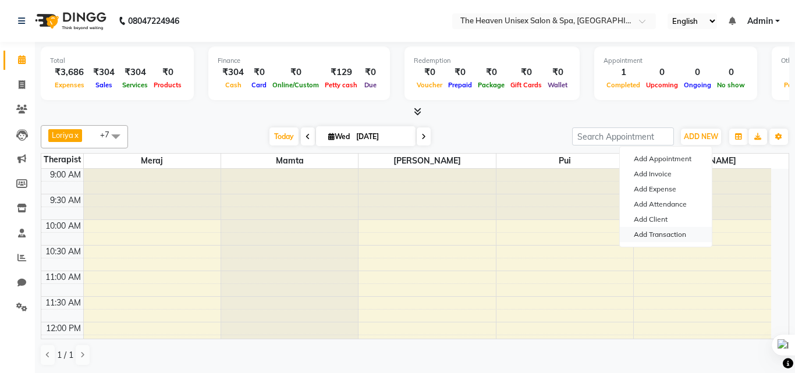
select select "direct"
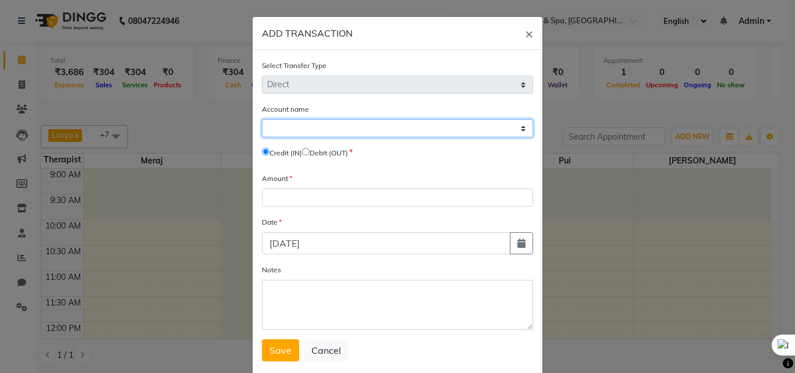
click at [373, 126] on select "Select Petty Cash Default Account" at bounding box center [397, 128] width 271 height 18
select select "7539"
click at [262, 119] on select "Select Petty Cash Default Account" at bounding box center [397, 128] width 271 height 18
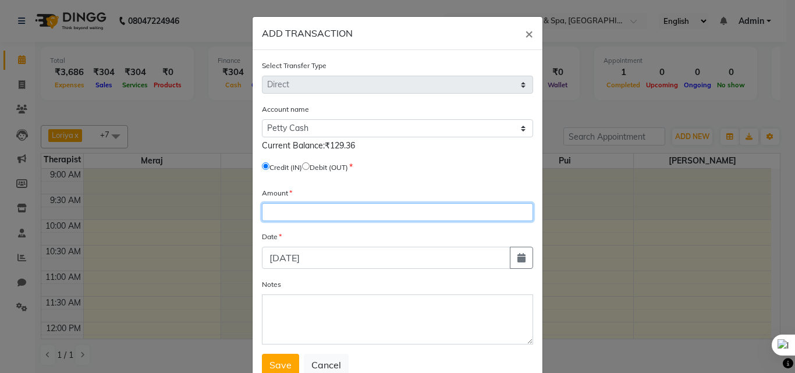
click at [321, 211] on input "number" at bounding box center [397, 212] width 271 height 18
type input "9000"
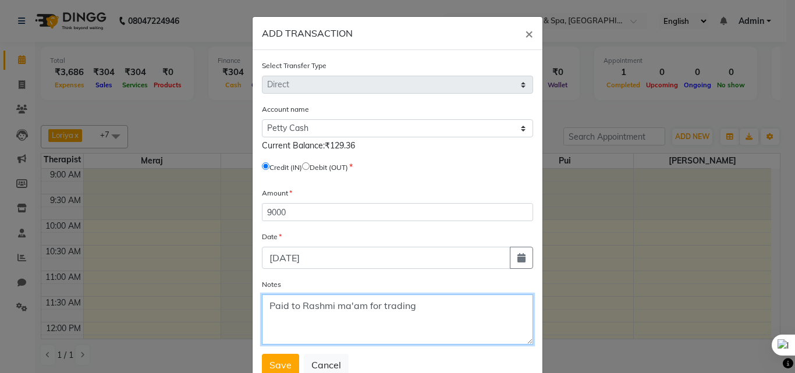
type textarea "Paid to Rashmi ma'am for trading"
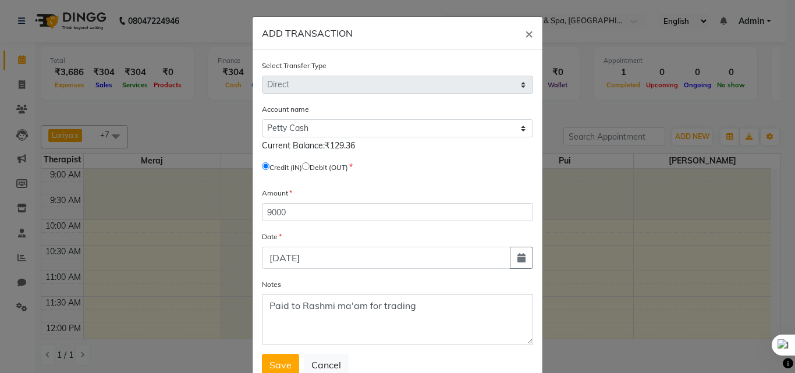
scroll to position [3, 0]
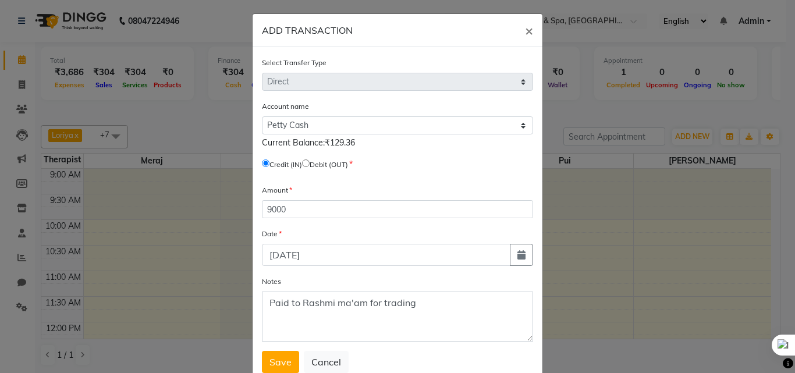
click at [262, 351] on button "Save" at bounding box center [280, 362] width 37 height 22
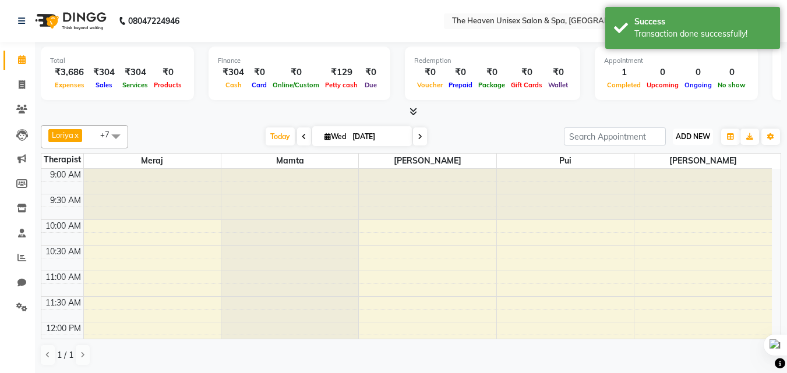
click at [696, 133] on span "ADD NEW" at bounding box center [692, 136] width 34 height 9
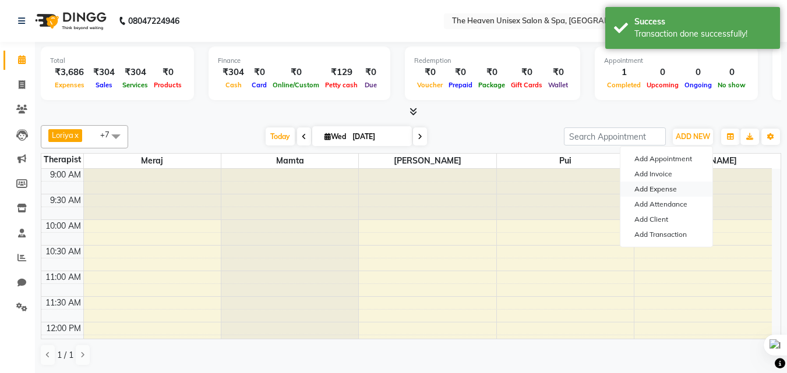
click at [660, 190] on link "Add Expense" at bounding box center [666, 189] width 92 height 15
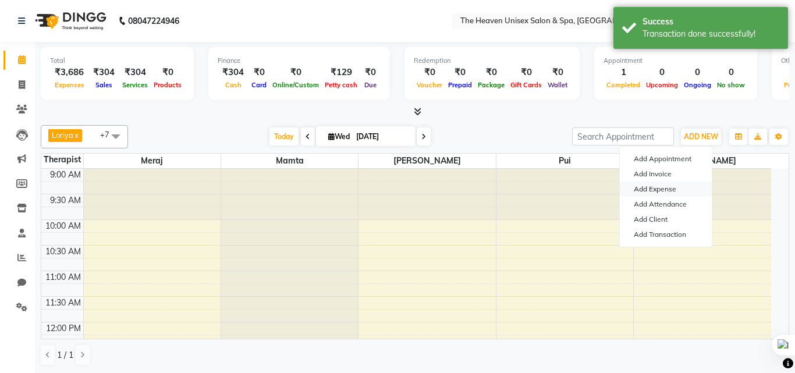
select select "1"
select select "7539"
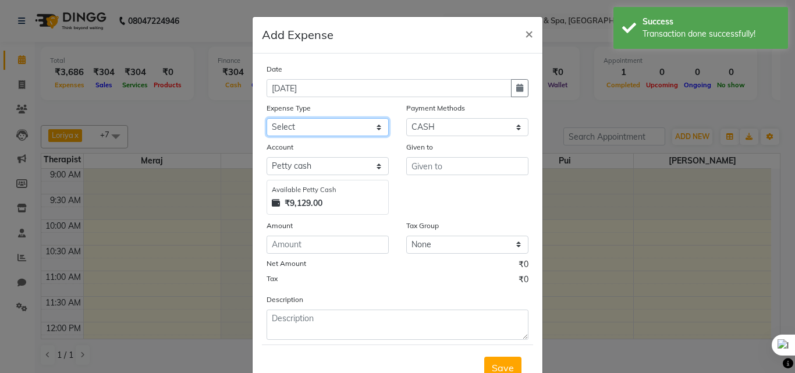
click at [322, 126] on select "Select Advance Salary Bank charges Car maintenance Cash transfer to bank Cash t…" at bounding box center [328, 127] width 122 height 18
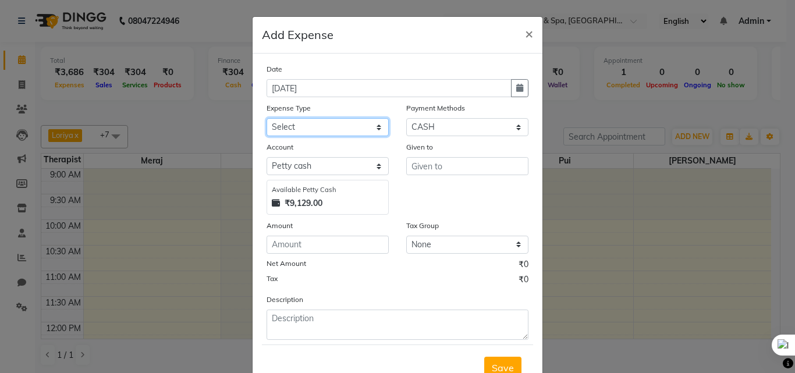
select select "9"
click at [267, 118] on select "Select Advance Salary Bank charges Car maintenance Cash transfer to bank Cash t…" at bounding box center [328, 127] width 122 height 18
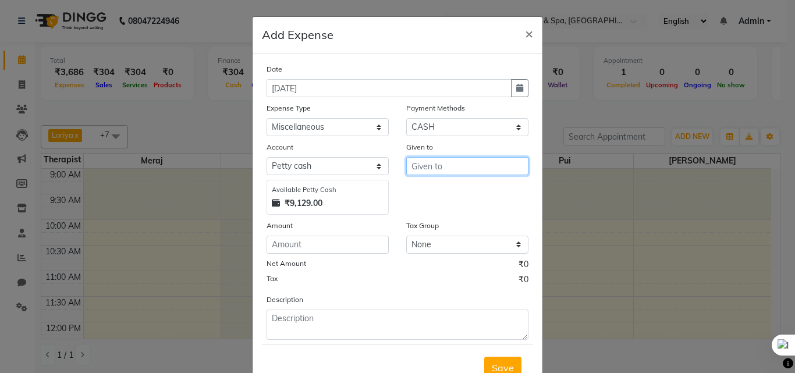
click at [466, 159] on input "text" at bounding box center [467, 166] width 122 height 18
type input "HRS House"
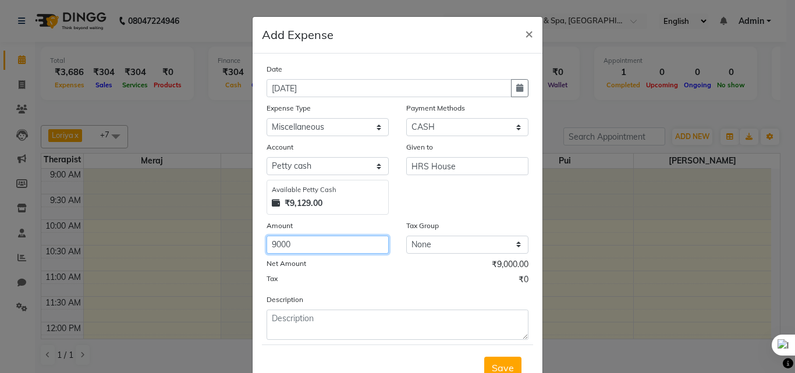
type input "9000"
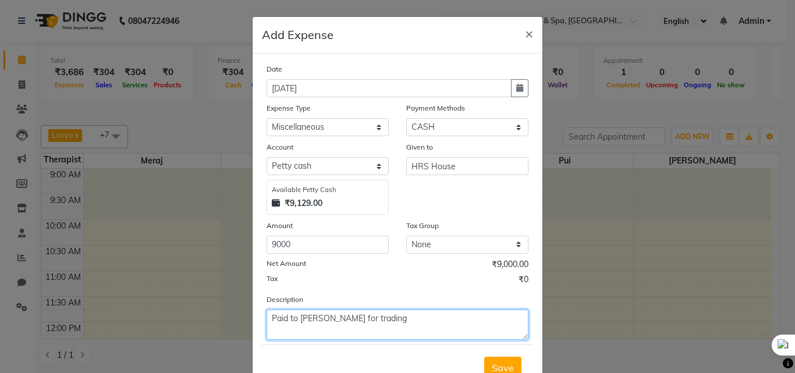
type textarea "Paid to Rashmi Ma'am for trading"
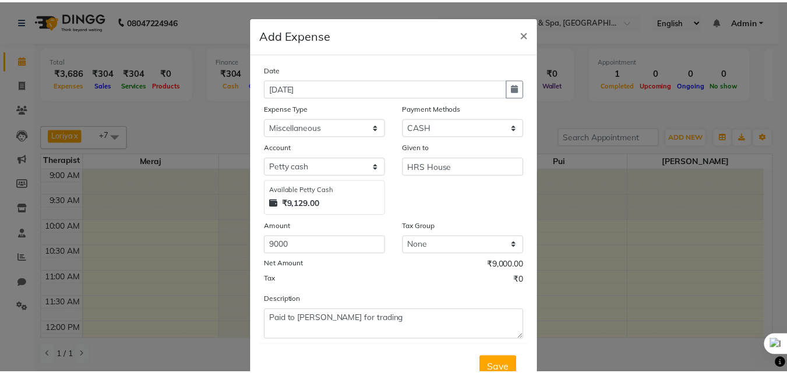
scroll to position [6, 0]
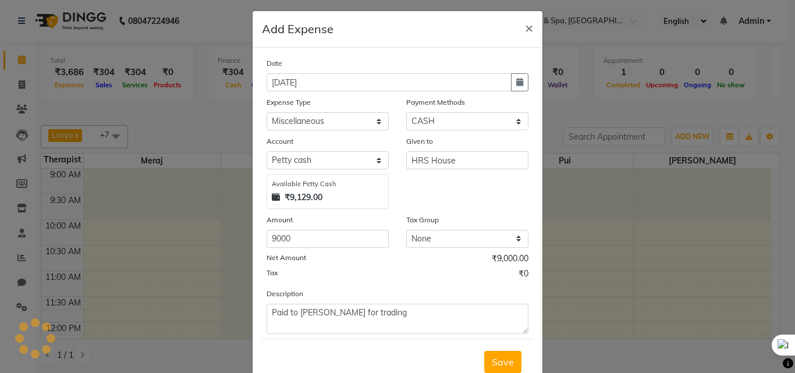
click at [484, 351] on button "Save" at bounding box center [502, 362] width 37 height 22
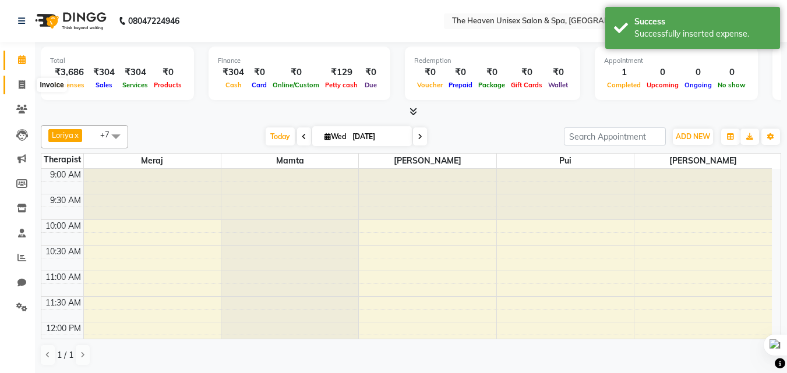
click at [16, 83] on span at bounding box center [22, 85] width 20 height 13
select select "8417"
select select "service"
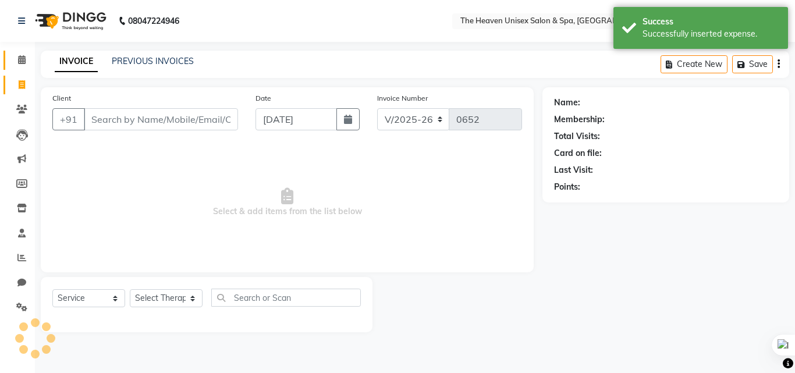
click at [28, 54] on span at bounding box center [22, 60] width 20 height 13
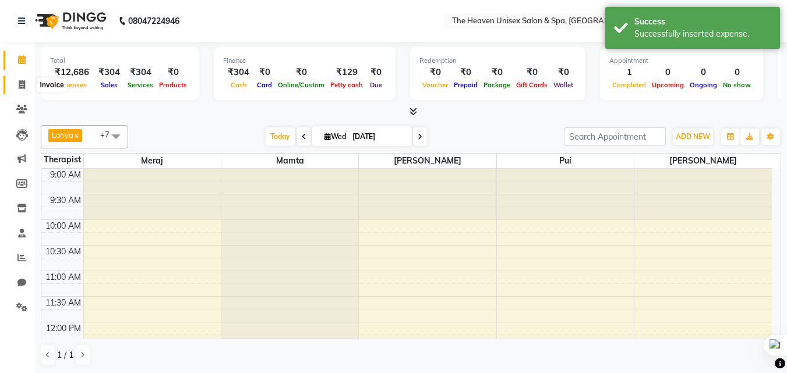
click at [19, 82] on icon at bounding box center [22, 84] width 6 height 9
select select "8417"
select select "service"
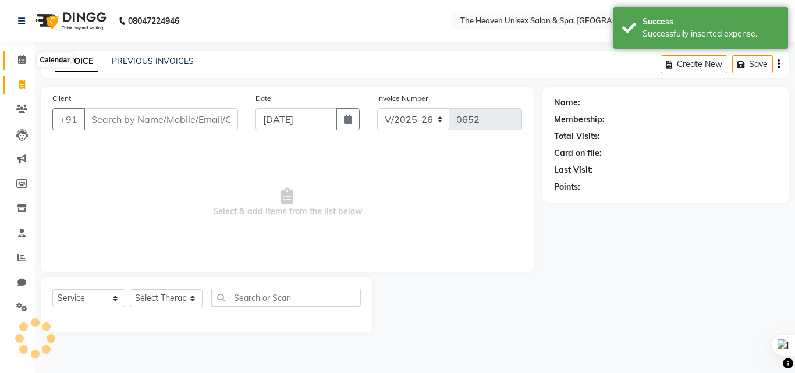
click at [17, 63] on span at bounding box center [22, 60] width 20 height 13
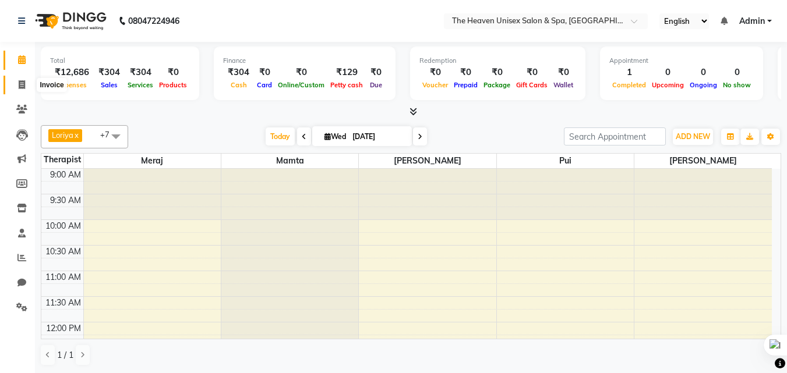
click at [20, 85] on icon at bounding box center [22, 84] width 6 height 9
select select "8417"
select select "service"
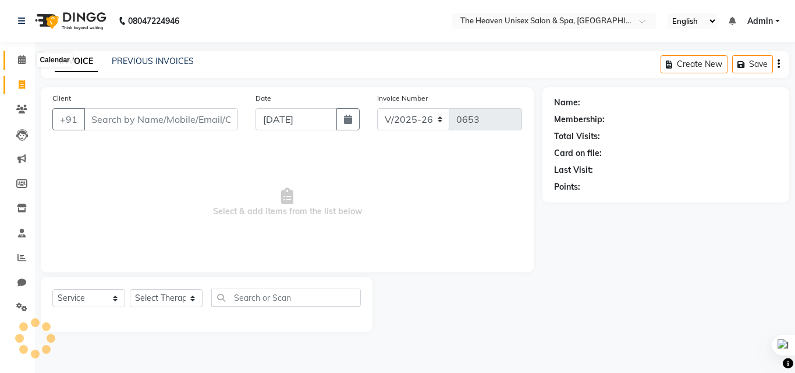
click at [17, 54] on span at bounding box center [22, 60] width 20 height 13
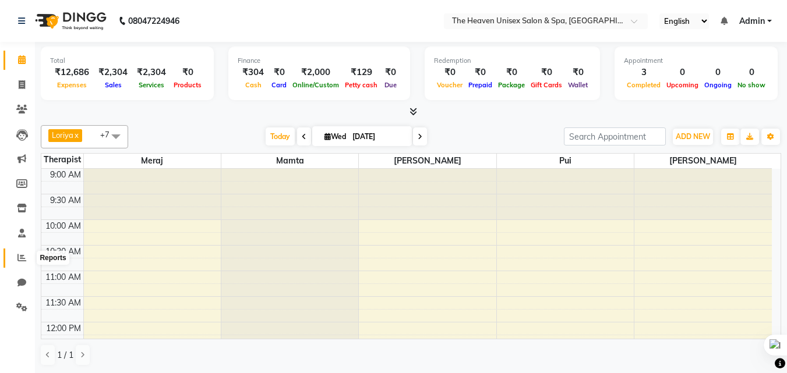
click at [24, 253] on icon at bounding box center [21, 257] width 9 height 9
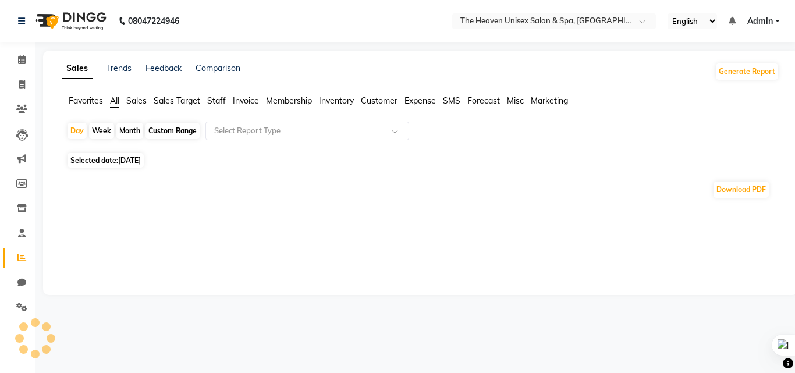
click at [425, 104] on span "Expense" at bounding box center [420, 101] width 31 height 10
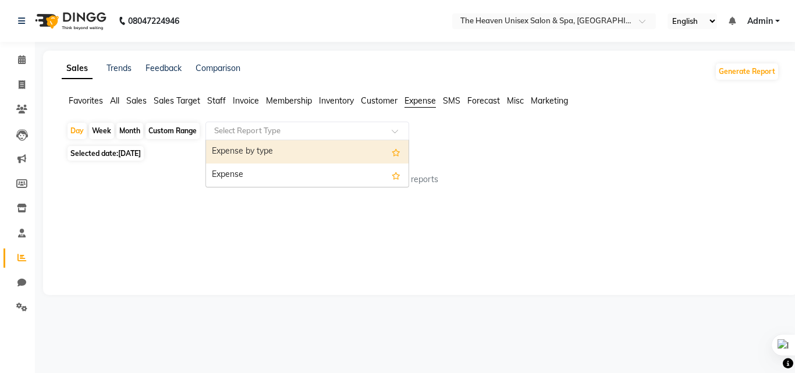
click at [296, 137] on div "Select Report Type" at bounding box center [308, 131] width 204 height 19
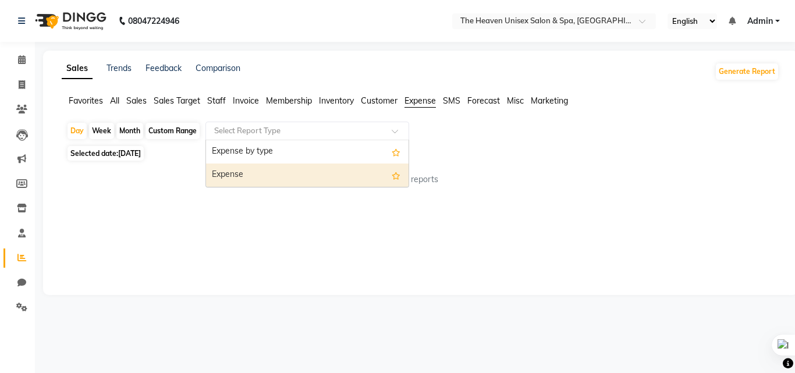
click at [277, 181] on div "Expense" at bounding box center [307, 175] width 203 height 23
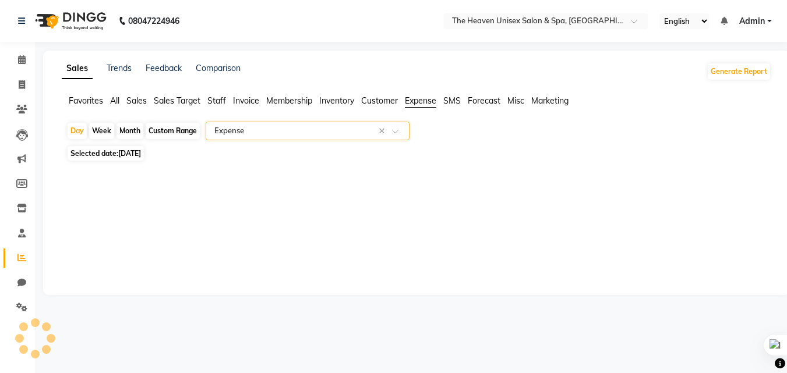
select select "full_report"
select select "csv"
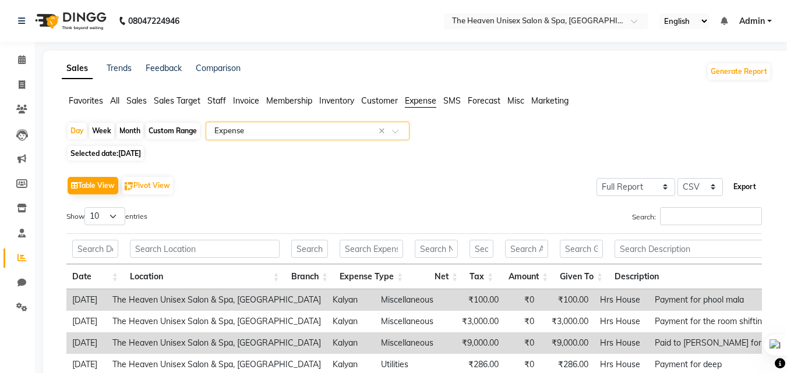
click at [740, 187] on button "Export" at bounding box center [744, 187] width 32 height 20
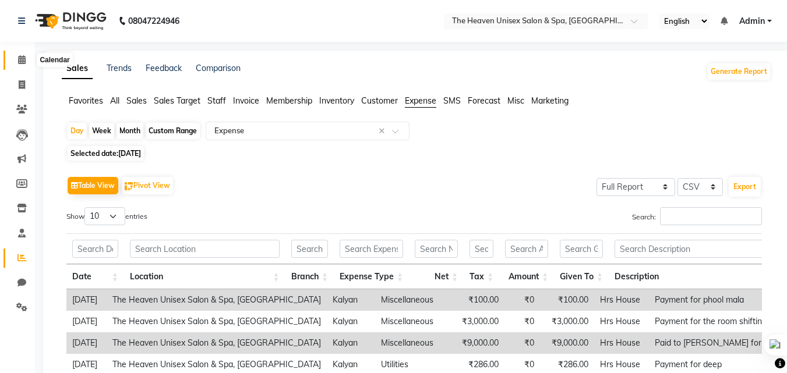
click at [18, 61] on icon at bounding box center [22, 59] width 8 height 9
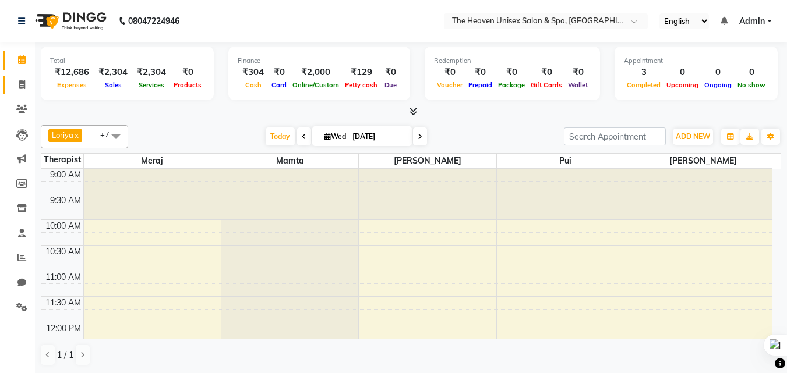
click at [22, 79] on span at bounding box center [22, 85] width 20 height 13
select select "8417"
select select "service"
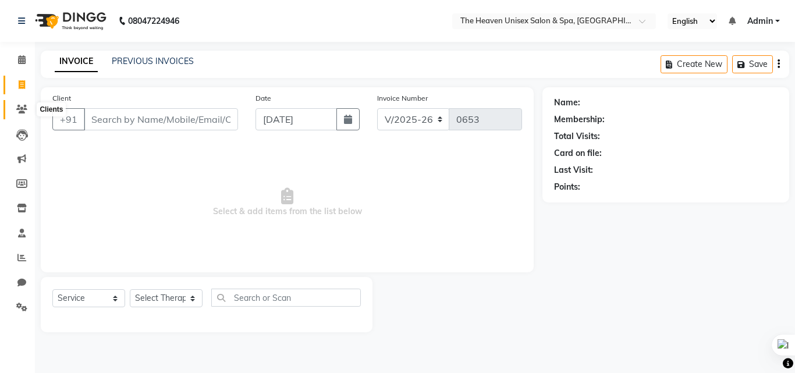
click at [23, 109] on icon at bounding box center [21, 109] width 11 height 9
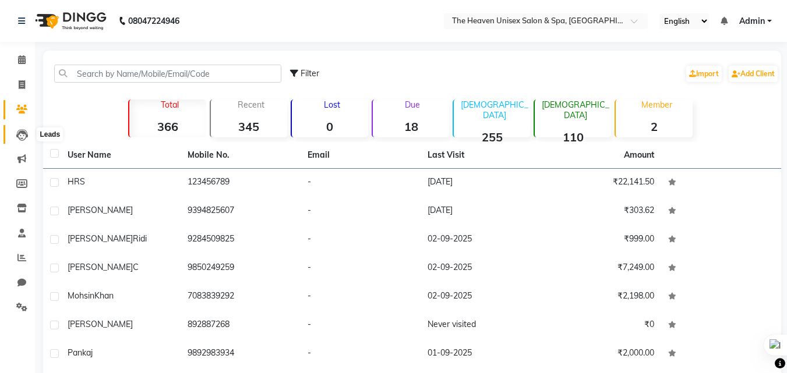
click at [23, 128] on span at bounding box center [22, 134] width 20 height 13
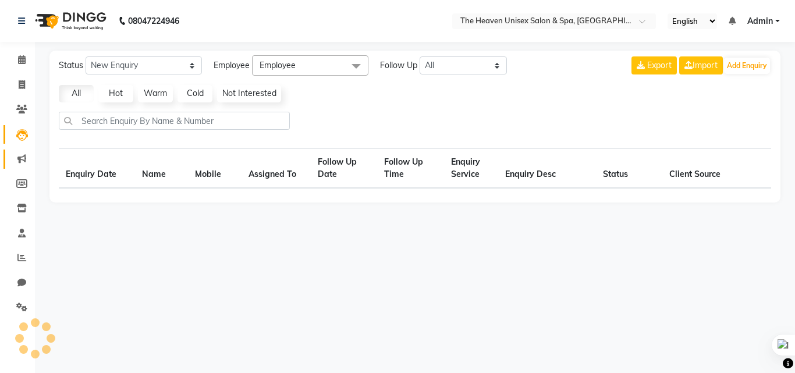
select select "10"
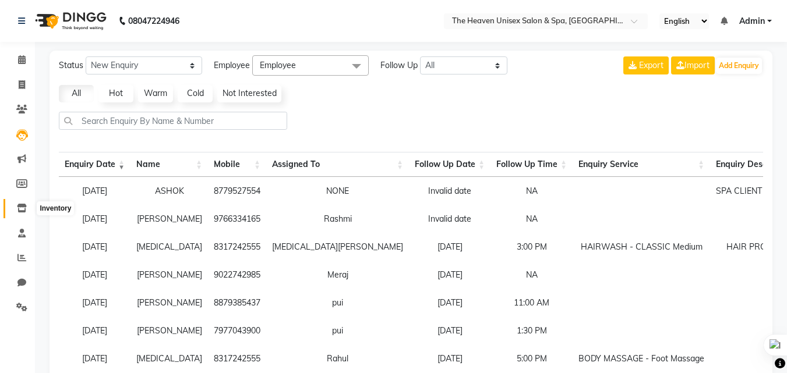
click at [21, 210] on icon at bounding box center [22, 208] width 10 height 9
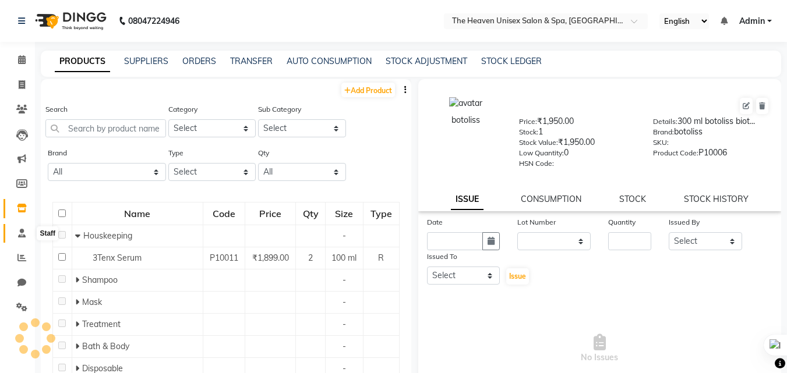
select select
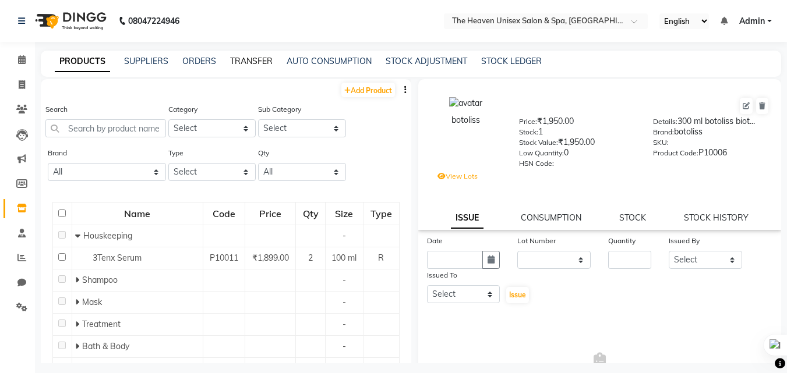
click at [247, 62] on link "TRANSFER" at bounding box center [251, 61] width 43 height 10
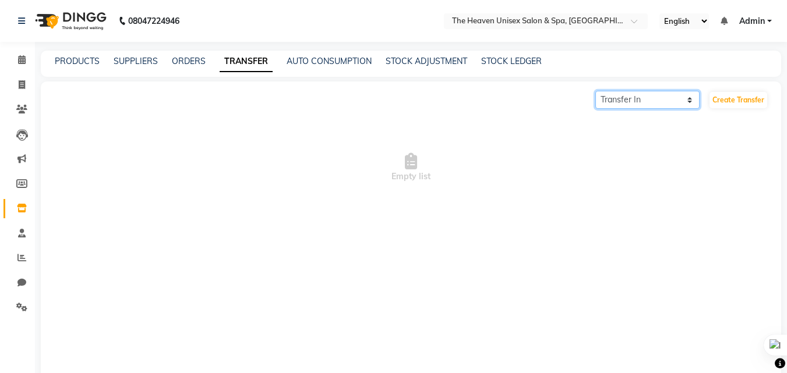
click at [625, 97] on select "Transfer In Transfer Out" at bounding box center [647, 100] width 104 height 18
click at [595, 91] on select "Transfer In Transfer Out" at bounding box center [647, 100] width 104 height 18
click at [643, 101] on select "Transfer In Transfer Out" at bounding box center [647, 100] width 104 height 18
select select "receiving"
click at [595, 91] on select "Transfer In Transfer Out" at bounding box center [647, 100] width 104 height 18
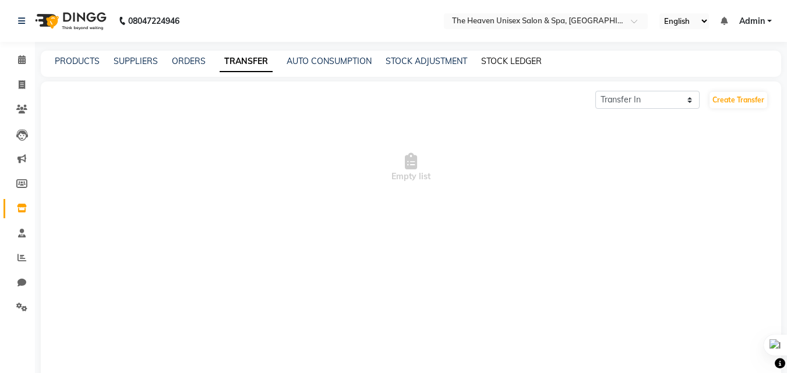
click at [515, 56] on link "STOCK LEDGER" at bounding box center [511, 61] width 61 height 10
select select "all"
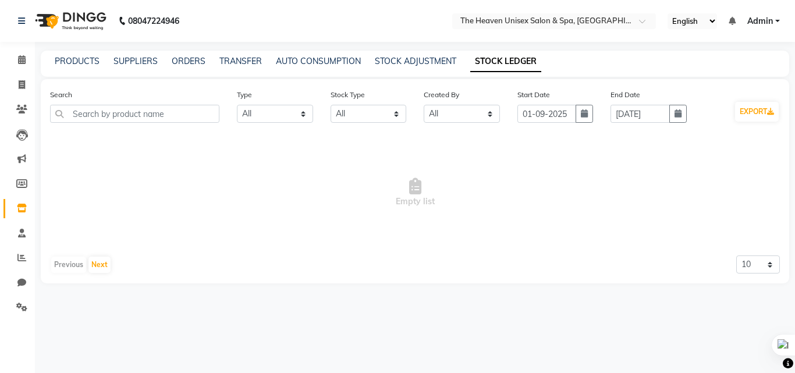
click at [327, 68] on div "PRODUCTS SUPPLIERS ORDERS TRANSFER AUTO CONSUMPTION STOCK ADJUSTMENT STOCK LEDG…" at bounding box center [415, 64] width 749 height 26
click at [256, 56] on link "TRANSFER" at bounding box center [241, 61] width 43 height 10
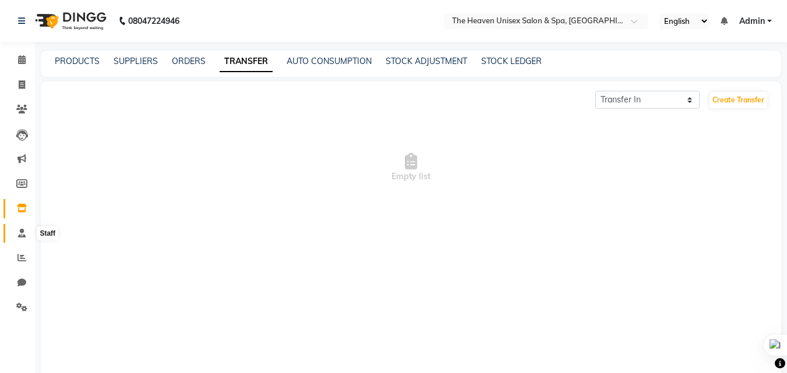
click at [19, 228] on span at bounding box center [22, 233] width 20 height 13
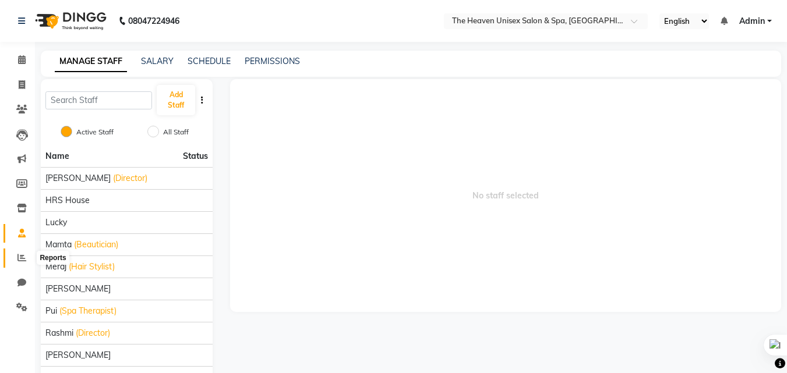
click at [19, 261] on icon at bounding box center [21, 257] width 9 height 9
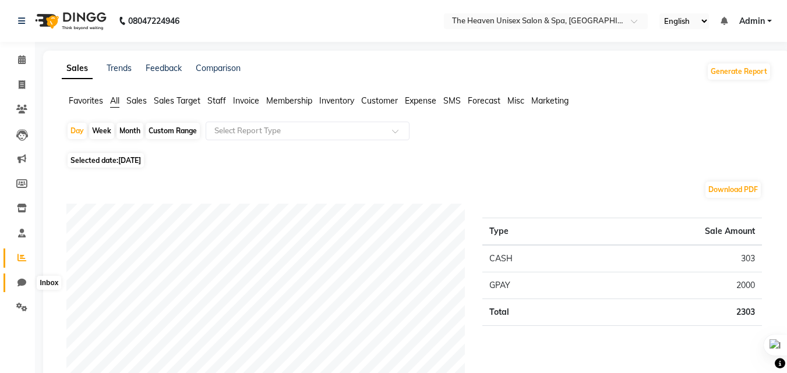
click at [19, 284] on icon at bounding box center [21, 282] width 9 height 9
select select "100"
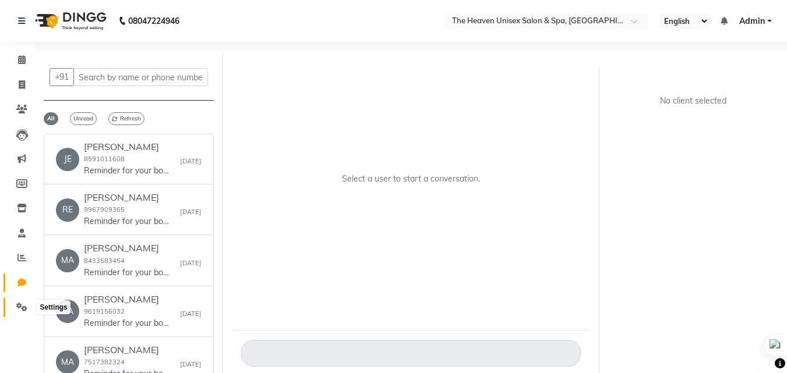
click at [27, 307] on span at bounding box center [22, 307] width 20 height 13
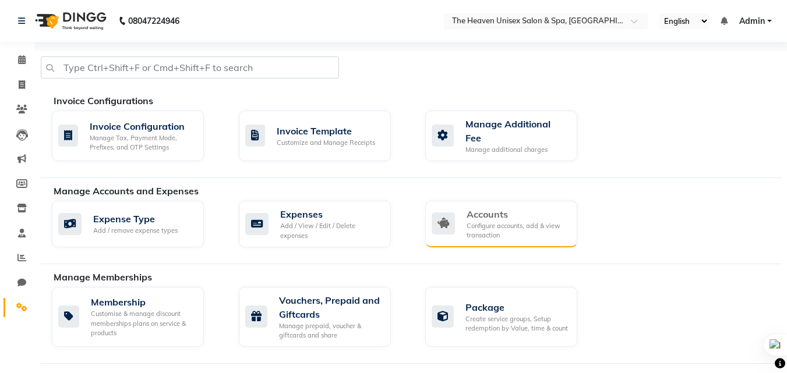
click at [500, 239] on div "Accounts Configure accounts, add & view transaction" at bounding box center [501, 224] width 152 height 47
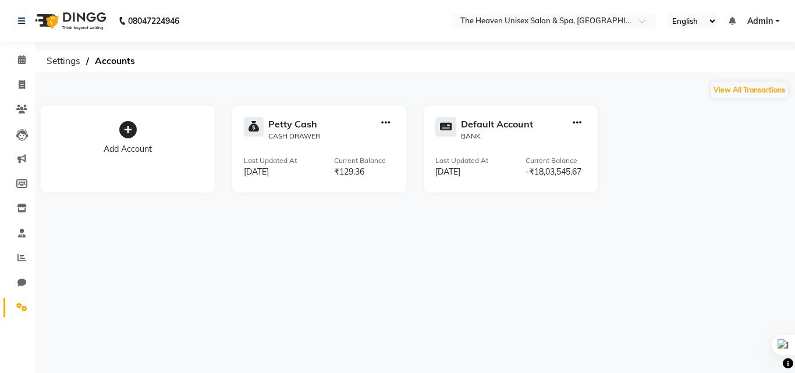
click at [387, 123] on icon "button" at bounding box center [385, 123] width 9 height 1
click at [384, 98] on div "View Transaction" at bounding box center [387, 99] width 62 height 12
select select "7539"
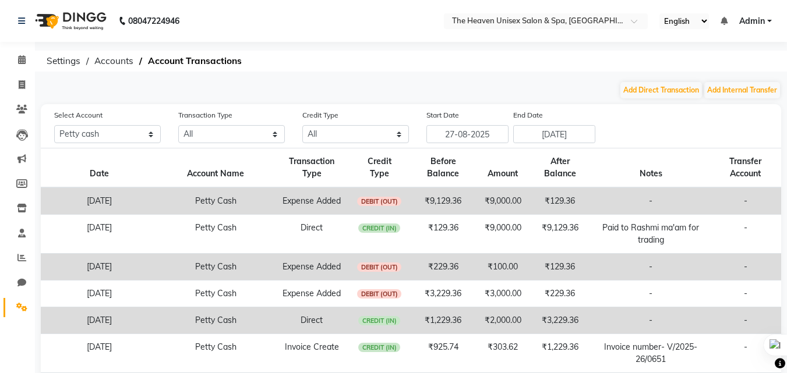
click at [636, 210] on td "-" at bounding box center [651, 201] width 118 height 27
click at [528, 204] on td "₹129.36" at bounding box center [559, 201] width 63 height 27
click at [374, 202] on span "DEBIT (OUT)" at bounding box center [379, 201] width 44 height 9
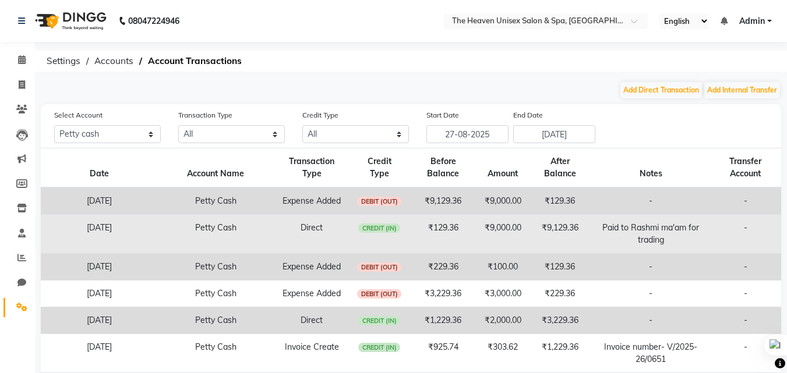
click at [380, 231] on span "CREDIT (IN)" at bounding box center [379, 228] width 42 height 9
click at [105, 224] on td "[DATE]" at bounding box center [99, 234] width 116 height 39
click at [640, 245] on td "Paid to Rashmi ma'am for trading" at bounding box center [651, 234] width 118 height 39
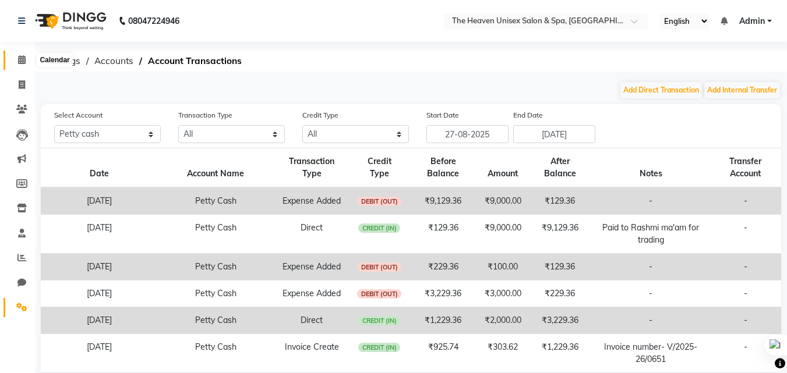
click at [22, 66] on span at bounding box center [22, 60] width 20 height 13
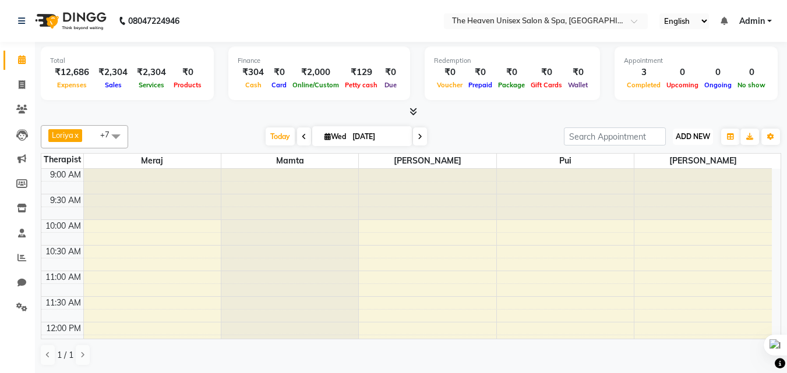
click at [688, 130] on button "ADD NEW Toggle Dropdown" at bounding box center [693, 137] width 40 height 16
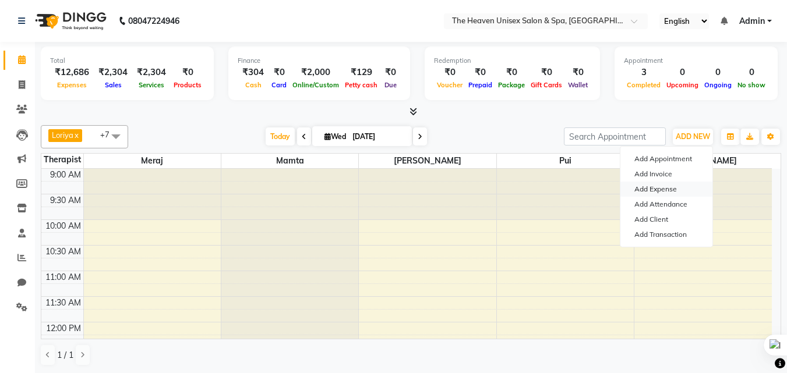
click at [659, 188] on link "Add Expense" at bounding box center [666, 189] width 92 height 15
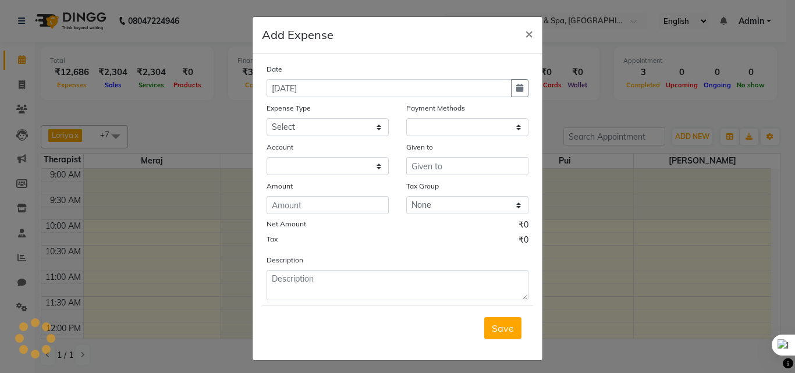
select select "1"
select select "7539"
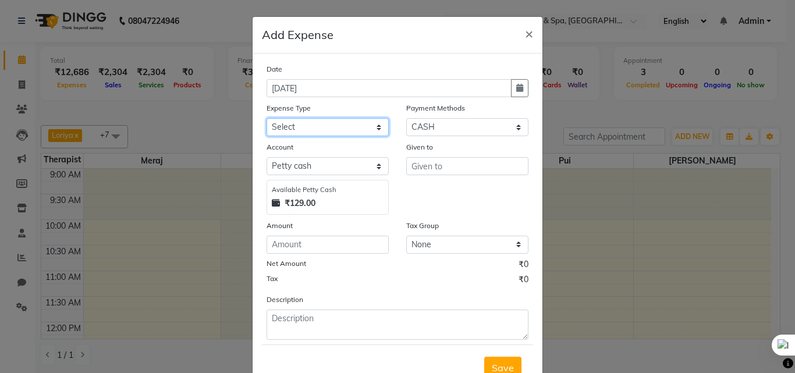
click at [324, 126] on select "Select Advance Salary Bank charges Car maintenance Cash transfer to bank Cash t…" at bounding box center [328, 127] width 122 height 18
select select "17"
click at [267, 118] on select "Select Advance Salary Bank charges Car maintenance Cash transfer to bank Cash t…" at bounding box center [328, 127] width 122 height 18
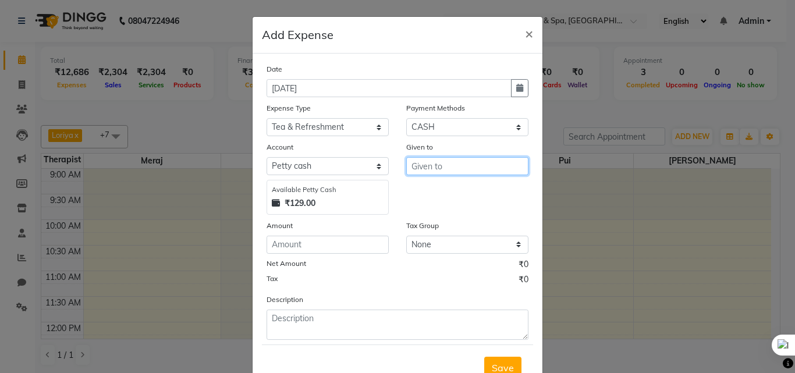
click at [452, 160] on input "text" at bounding box center [467, 166] width 122 height 18
type input "HRS House"
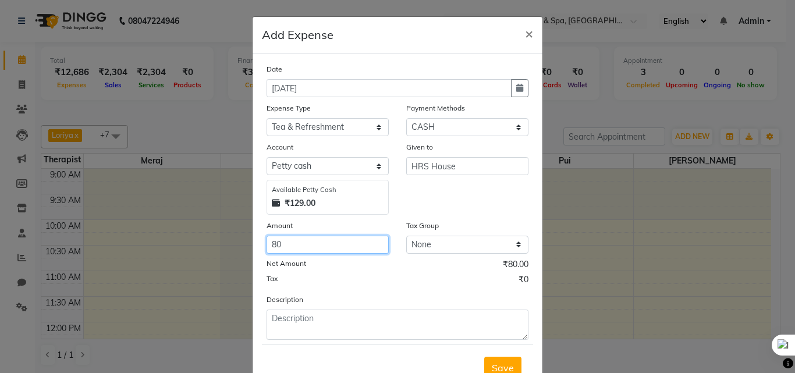
type input "80"
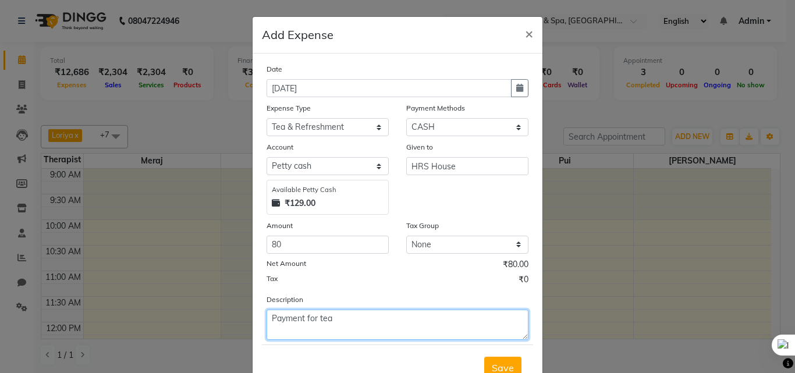
type textarea "Payment for tea"
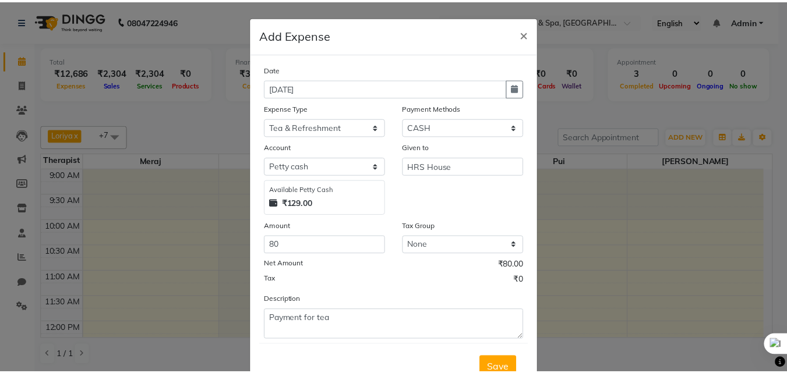
scroll to position [6, 0]
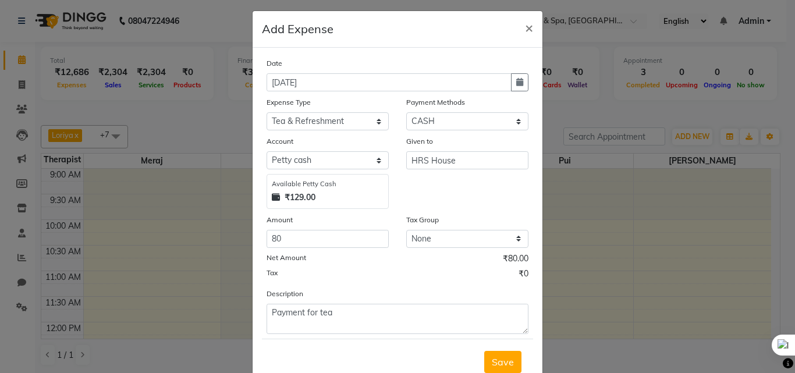
click at [484, 351] on button "Save" at bounding box center [502, 362] width 37 height 22
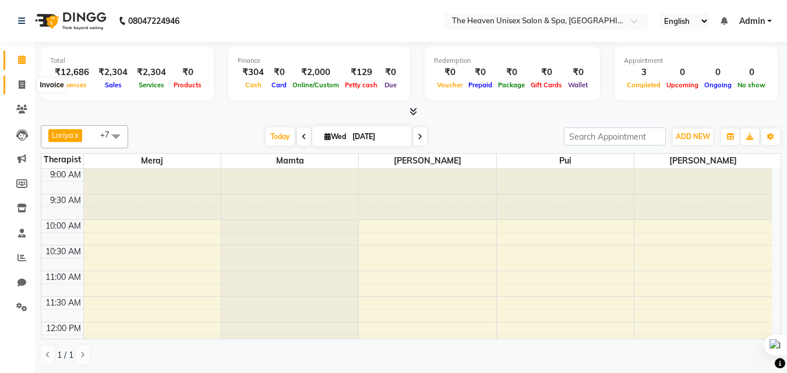
click at [29, 85] on span at bounding box center [22, 85] width 20 height 13
click at [23, 59] on icon at bounding box center [22, 59] width 8 height 9
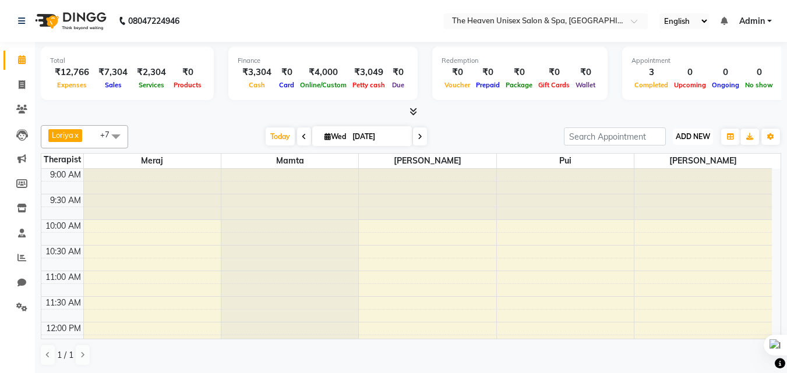
click at [693, 129] on button "ADD NEW Toggle Dropdown" at bounding box center [693, 137] width 40 height 16
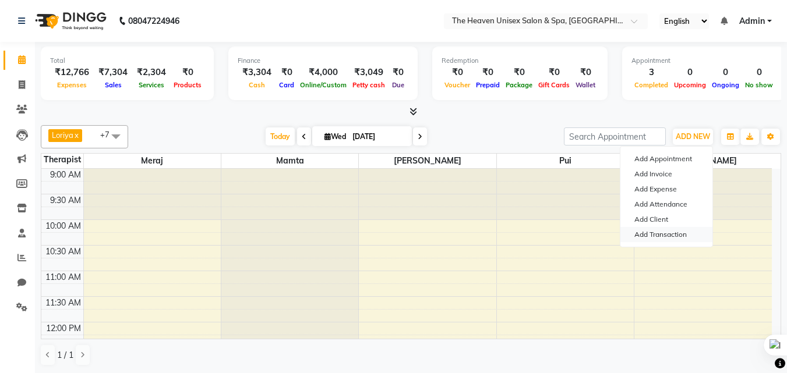
click at [663, 229] on link "Add Transaction" at bounding box center [666, 234] width 92 height 15
select select "direct"
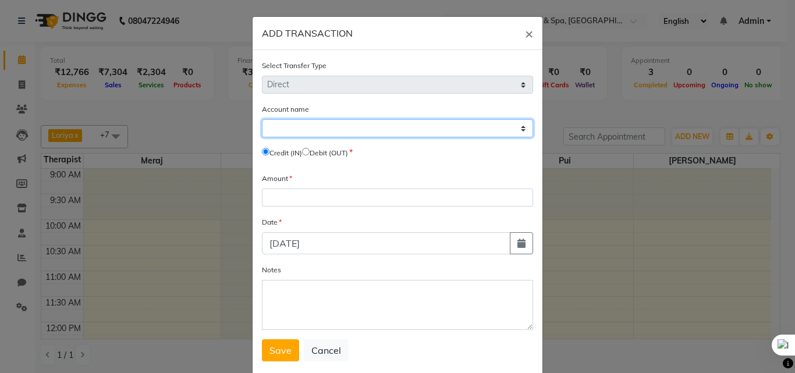
click at [388, 130] on select "Select Petty Cash Default Account" at bounding box center [397, 128] width 271 height 18
select select "7540"
click at [262, 119] on select "Select Petty Cash Default Account" at bounding box center [397, 128] width 271 height 18
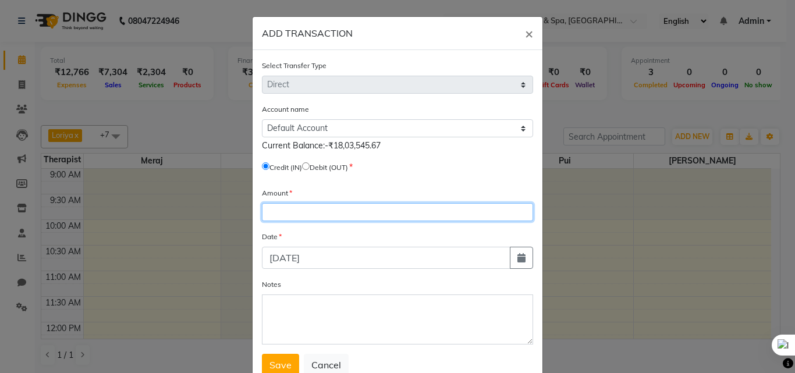
click at [331, 209] on input "number" at bounding box center [397, 212] width 271 height 18
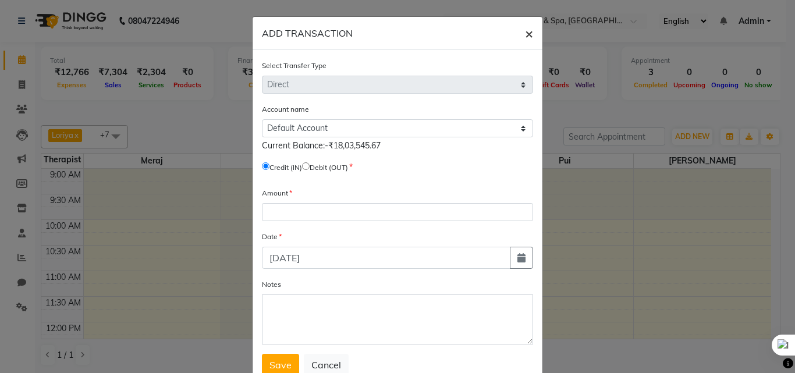
click at [525, 36] on span "×" at bounding box center [529, 32] width 8 height 17
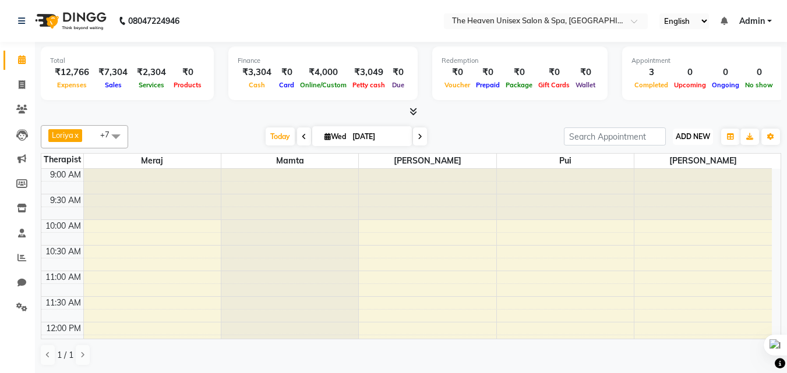
click at [697, 136] on span "ADD NEW" at bounding box center [692, 136] width 34 height 9
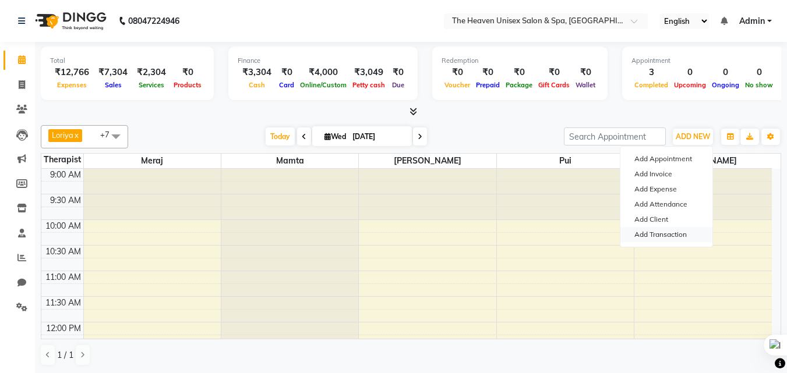
click at [662, 231] on link "Add Transaction" at bounding box center [666, 234] width 92 height 15
select select "direct"
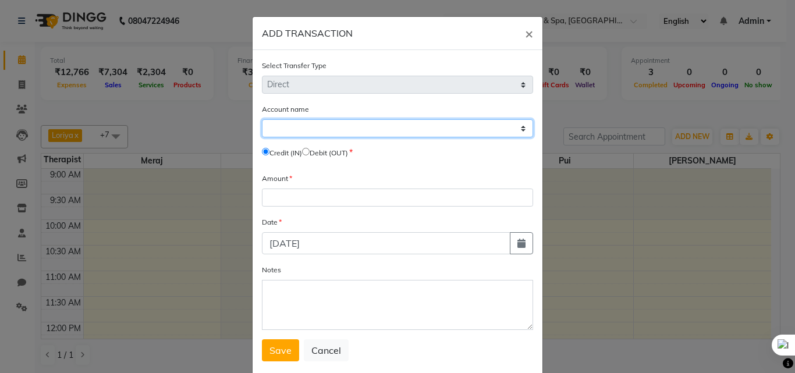
click at [346, 129] on select "Select Petty Cash Default Account" at bounding box center [397, 128] width 271 height 18
select select "7539"
click at [262, 119] on select "Select Petty Cash Default Account" at bounding box center [397, 128] width 271 height 18
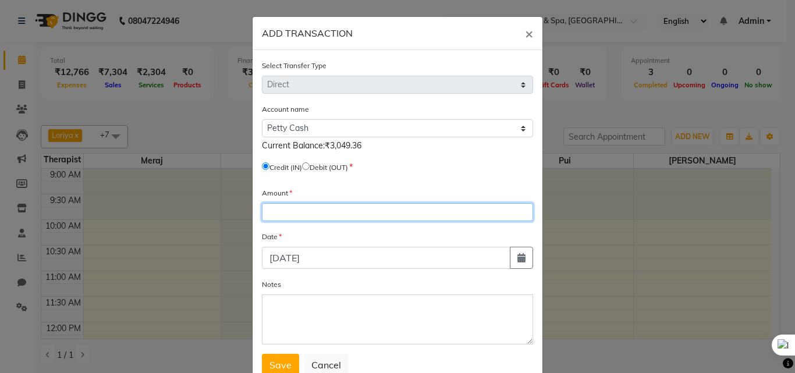
click at [282, 217] on input "number" at bounding box center [397, 212] width 271 height 18
type input "35000"
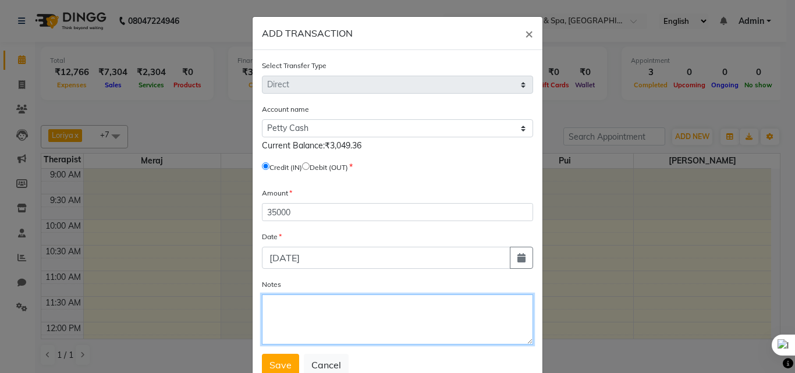
click at [375, 308] on textarea "Notes" at bounding box center [397, 320] width 271 height 50
type textarea "Credit in by Rashmi maam"
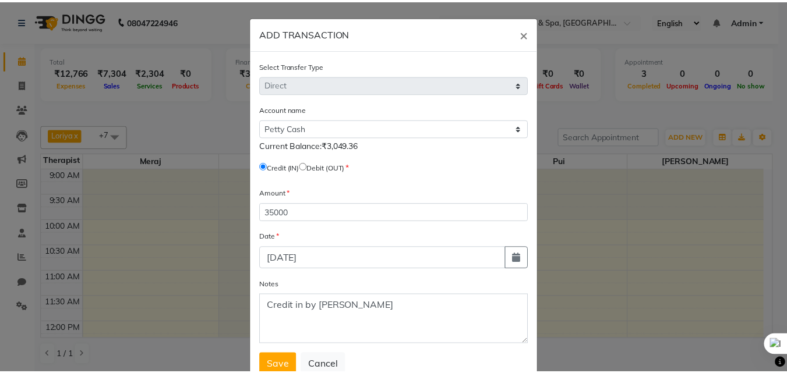
scroll to position [3, 0]
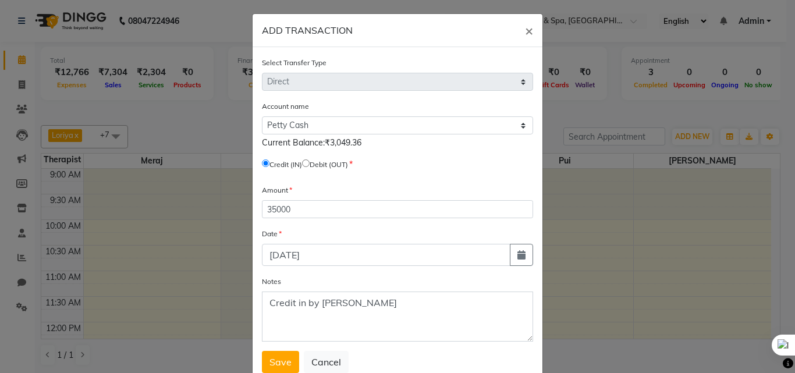
click at [262, 351] on button "Save" at bounding box center [280, 362] width 37 height 22
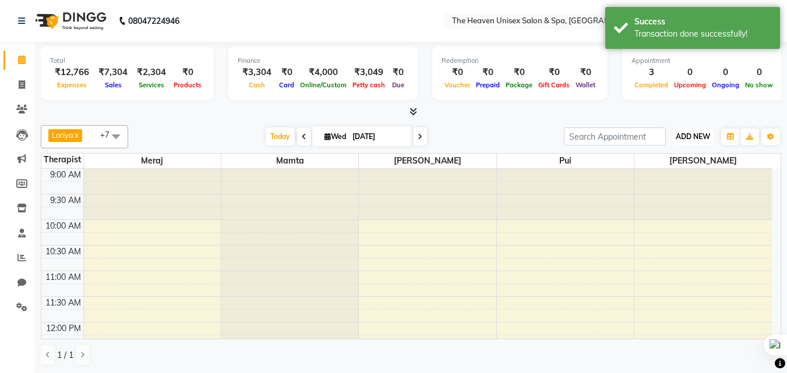
click at [696, 137] on span "ADD NEW" at bounding box center [692, 136] width 34 height 9
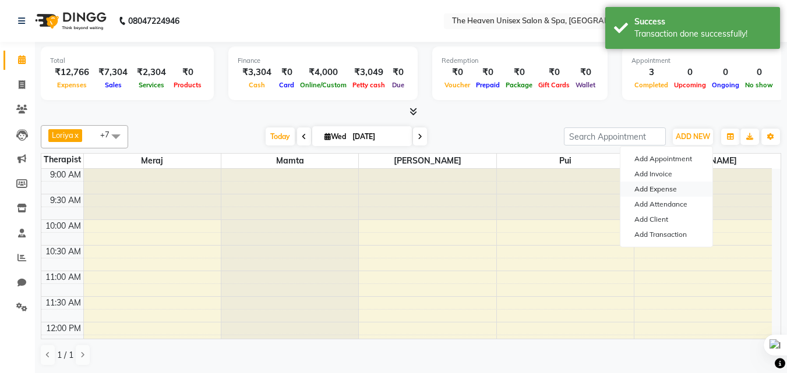
click at [666, 188] on link "Add Expense" at bounding box center [666, 189] width 92 height 15
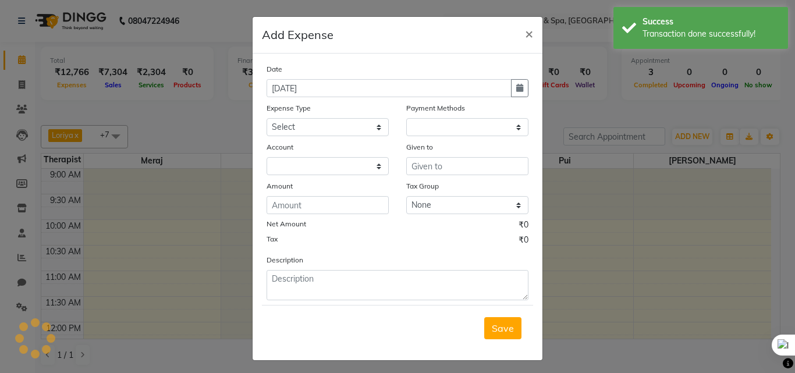
select select "1"
select select "7539"
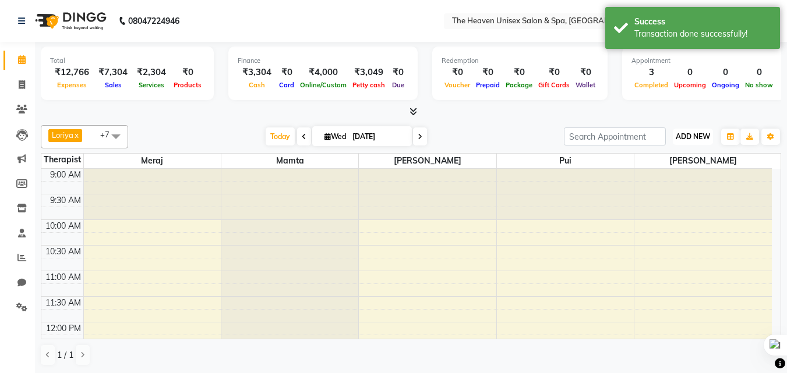
click at [692, 133] on span "ADD NEW" at bounding box center [692, 136] width 34 height 9
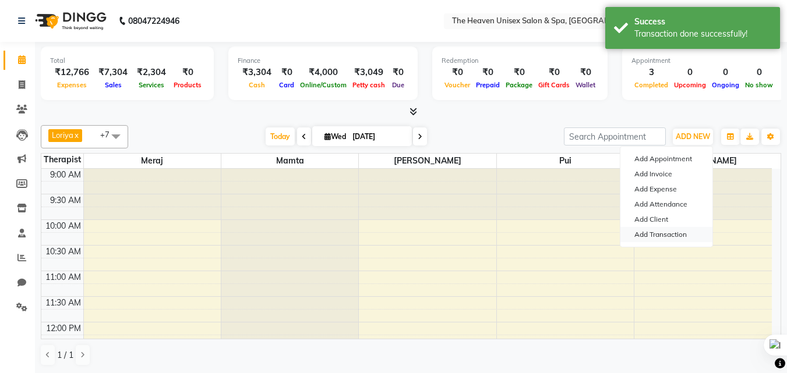
click at [670, 233] on link "Add Transaction" at bounding box center [666, 234] width 92 height 15
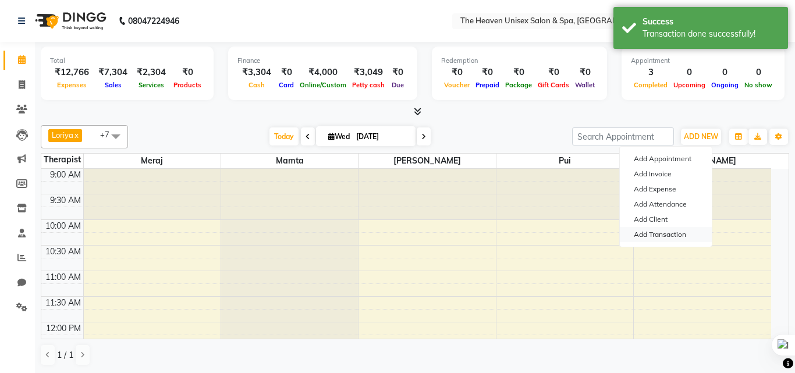
select select "direct"
select select
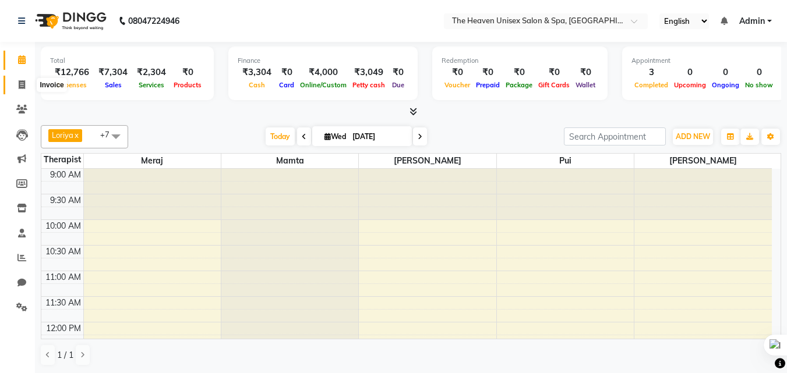
click at [21, 80] on icon at bounding box center [22, 84] width 6 height 9
select select "8417"
select select "service"
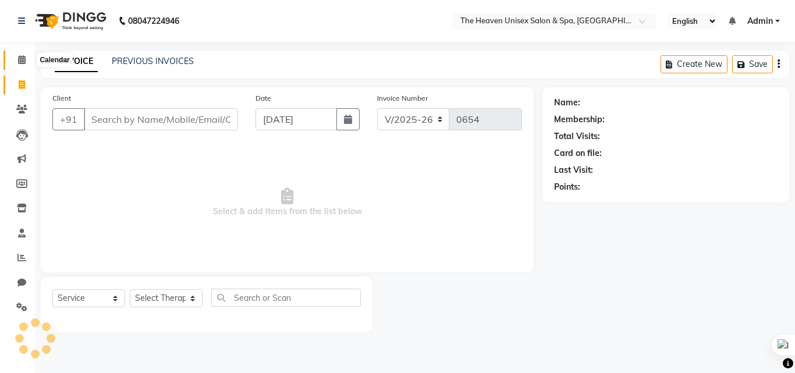
click at [22, 60] on icon at bounding box center [22, 59] width 8 height 9
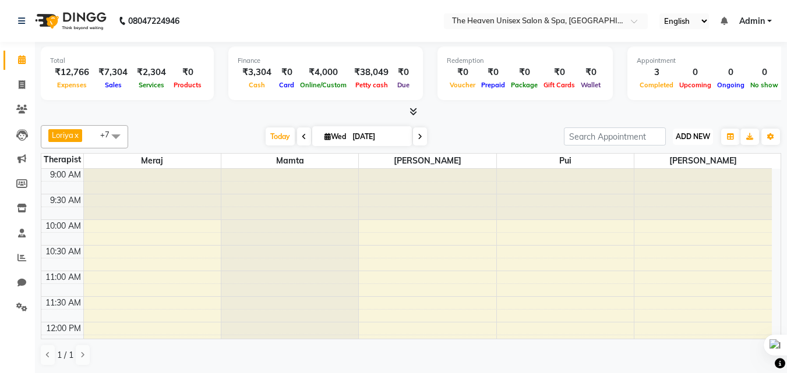
click at [697, 139] on span "ADD NEW" at bounding box center [692, 136] width 34 height 9
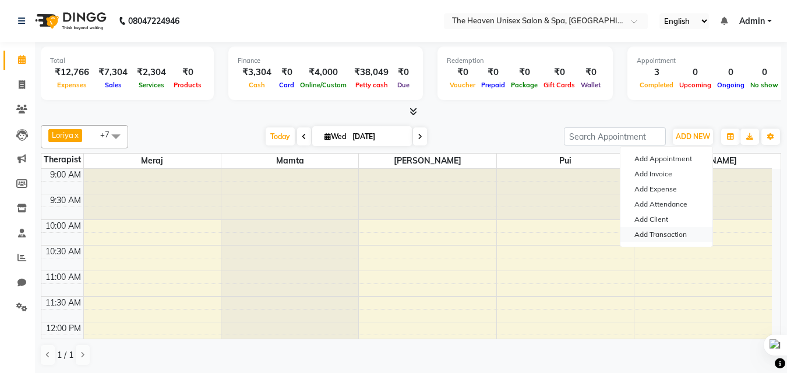
click at [664, 231] on link "Add Transaction" at bounding box center [666, 234] width 92 height 15
select select "direct"
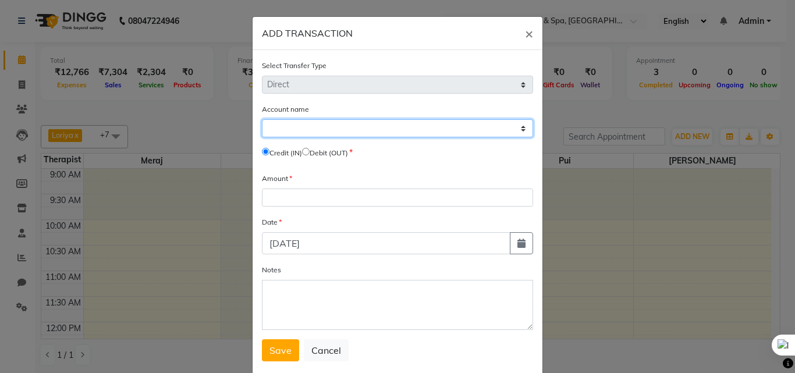
click at [345, 133] on select "Select Petty Cash Default Account" at bounding box center [397, 128] width 271 height 18
select select "7540"
click at [262, 119] on select "Select Petty Cash Default Account" at bounding box center [397, 128] width 271 height 18
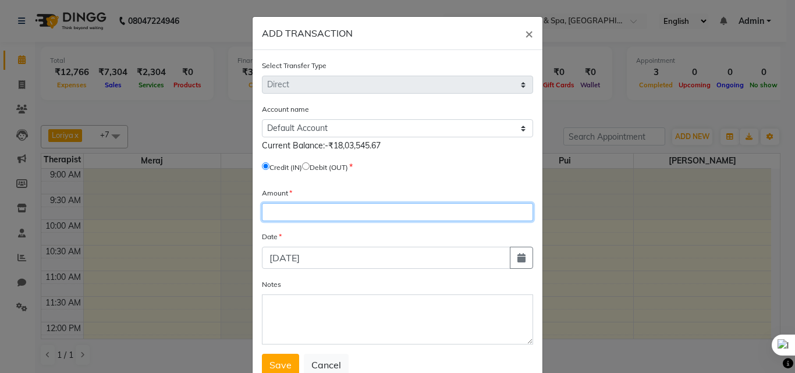
click at [319, 211] on input "number" at bounding box center [397, 212] width 271 height 18
type input "5000"
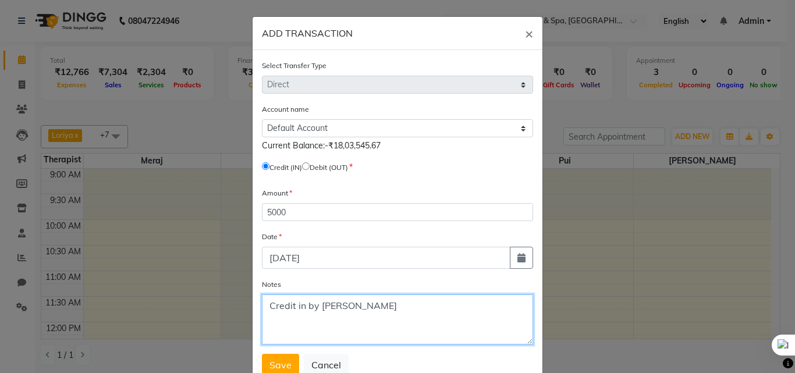
type textarea "Credit in by Rashmi maam"
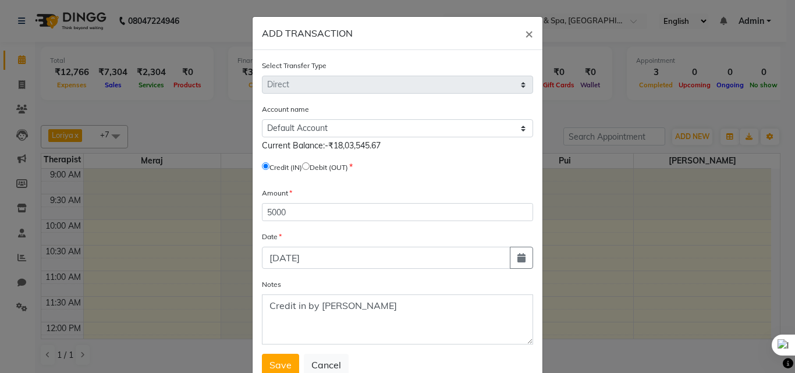
scroll to position [3, 0]
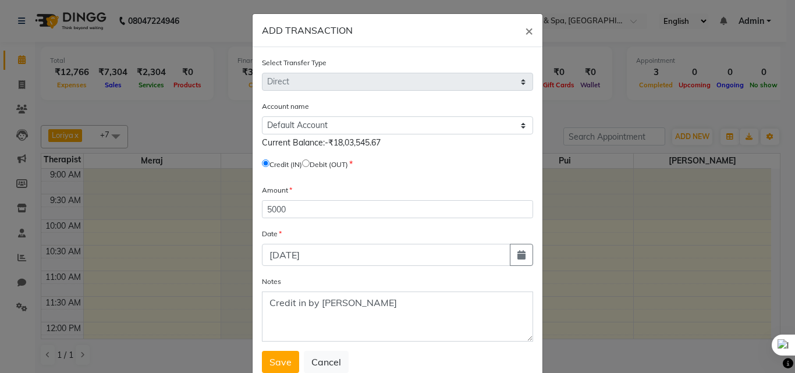
click at [262, 351] on button "Save" at bounding box center [280, 362] width 37 height 22
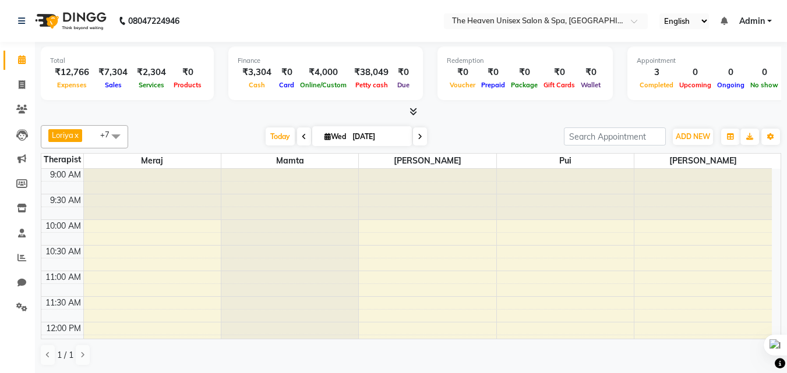
click at [498, 115] on div at bounding box center [411, 112] width 740 height 12
click at [692, 135] on span "ADD NEW" at bounding box center [692, 136] width 34 height 9
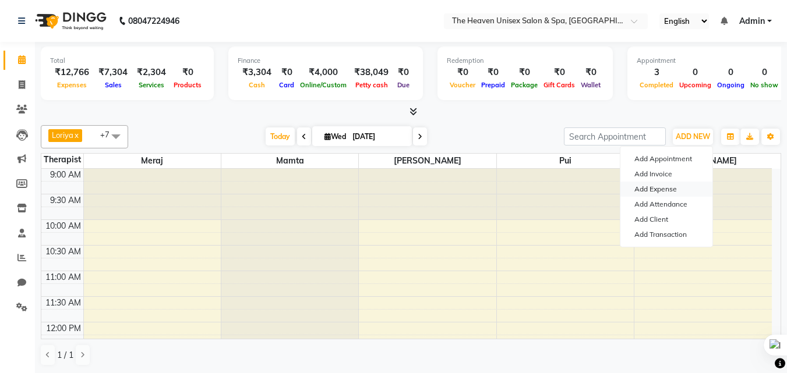
click at [659, 191] on link "Add Expense" at bounding box center [666, 189] width 92 height 15
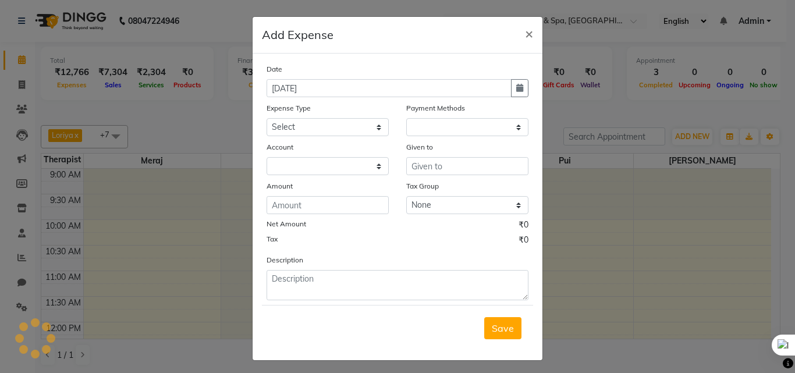
select select "1"
select select "7539"
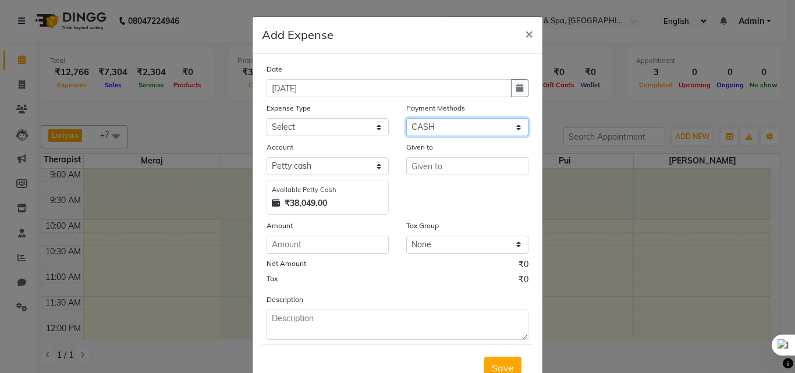
click at [448, 130] on select "Select ONLINE CASH UPI Prepaid Voucher Wallet GPay" at bounding box center [467, 127] width 122 height 18
select select "3"
click at [406, 118] on select "Select ONLINE CASH UPI Prepaid Voucher Wallet GPay" at bounding box center [467, 127] width 122 height 18
select select "7540"
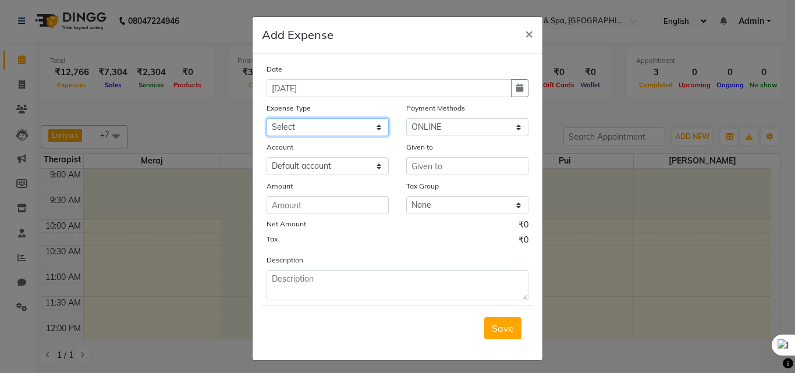
click at [333, 120] on select "Select Advance Salary Bank charges Car maintenance Cash transfer to bank Cash t…" at bounding box center [328, 127] width 122 height 18
select select "1"
click at [267, 118] on select "Select Advance Salary Bank charges Car maintenance Cash transfer to bank Cash t…" at bounding box center [328, 127] width 122 height 18
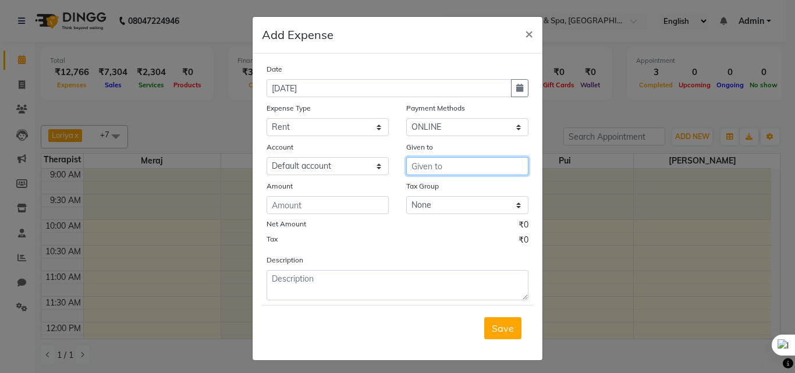
click at [479, 169] on input "text" at bounding box center [467, 166] width 122 height 18
type input "HRS House"
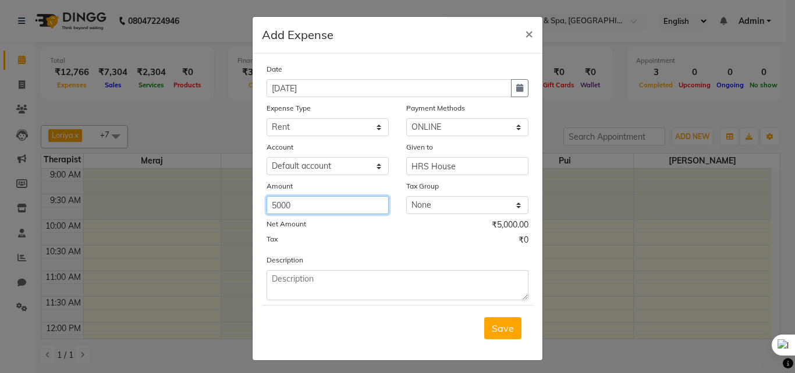
type input "5000"
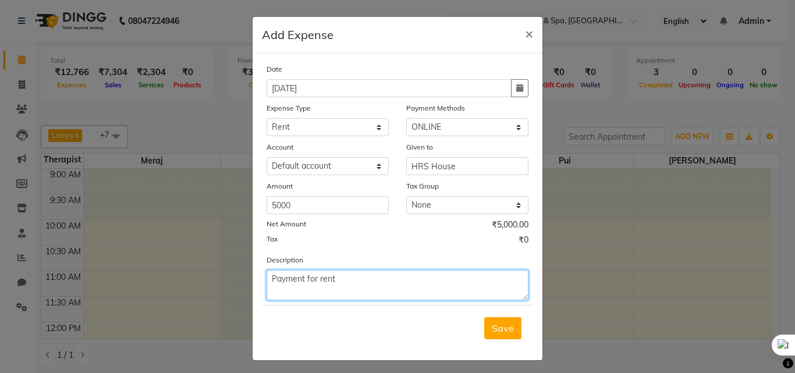
type textarea "Payment for rent"
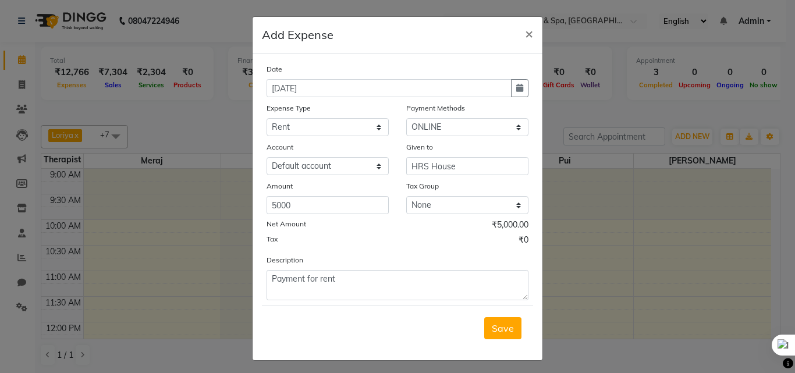
click at [484, 317] on button "Save" at bounding box center [502, 328] width 37 height 22
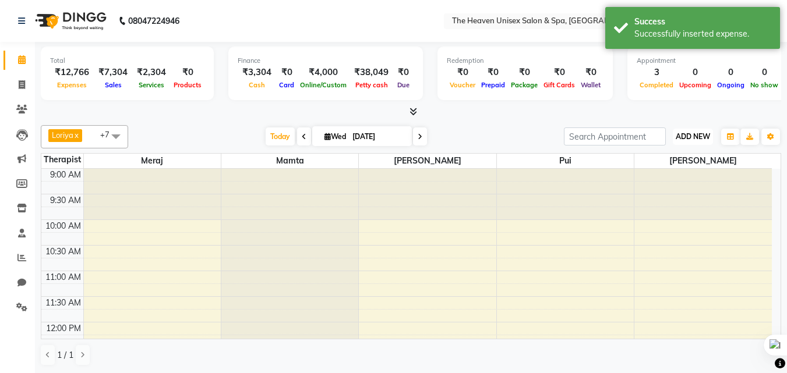
click at [688, 142] on button "ADD NEW Toggle Dropdown" at bounding box center [693, 137] width 40 height 16
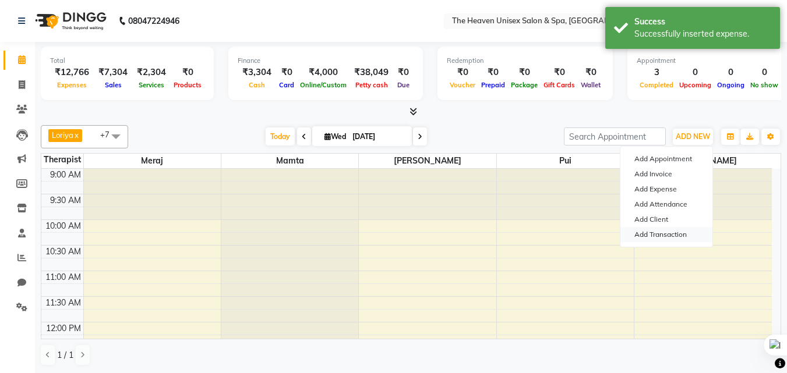
click at [670, 237] on link "Add Transaction" at bounding box center [666, 234] width 92 height 15
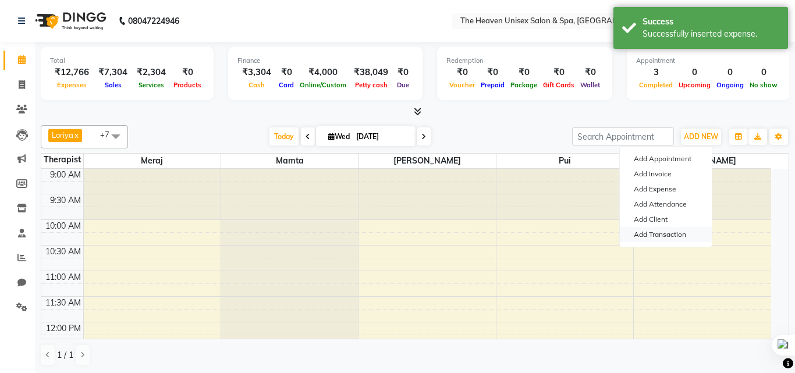
select select "direct"
select select
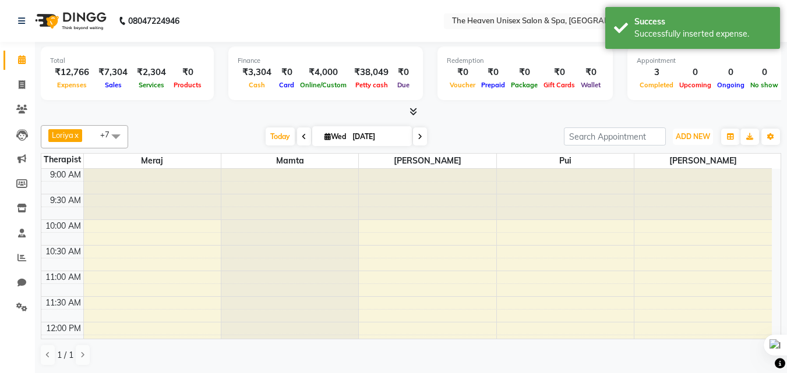
click at [705, 134] on span "ADD NEW" at bounding box center [692, 136] width 34 height 9
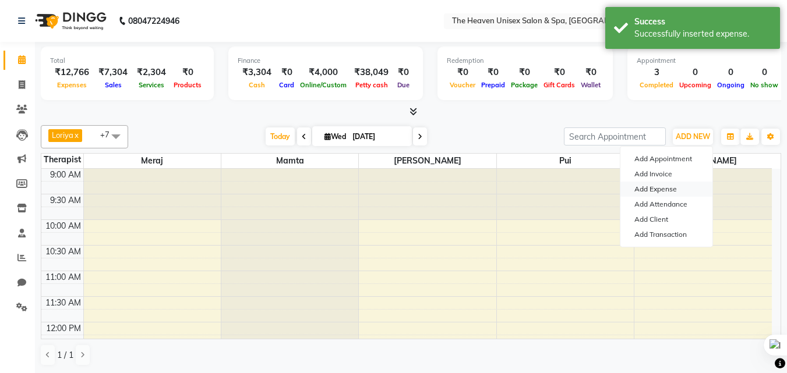
click at [662, 188] on link "Add Expense" at bounding box center [666, 189] width 92 height 15
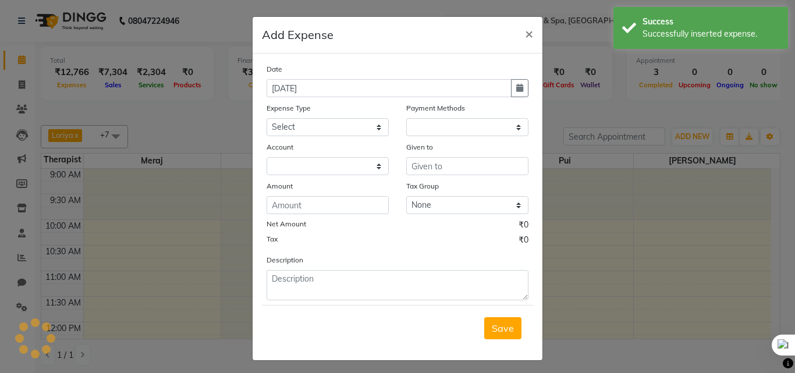
select select "1"
select select "7539"
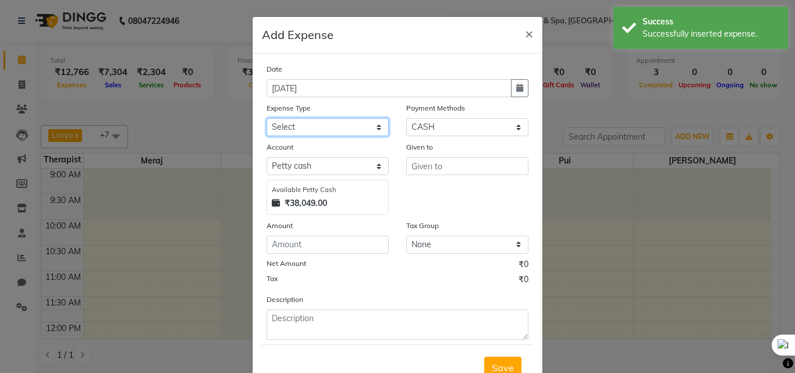
click at [342, 128] on select "Select Advance Salary Bank charges Car maintenance Cash transfer to bank Cash t…" at bounding box center [328, 127] width 122 height 18
select select "1"
click at [267, 118] on select "Select Advance Salary Bank charges Car maintenance Cash transfer to bank Cash t…" at bounding box center [328, 127] width 122 height 18
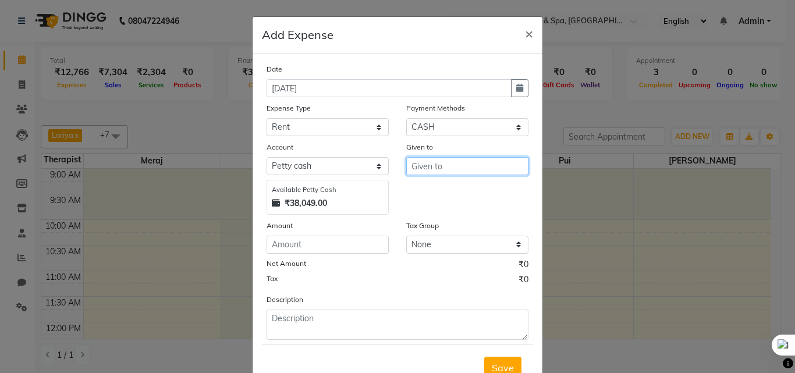
click at [441, 164] on input "text" at bounding box center [467, 166] width 122 height 18
type input "HRS House"
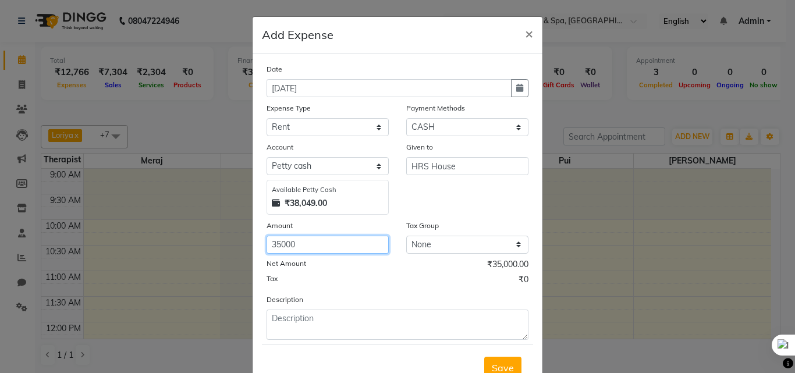
type input "35000"
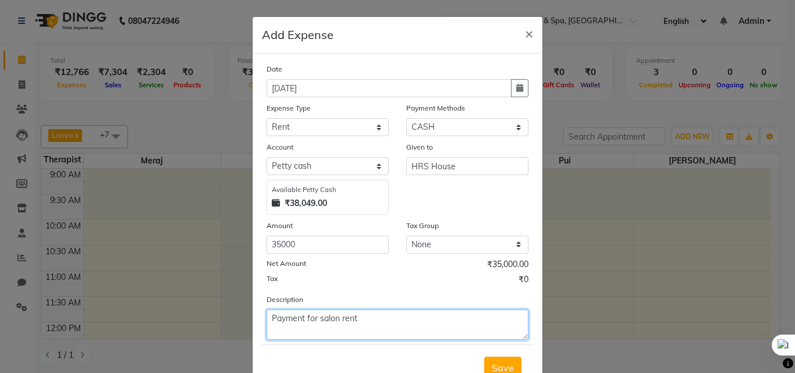
type textarea "Payment for salon rent"
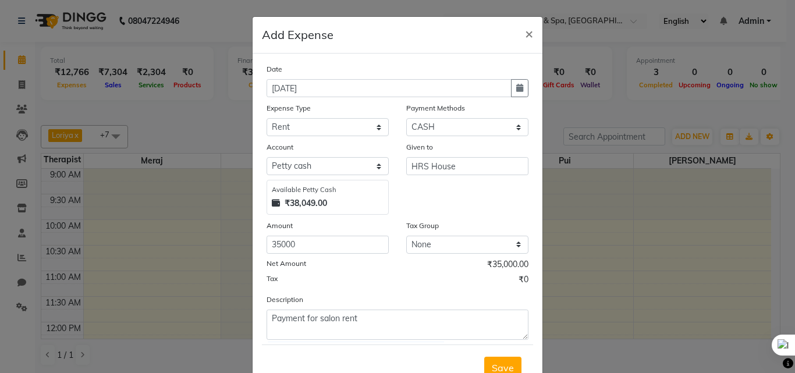
scroll to position [6, 0]
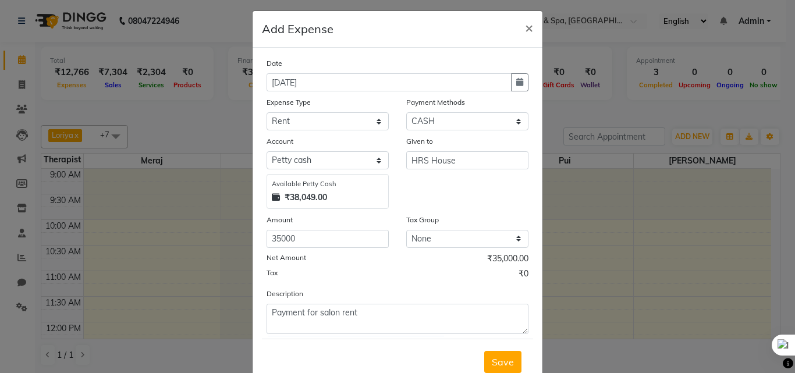
click at [484, 351] on button "Save" at bounding box center [502, 362] width 37 height 22
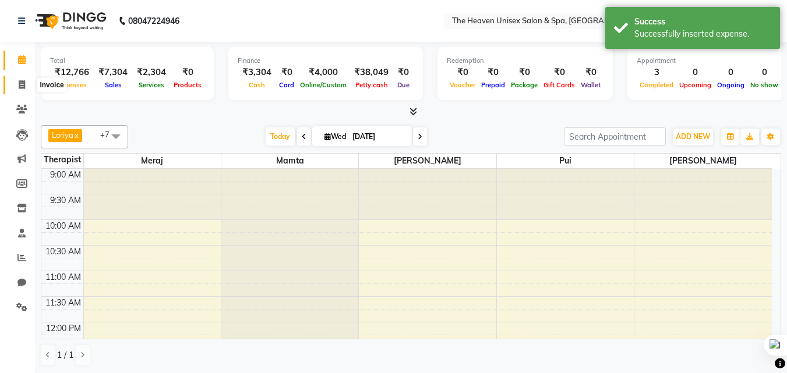
click at [24, 82] on icon at bounding box center [22, 84] width 6 height 9
select select "8417"
select select "service"
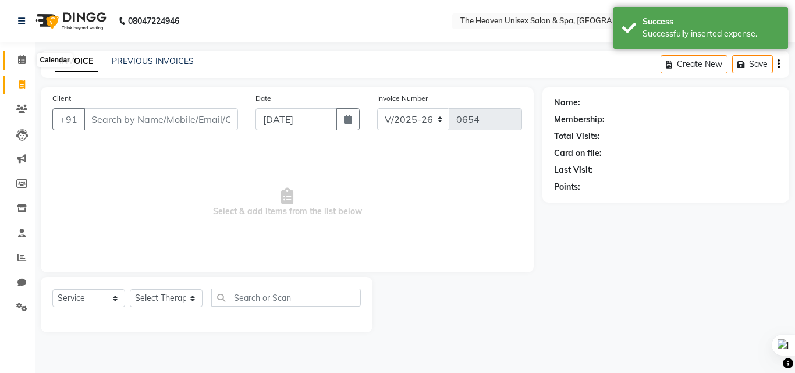
click at [26, 61] on span at bounding box center [22, 60] width 20 height 13
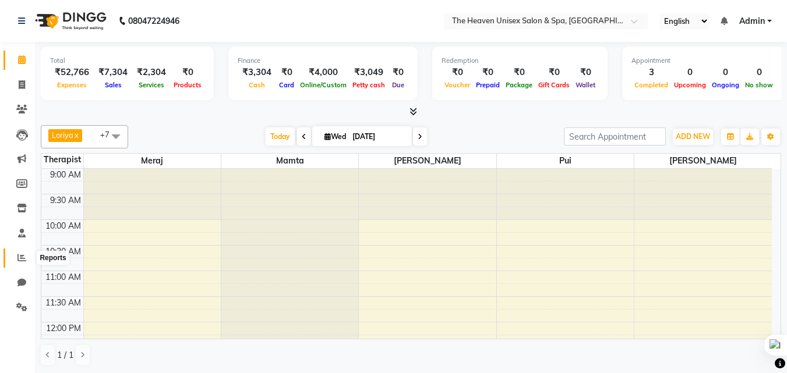
click at [22, 264] on span at bounding box center [22, 258] width 20 height 13
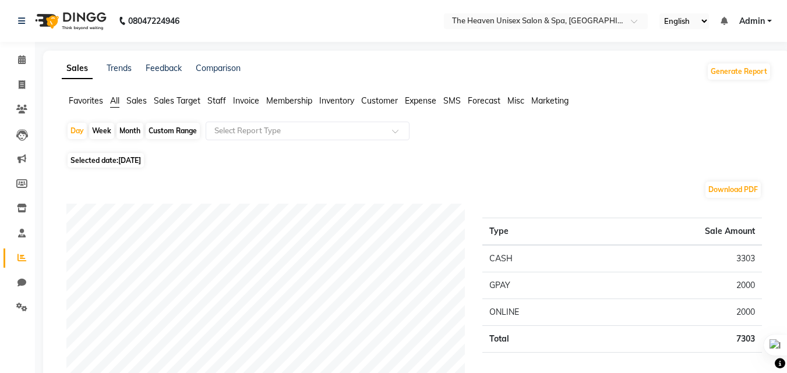
click at [423, 101] on span "Expense" at bounding box center [420, 101] width 31 height 10
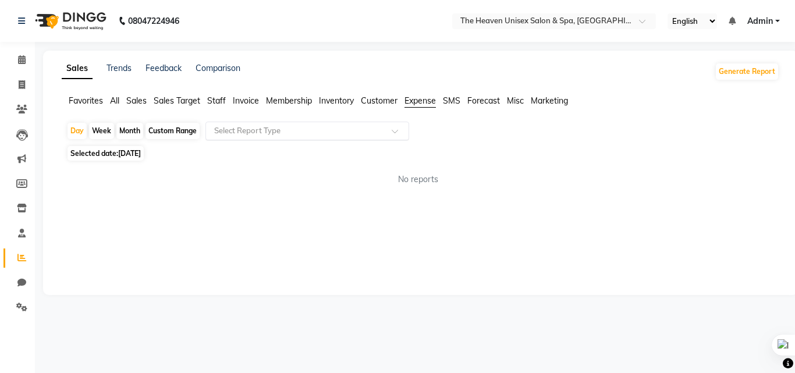
click at [310, 131] on input "text" at bounding box center [296, 131] width 168 height 12
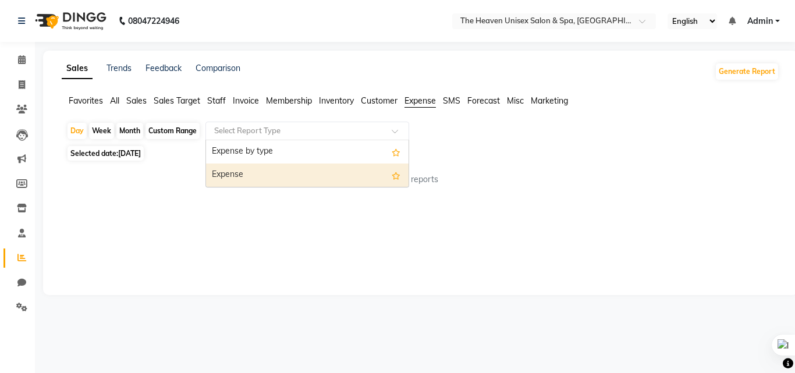
click at [282, 179] on div "Expense" at bounding box center [307, 175] width 203 height 23
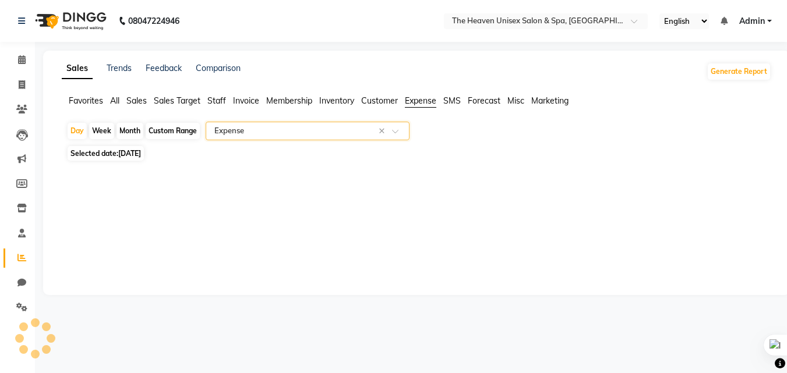
select select "full_report"
select select "csv"
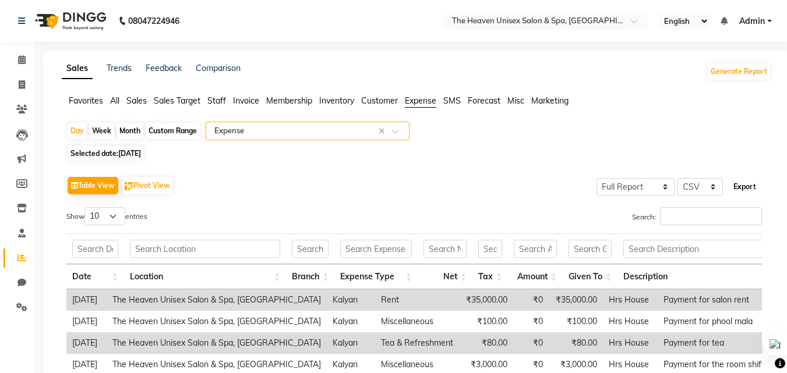
click at [745, 192] on button "Export" at bounding box center [744, 187] width 32 height 20
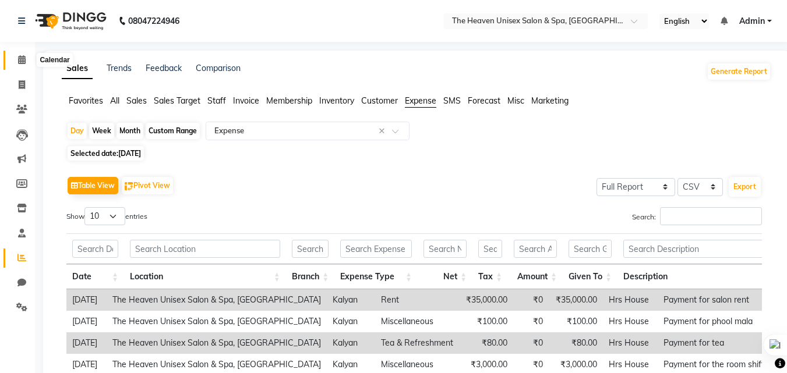
click at [18, 59] on icon at bounding box center [22, 59] width 8 height 9
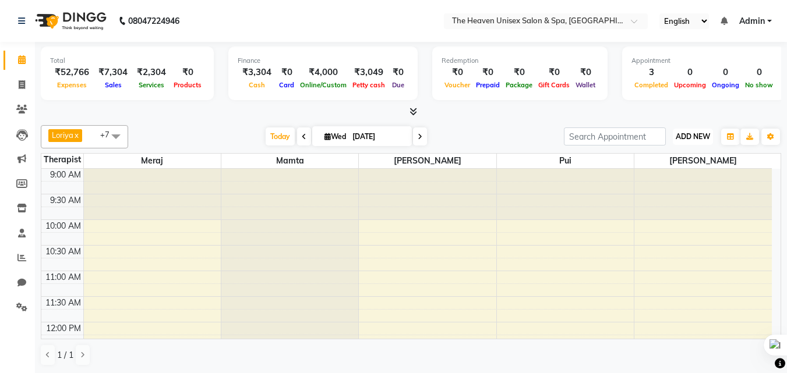
click at [698, 133] on span "ADD NEW" at bounding box center [692, 136] width 34 height 9
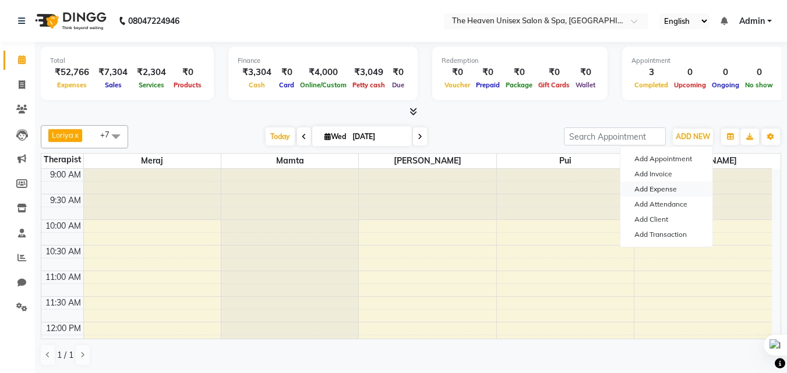
click at [668, 189] on link "Add Expense" at bounding box center [666, 189] width 92 height 15
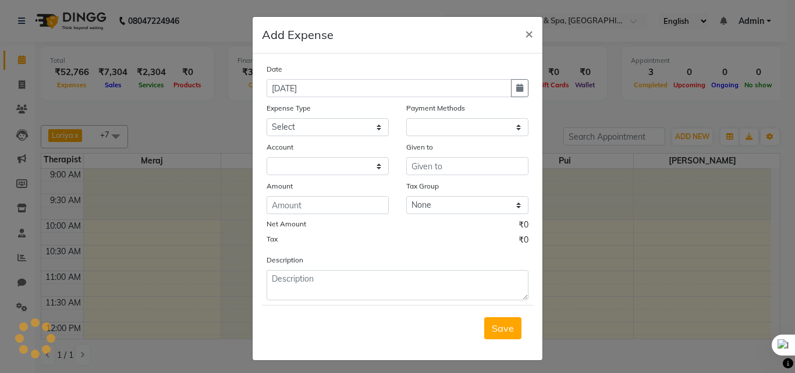
select select "1"
select select "7539"
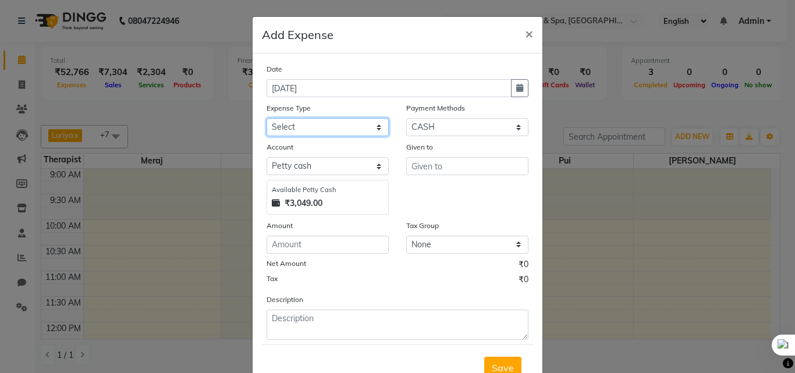
click at [313, 126] on select "Select Advance Salary Bank charges Car maintenance Cash transfer to bank Cash t…" at bounding box center [328, 127] width 122 height 18
select select "14"
click at [267, 118] on select "Select Advance Salary Bank charges Car maintenance Cash transfer to bank Cash t…" at bounding box center [328, 127] width 122 height 18
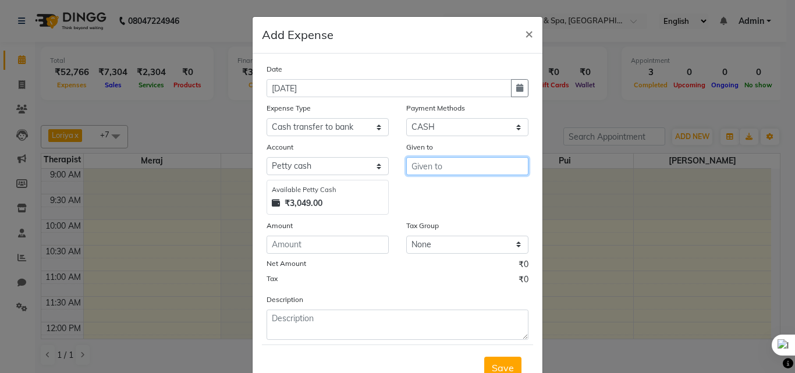
click at [480, 162] on input "text" at bounding box center [467, 166] width 122 height 18
type input "HRS House"
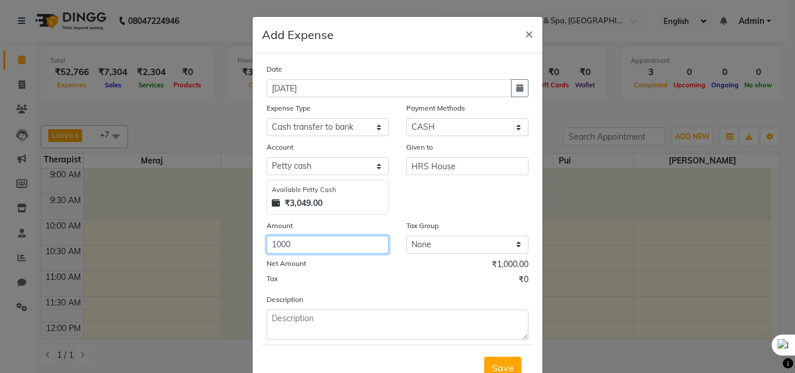
type input "1000"
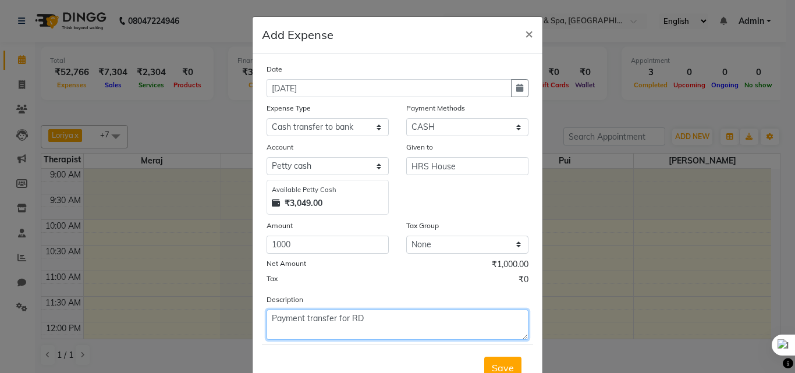
type textarea "Payment transfer for RD"
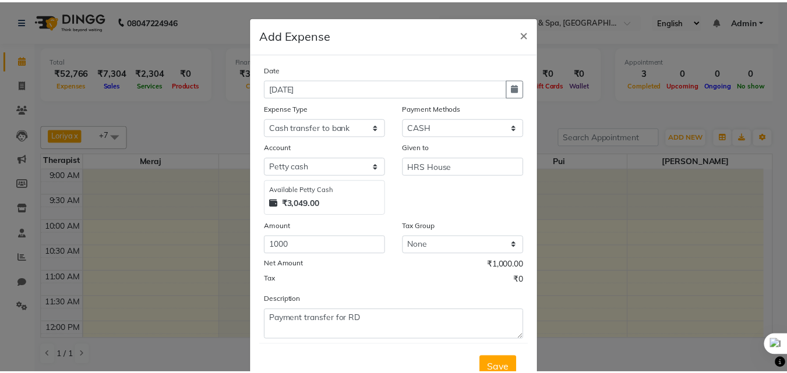
scroll to position [6, 0]
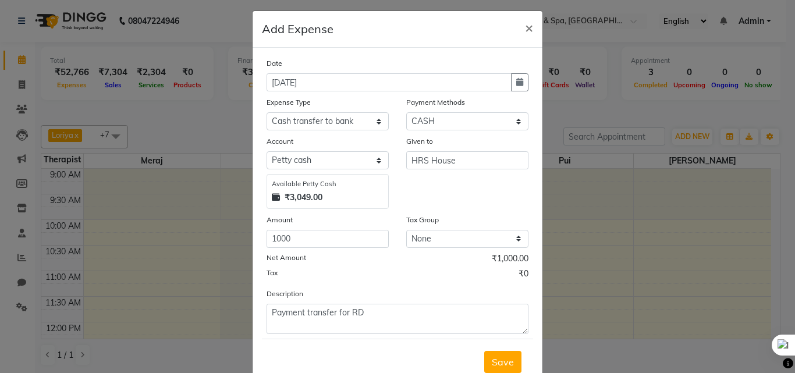
click at [484, 351] on button "Save" at bounding box center [502, 362] width 37 height 22
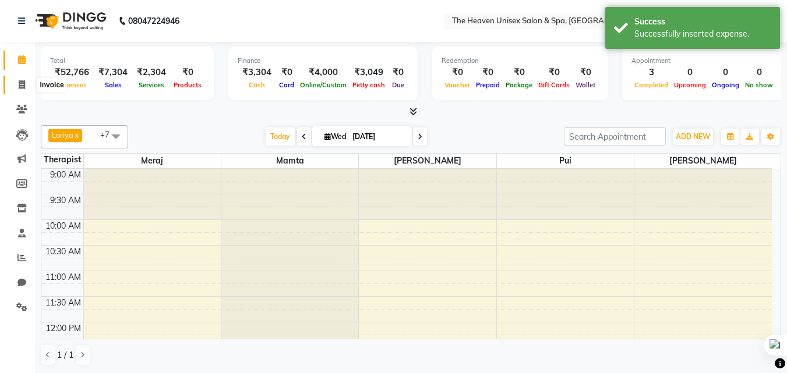
click at [19, 82] on icon at bounding box center [22, 84] width 6 height 9
select select "8417"
select select "service"
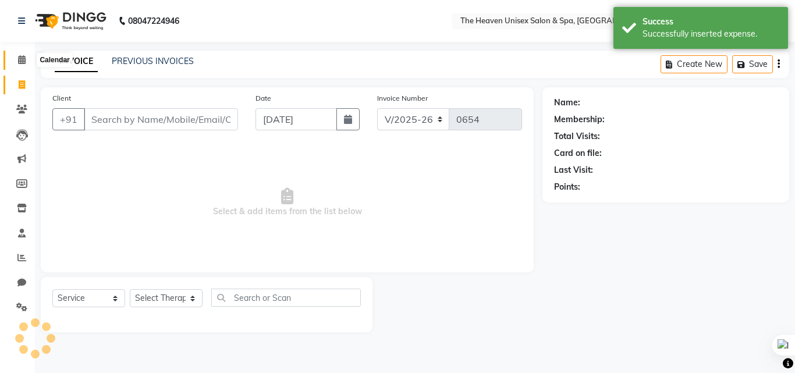
click at [20, 58] on icon at bounding box center [22, 59] width 8 height 9
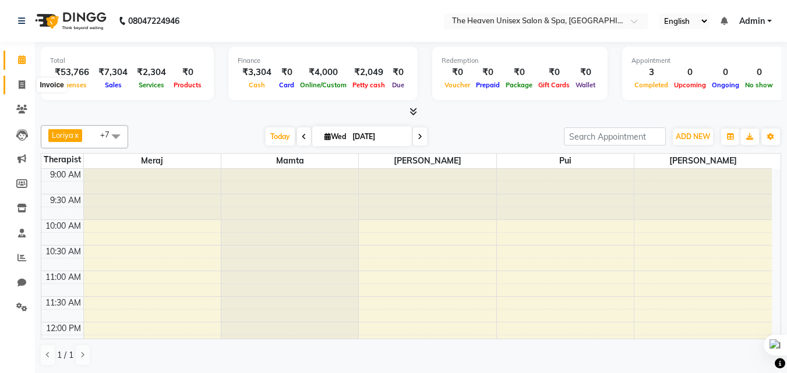
click at [23, 80] on icon at bounding box center [22, 84] width 6 height 9
select select "8417"
select select "service"
